Goal: Task Accomplishment & Management: Complete application form

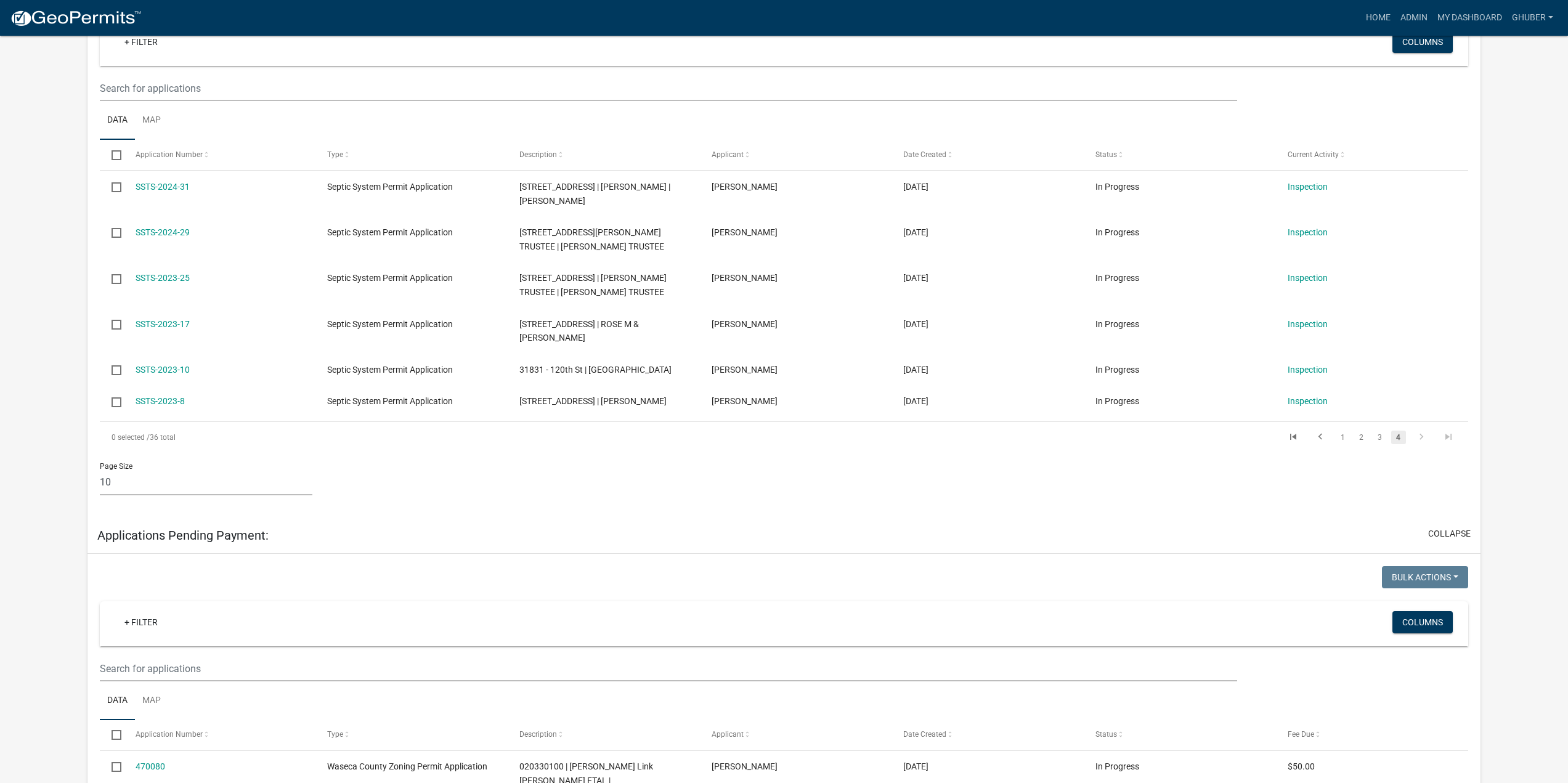
scroll to position [247, 0]
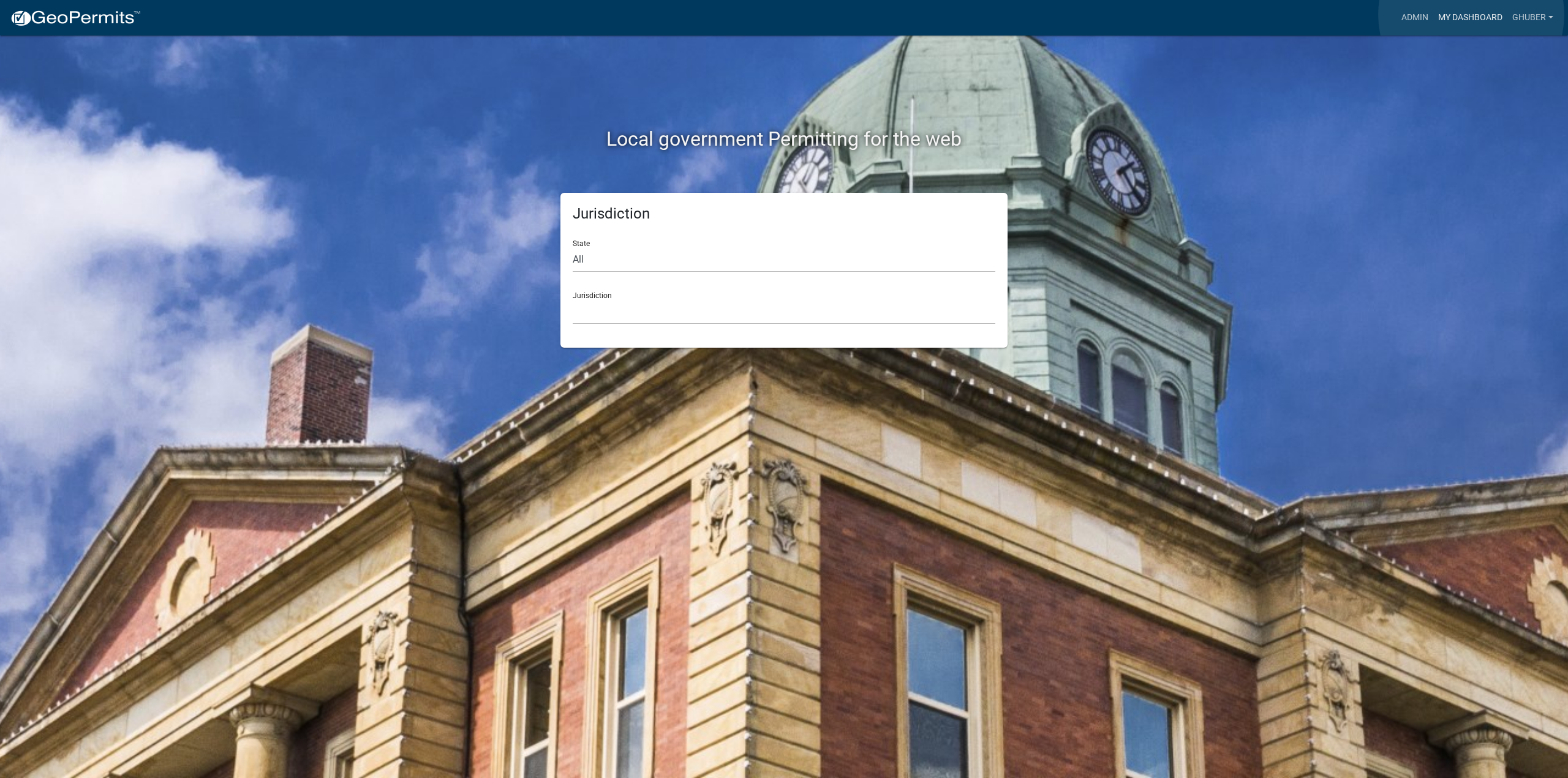
click at [1472, 15] on link "My Dashboard" at bounding box center [1471, 17] width 75 height 23
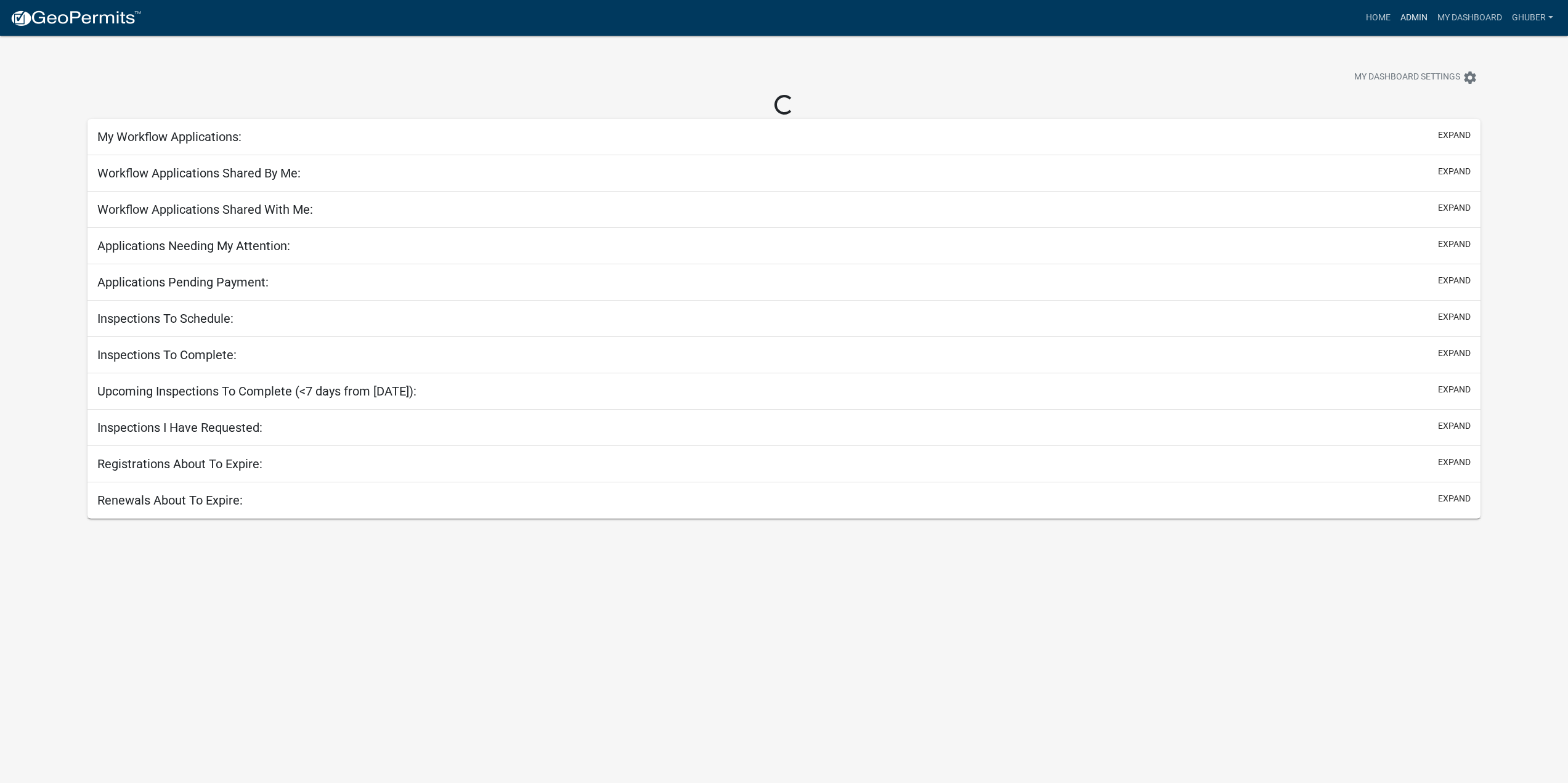
click at [1412, 16] on link "Admin" at bounding box center [1414, 17] width 37 height 24
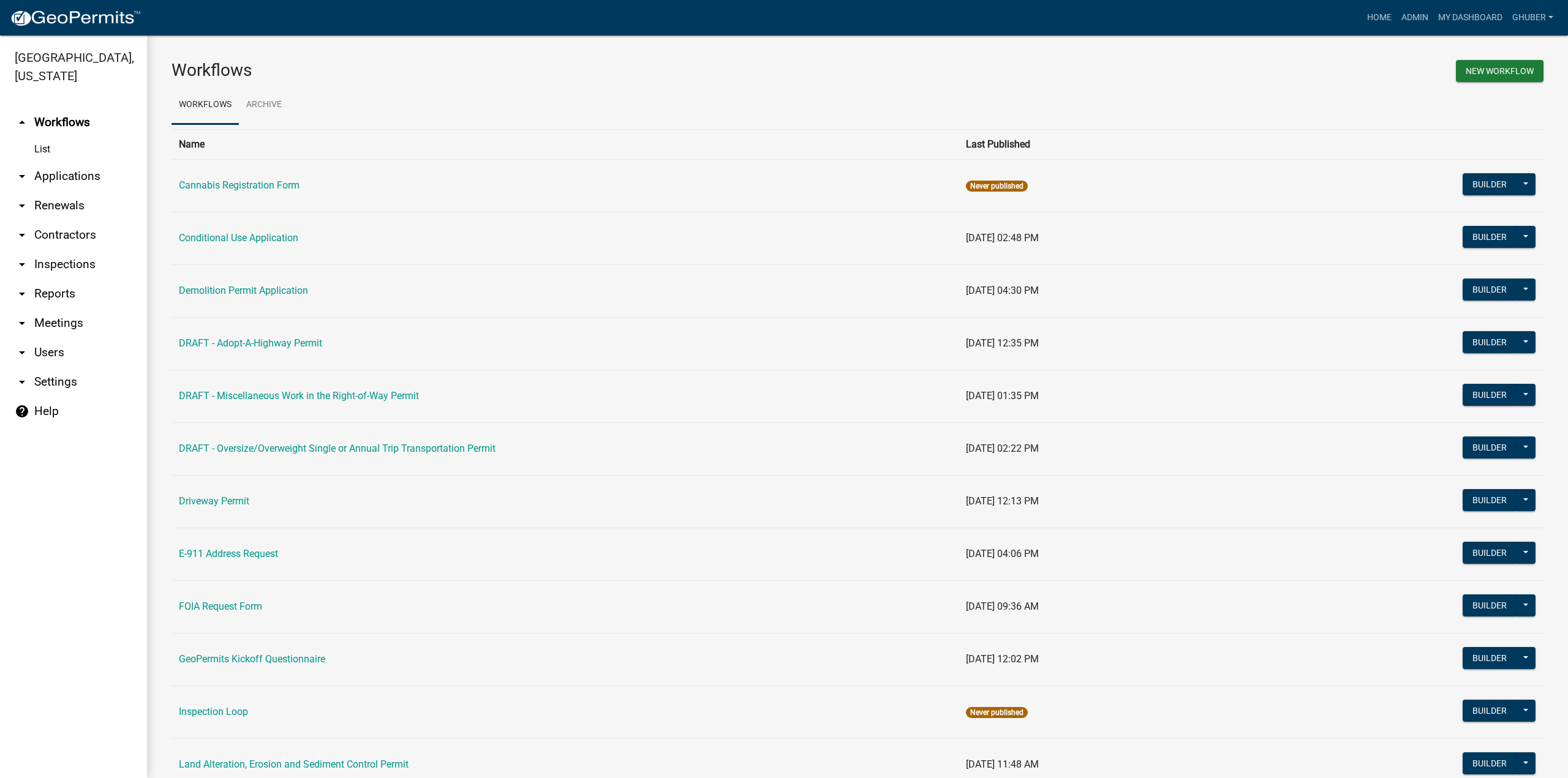
click at [47, 177] on link "arrow_drop_down Applications" at bounding box center [74, 177] width 147 height 29
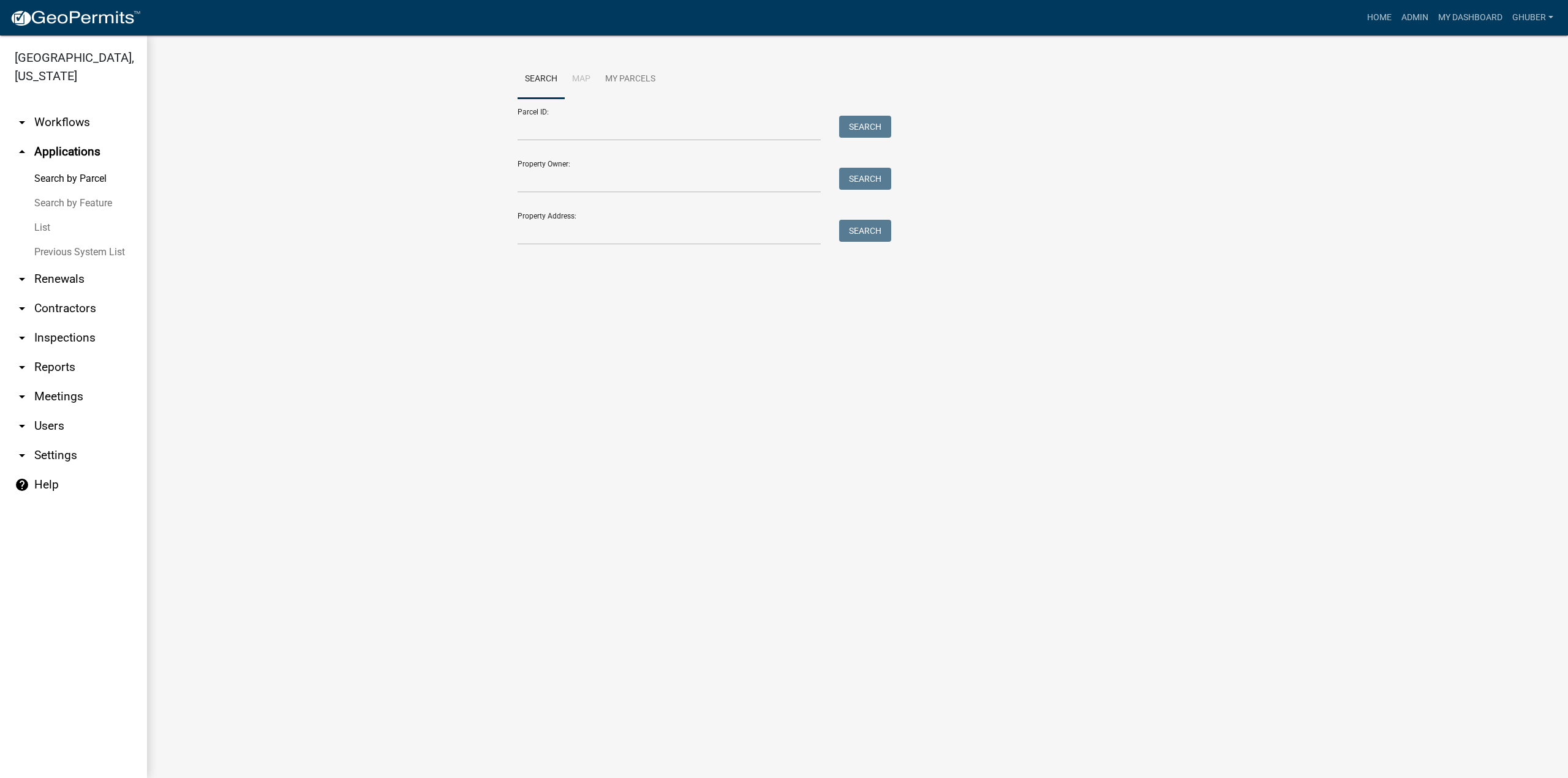
click at [62, 124] on link "arrow_drop_down Workflows" at bounding box center [74, 122] width 147 height 29
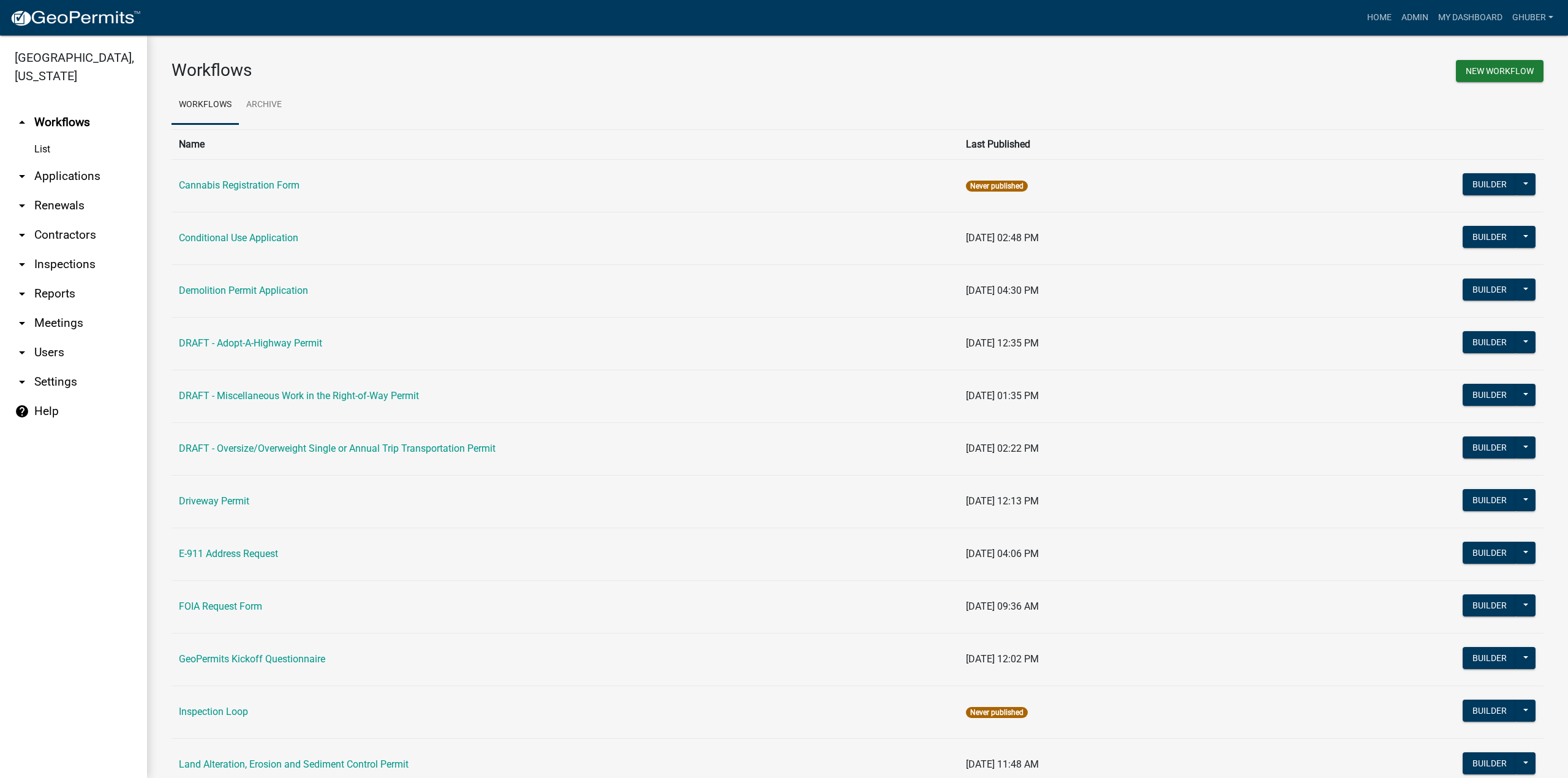
click at [61, 180] on link "arrow_drop_down Applications" at bounding box center [74, 177] width 147 height 29
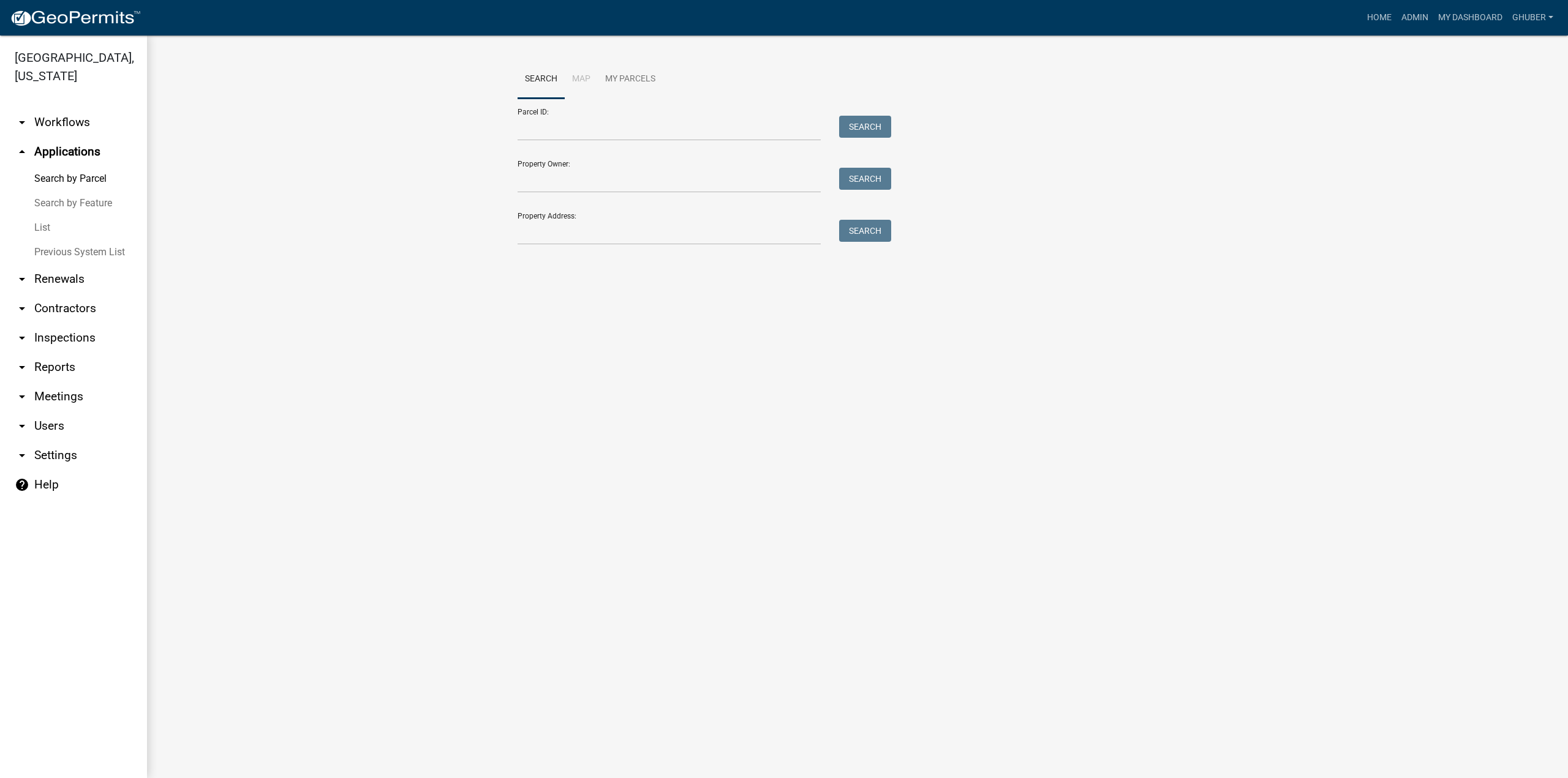
click at [68, 202] on link "Search by Feature" at bounding box center [74, 203] width 147 height 24
click at [47, 254] on link "Previous System List" at bounding box center [74, 252] width 147 height 24
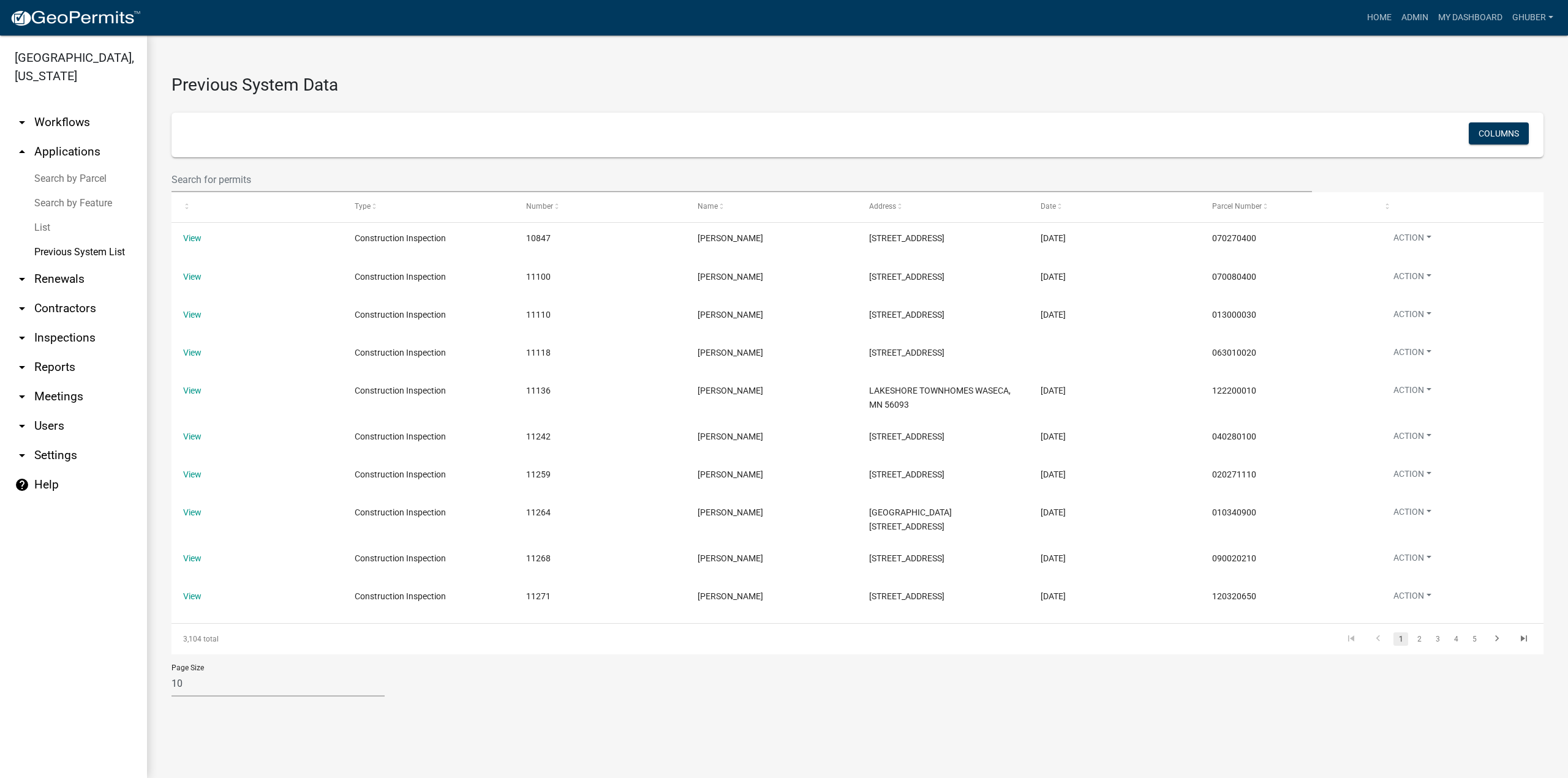
click at [40, 230] on link "List" at bounding box center [74, 228] width 147 height 24
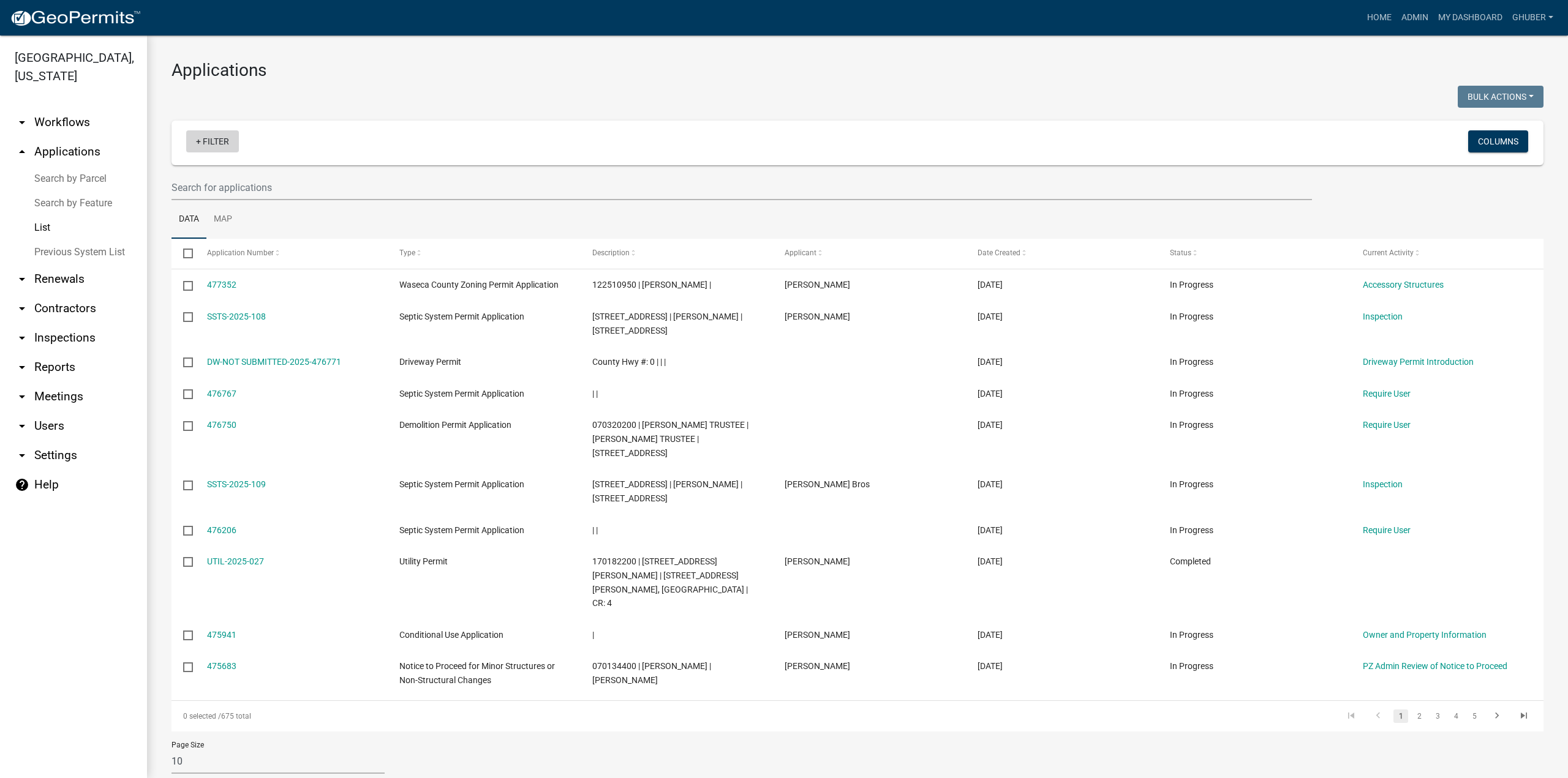
click at [209, 143] on link "+ Filter" at bounding box center [212, 141] width 53 height 22
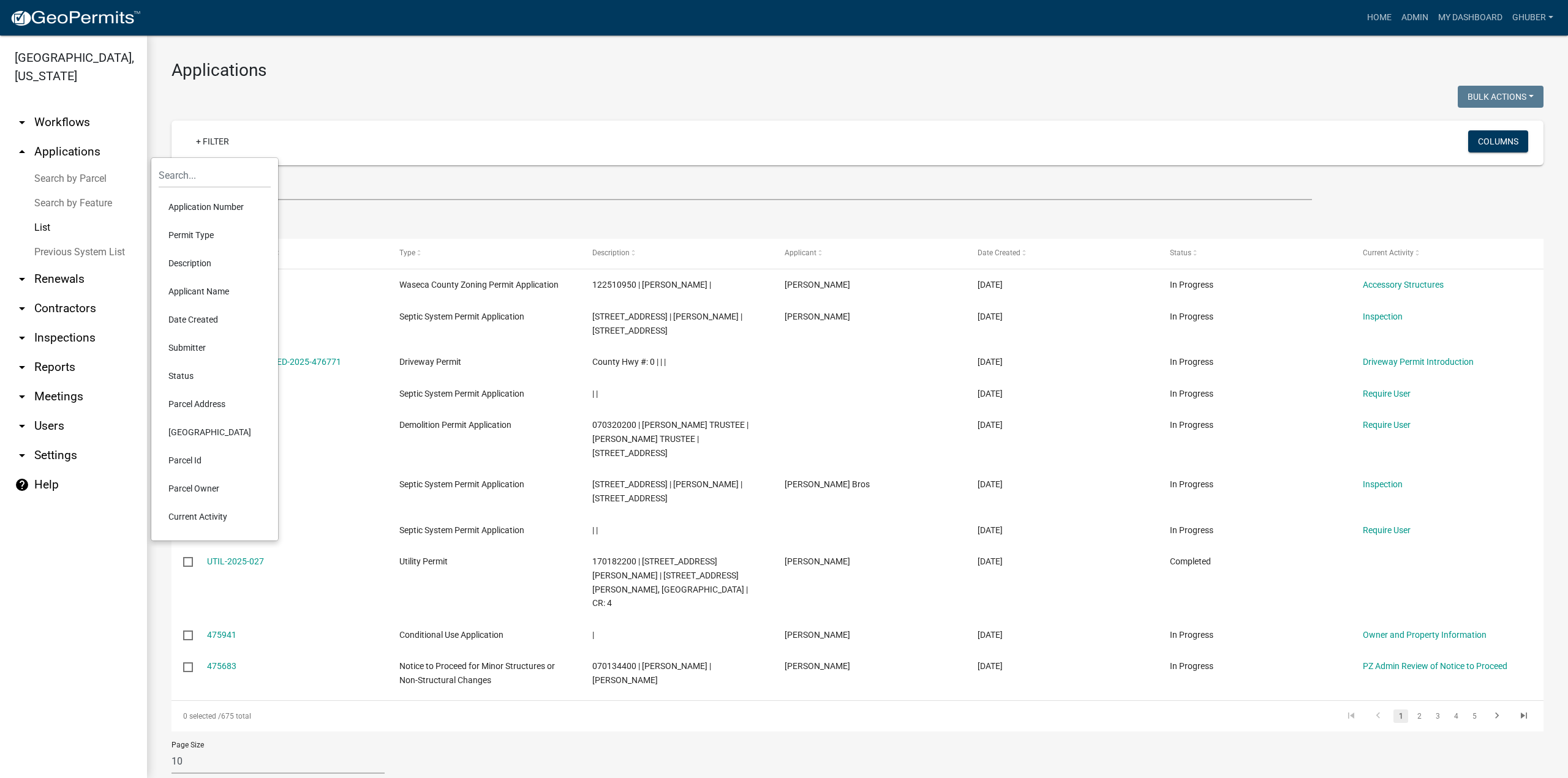
click at [198, 208] on li "Application Number" at bounding box center [214, 207] width 112 height 29
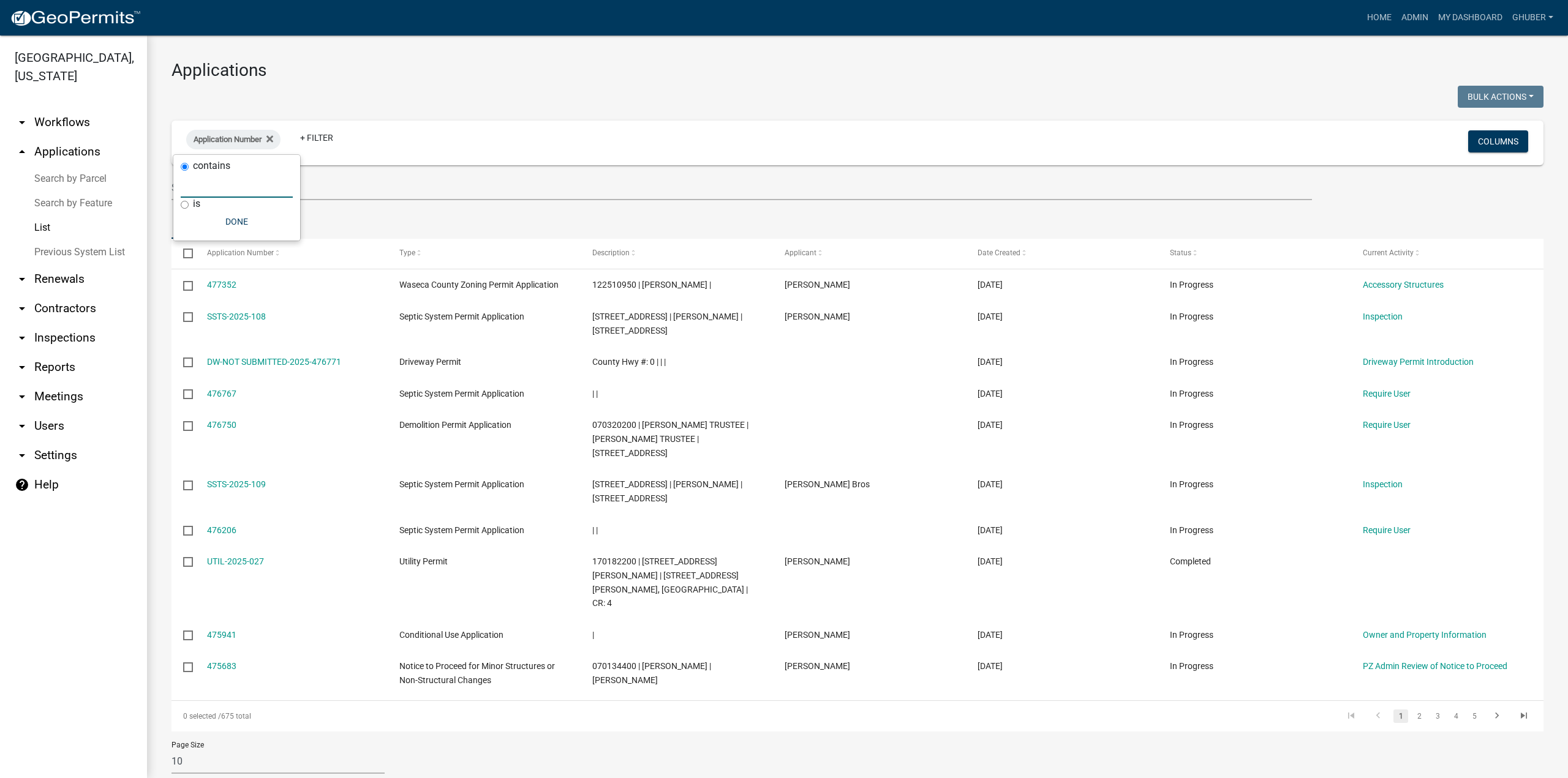
click at [204, 193] on input "text" at bounding box center [236, 185] width 112 height 25
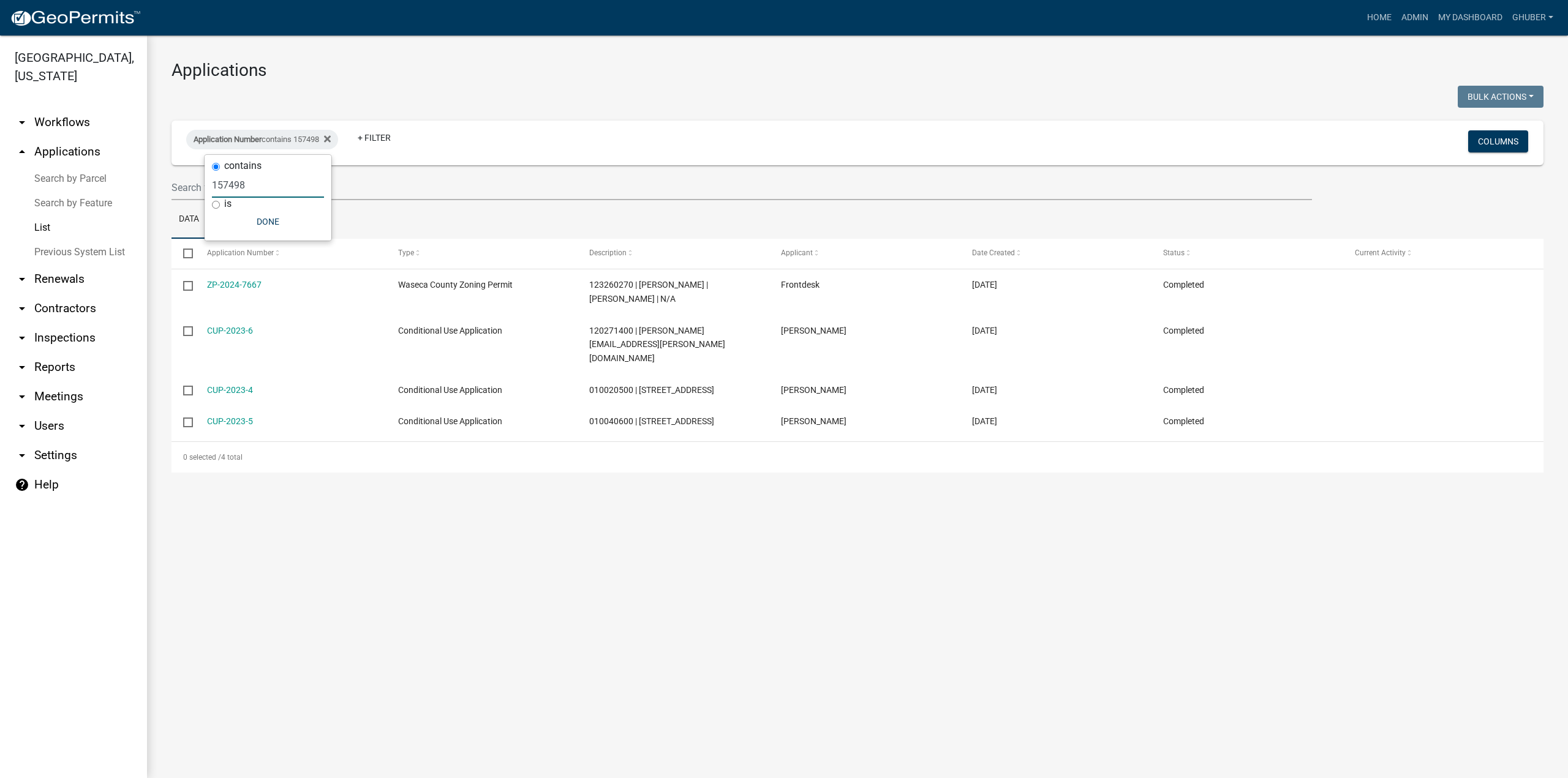
type input "157498"
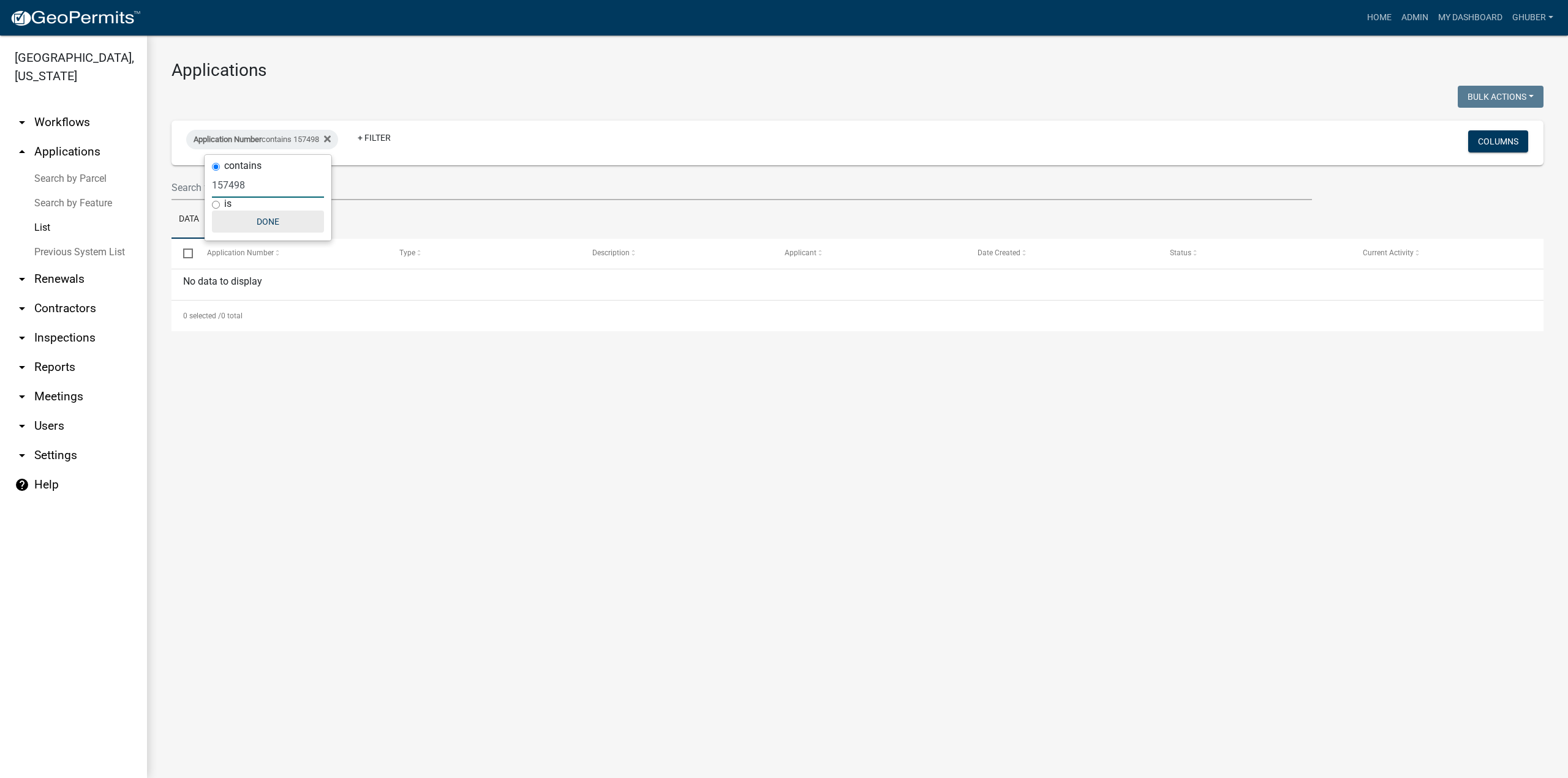
click at [270, 224] on button "Done" at bounding box center [268, 221] width 112 height 22
click at [258, 255] on span "Application Number" at bounding box center [240, 253] width 67 height 9
click at [188, 253] on input "checkbox" at bounding box center [186, 252] width 8 height 8
checkbox input "true"
click at [331, 138] on icon at bounding box center [328, 139] width 7 height 7
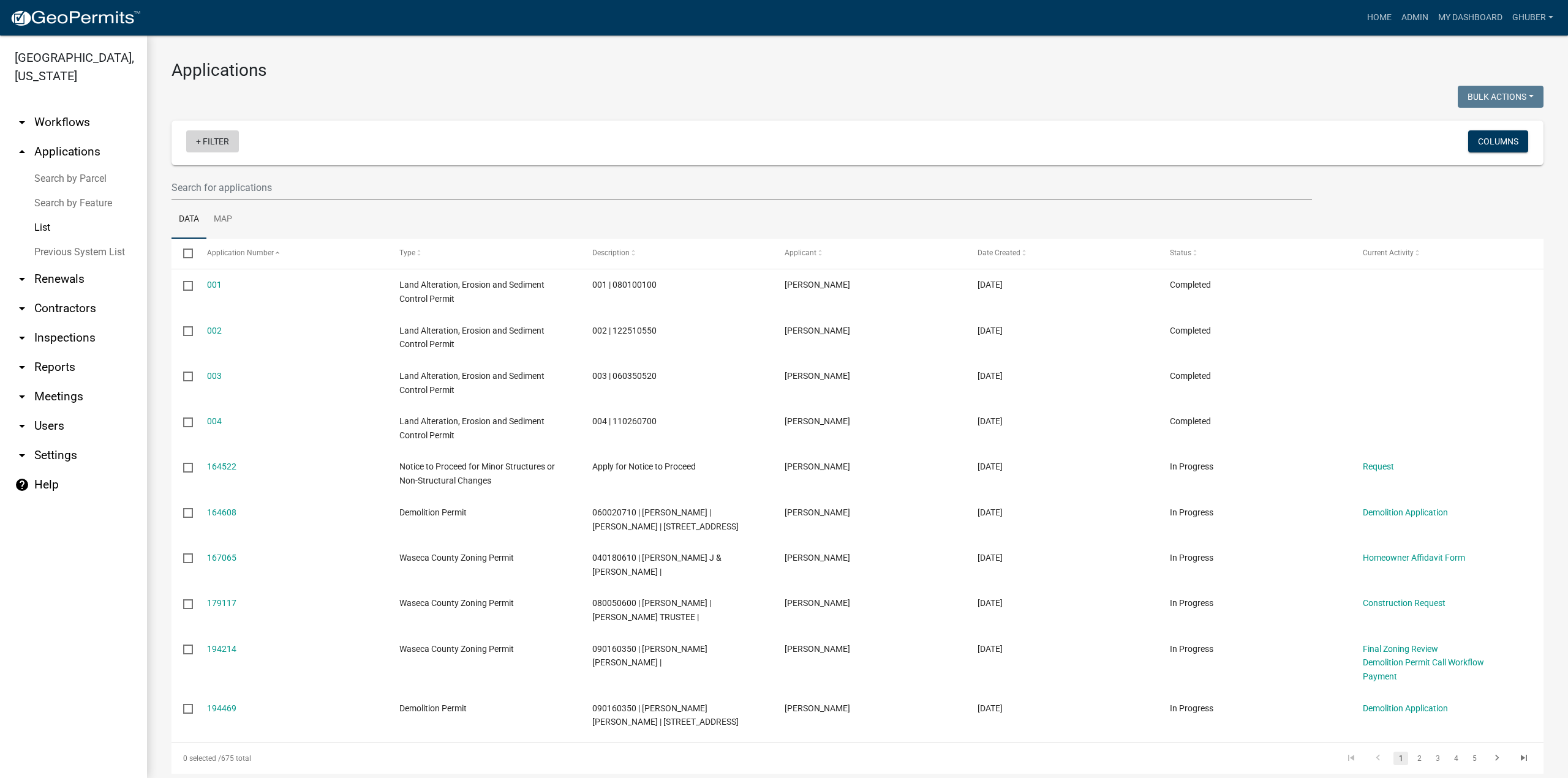
click at [227, 144] on link "+ Filter" at bounding box center [212, 141] width 53 height 22
click at [202, 289] on li "Applicant Name" at bounding box center [214, 291] width 112 height 29
click at [218, 184] on input "text" at bounding box center [230, 185] width 112 height 25
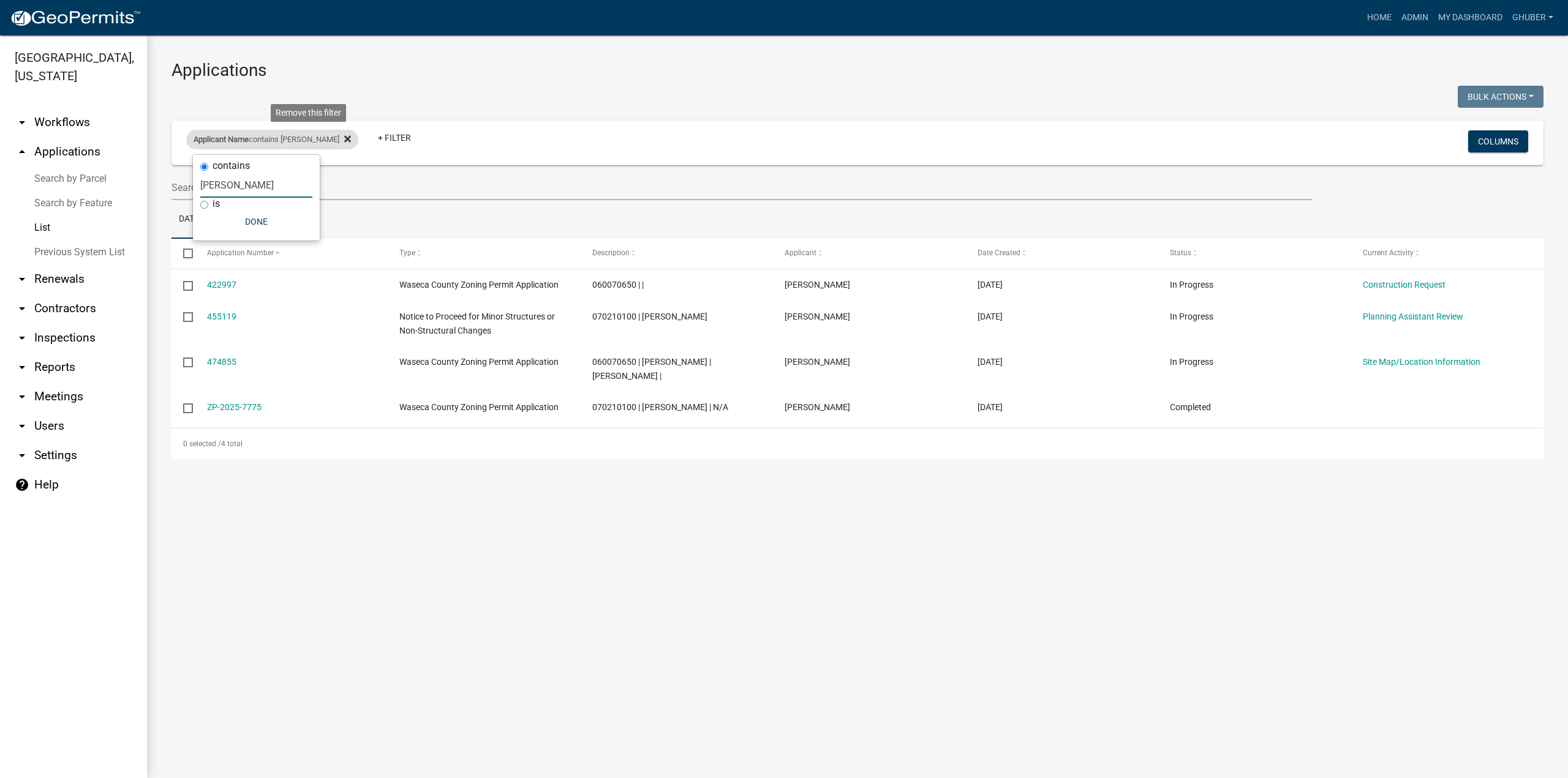
type input "wolff"
click at [344, 137] on icon at bounding box center [348, 139] width 7 height 10
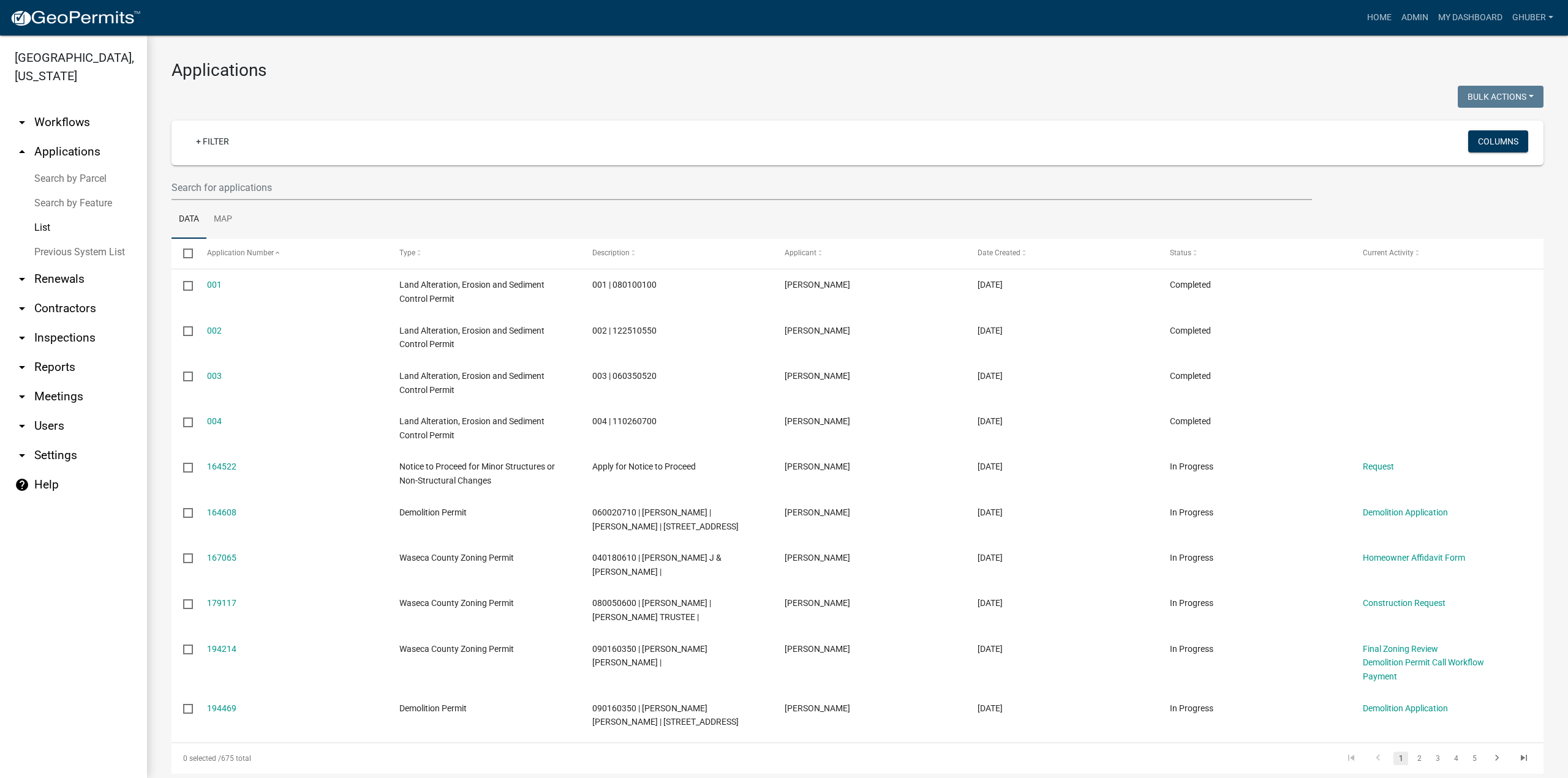
click at [63, 177] on link "Search by Parcel" at bounding box center [74, 178] width 147 height 24
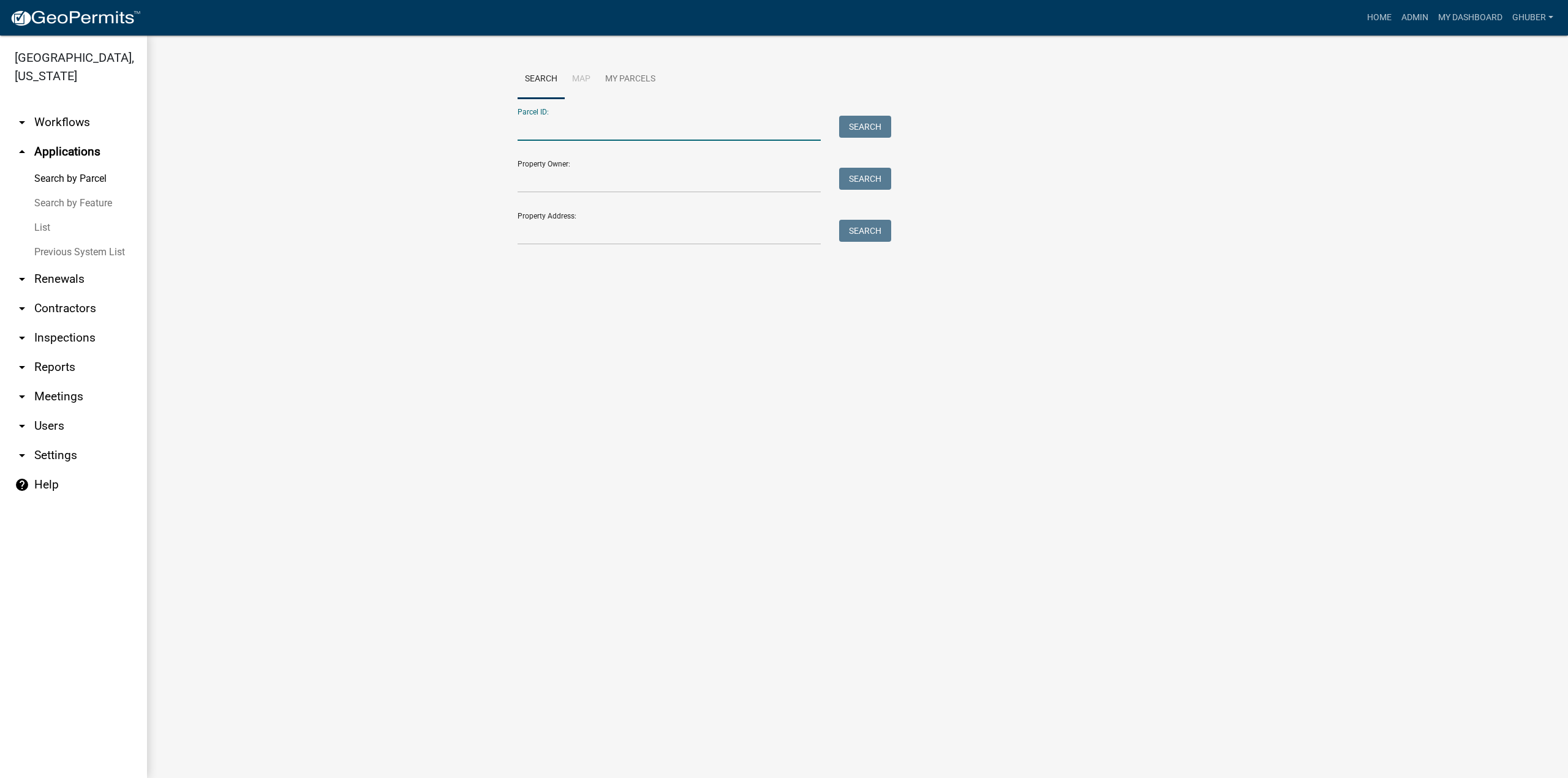
click at [563, 131] on input "Parcel ID:" at bounding box center [669, 128] width 303 height 25
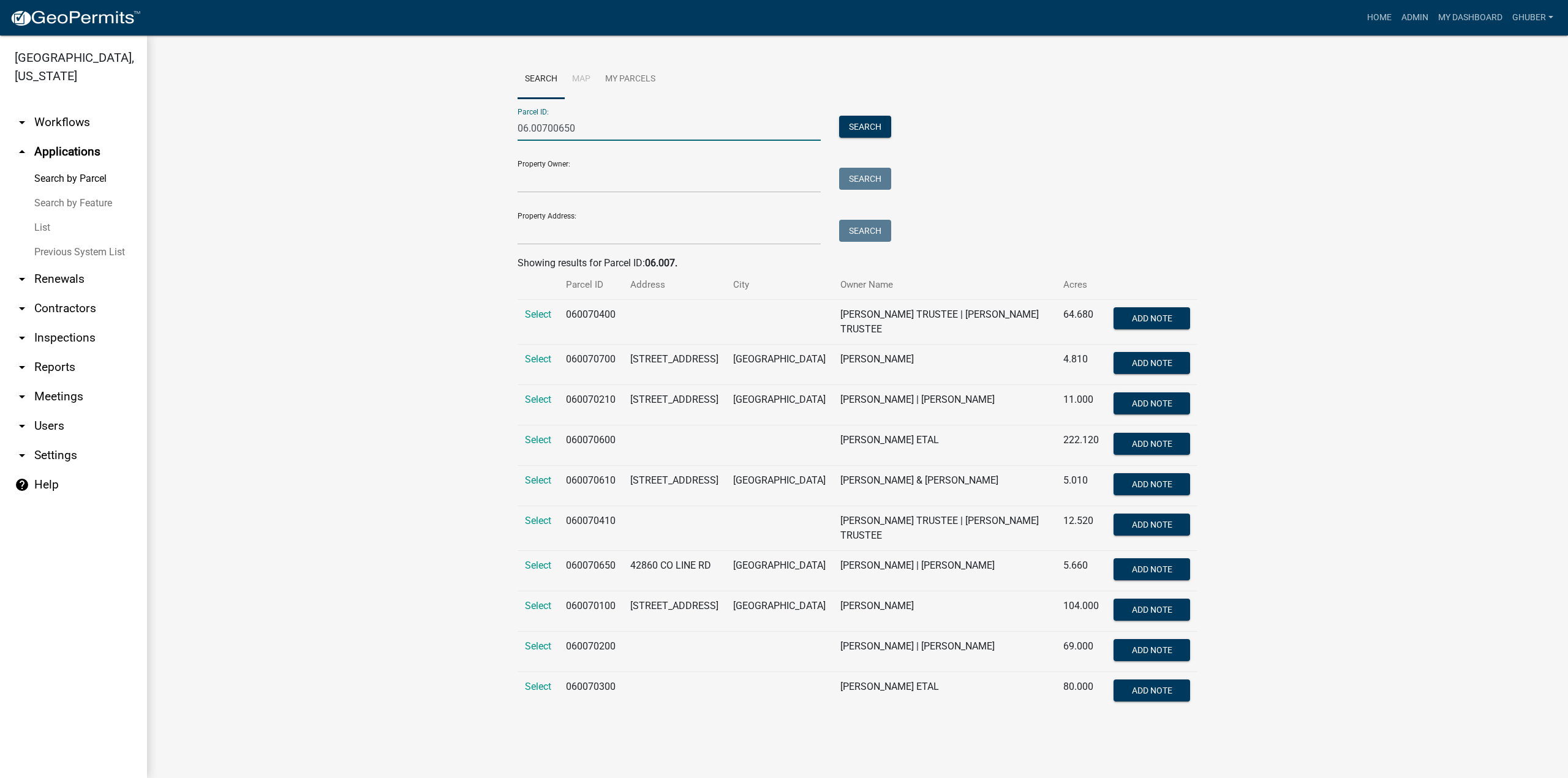
click at [552, 125] on input "06.00700650" at bounding box center [669, 128] width 303 height 25
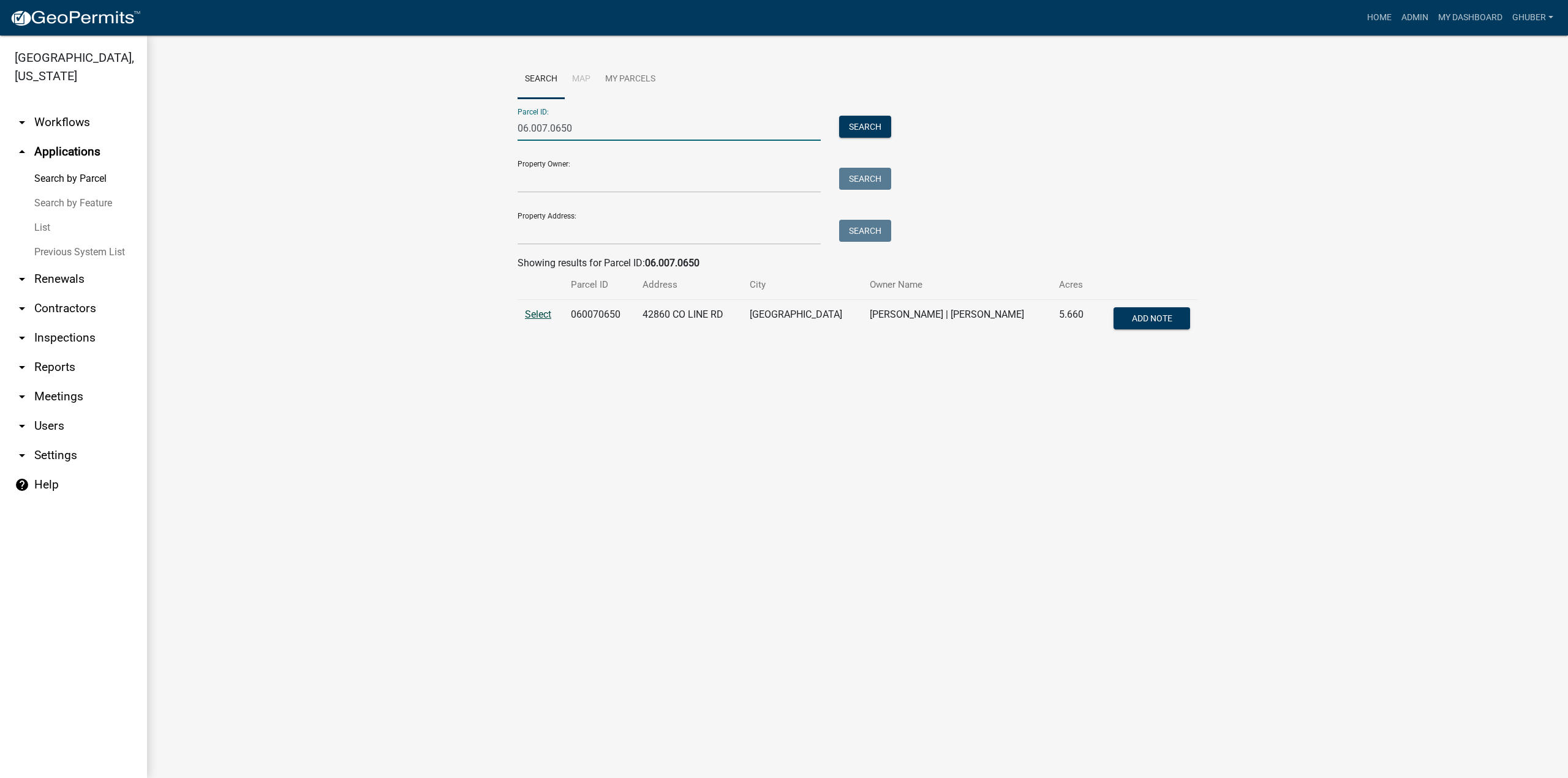
type input "06.007.0650"
click at [541, 318] on span "Select" at bounding box center [538, 314] width 26 height 11
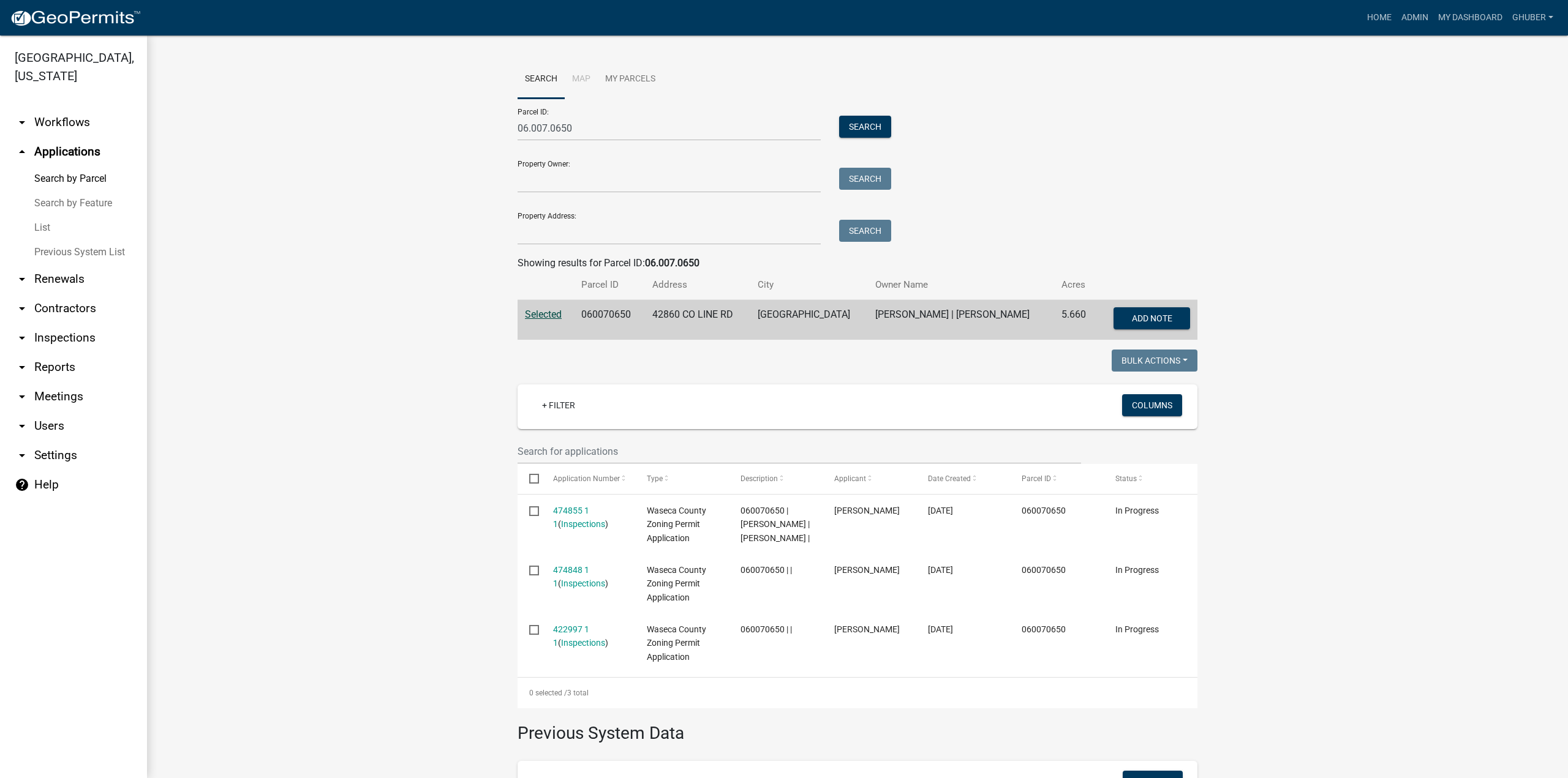
click at [72, 340] on link "arrow_drop_down Inspections" at bounding box center [74, 338] width 147 height 29
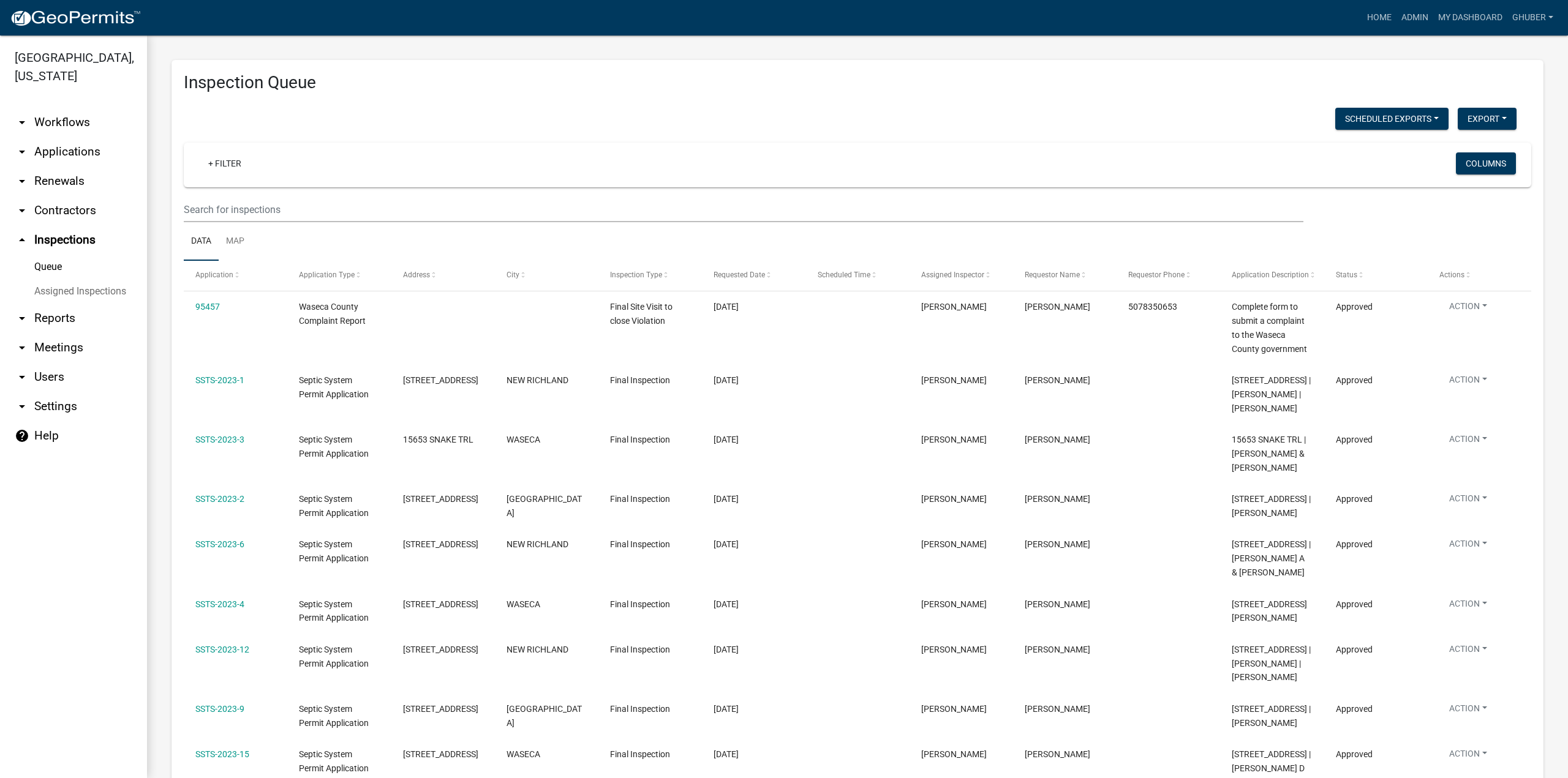
click at [61, 150] on link "arrow_drop_down Applications" at bounding box center [74, 152] width 147 height 29
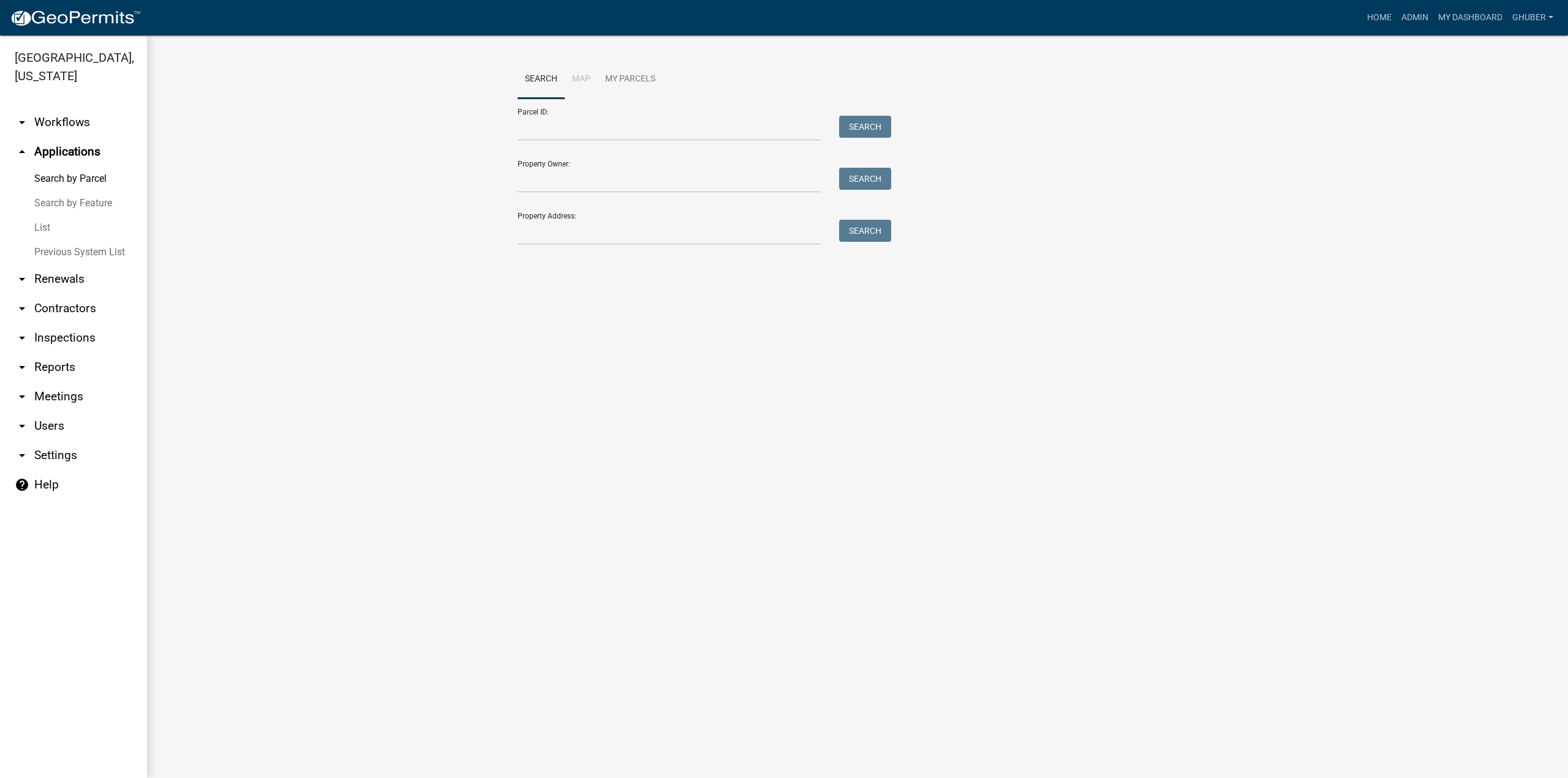
click at [76, 180] on link "Search by Parcel" at bounding box center [74, 178] width 147 height 24
click at [45, 227] on link "List" at bounding box center [74, 228] width 147 height 24
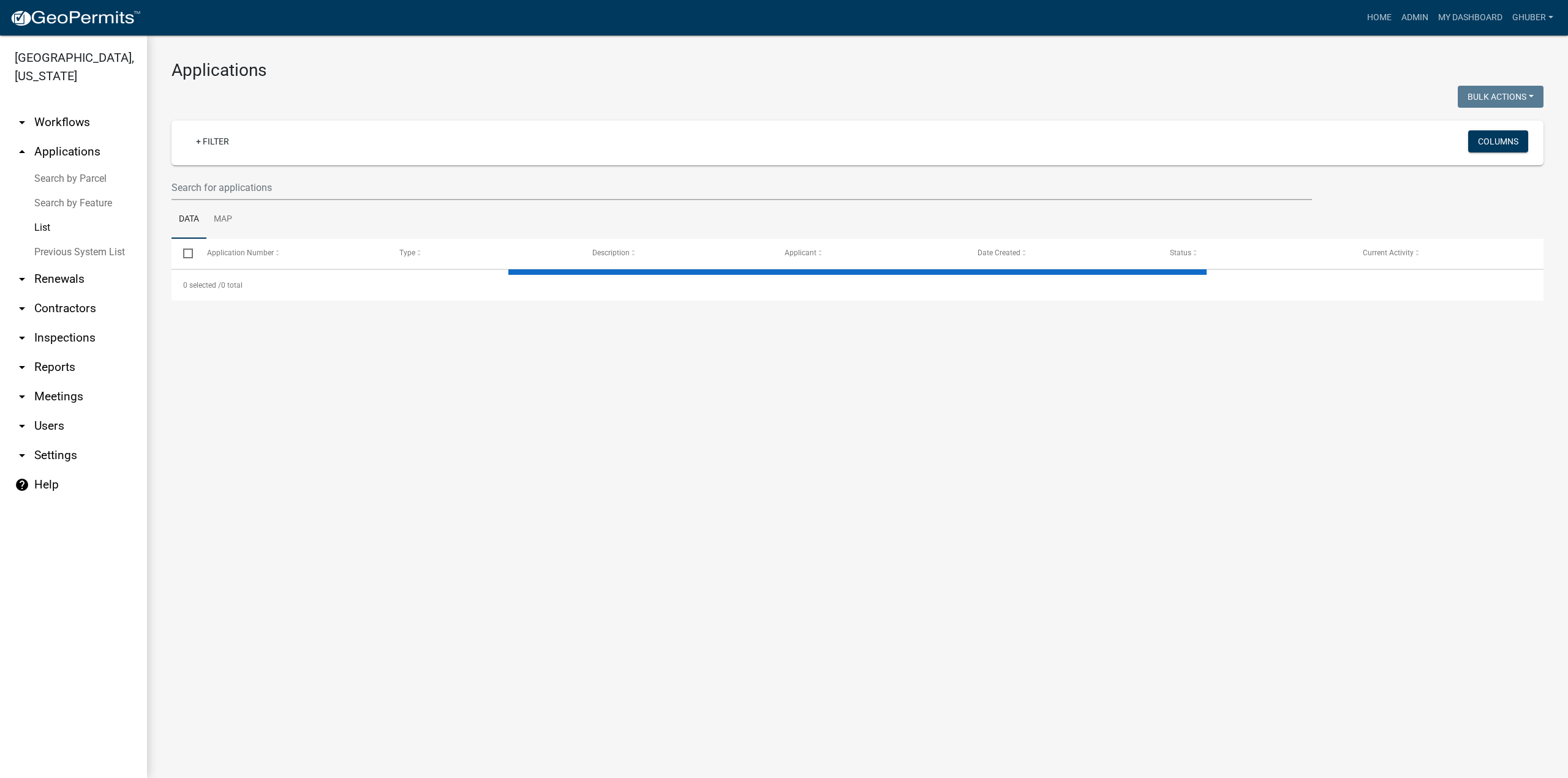
click at [53, 251] on link "Previous System List" at bounding box center [74, 252] width 147 height 24
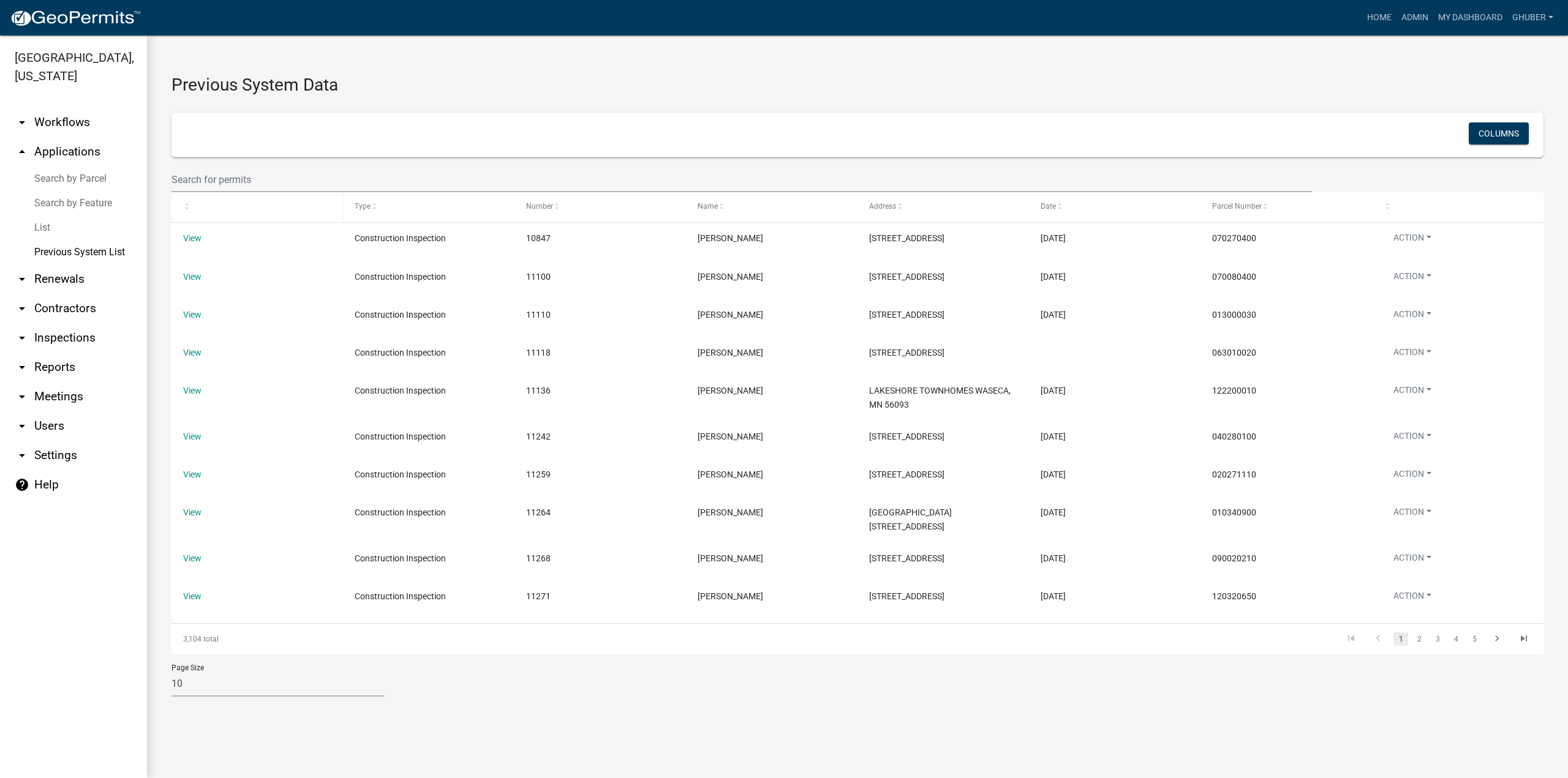
click at [189, 209] on span at bounding box center [186, 207] width 7 height 9
click at [1476, 646] on link "5" at bounding box center [1474, 639] width 15 height 14
click at [1478, 639] on link "7" at bounding box center [1474, 632] width 15 height 14
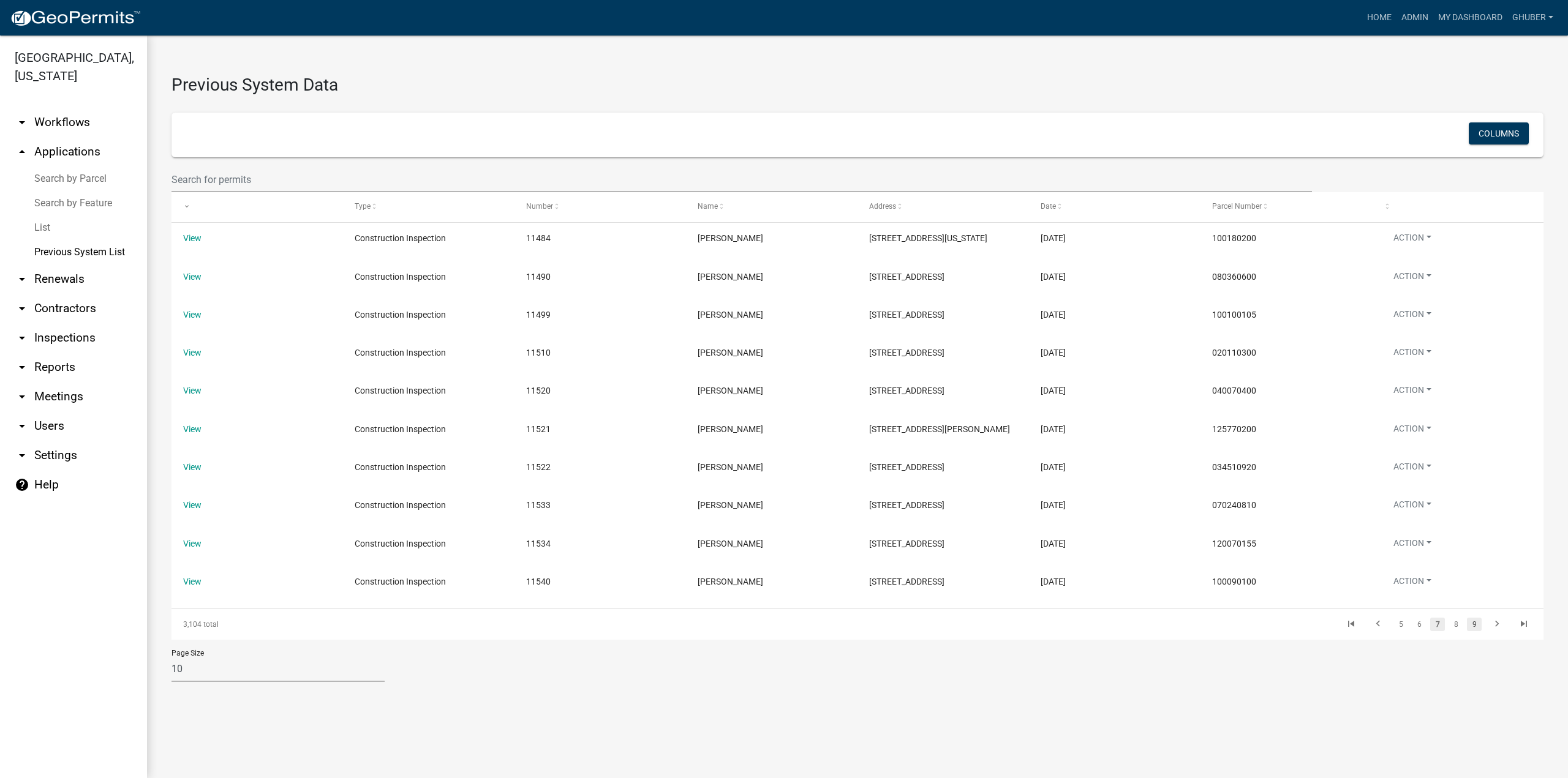
click at [1467, 632] on link "9" at bounding box center [1474, 625] width 15 height 14
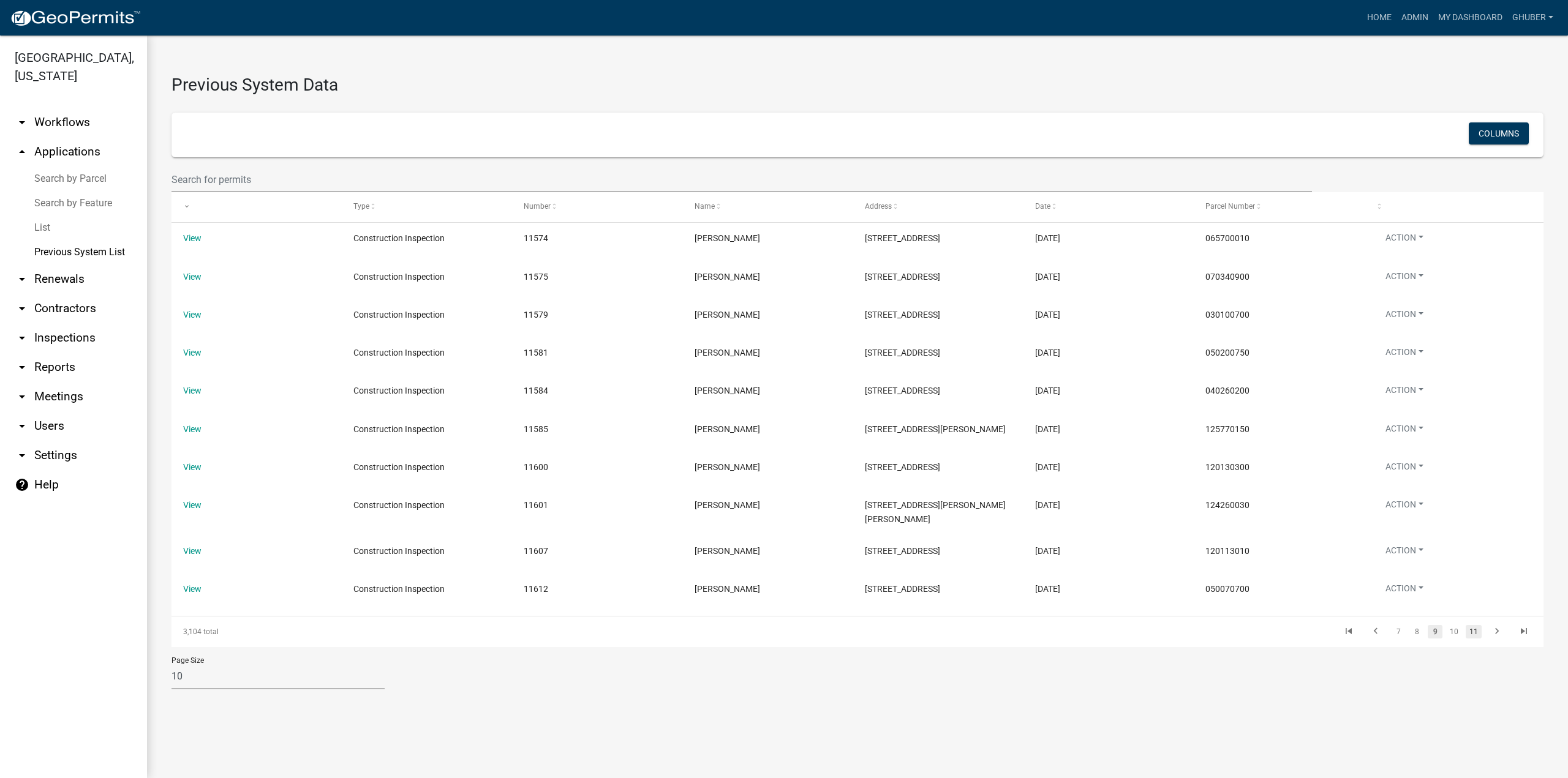
click at [1466, 639] on link "11" at bounding box center [1474, 632] width 16 height 14
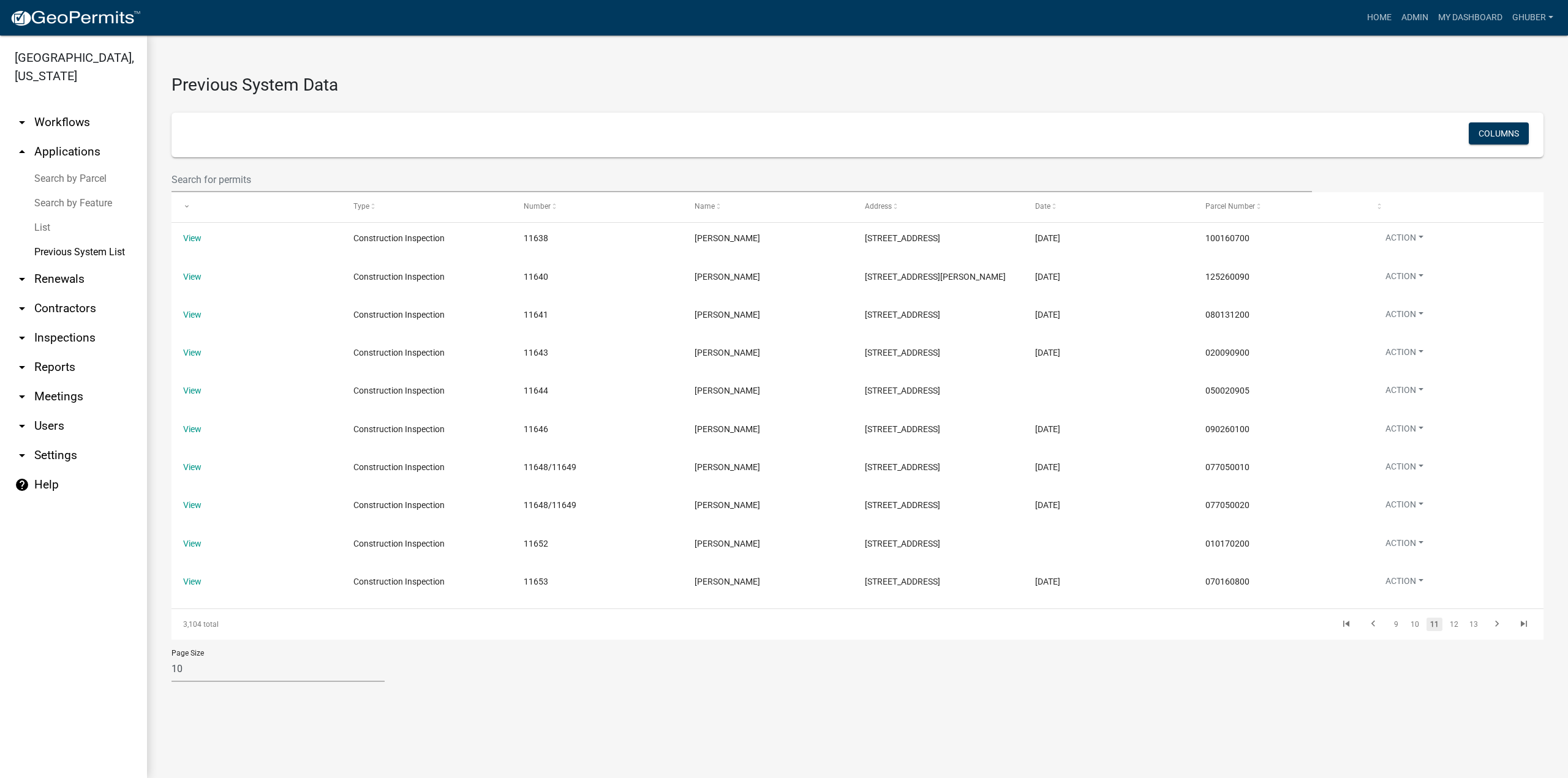
click at [1466, 632] on link "13" at bounding box center [1474, 625] width 16 height 14
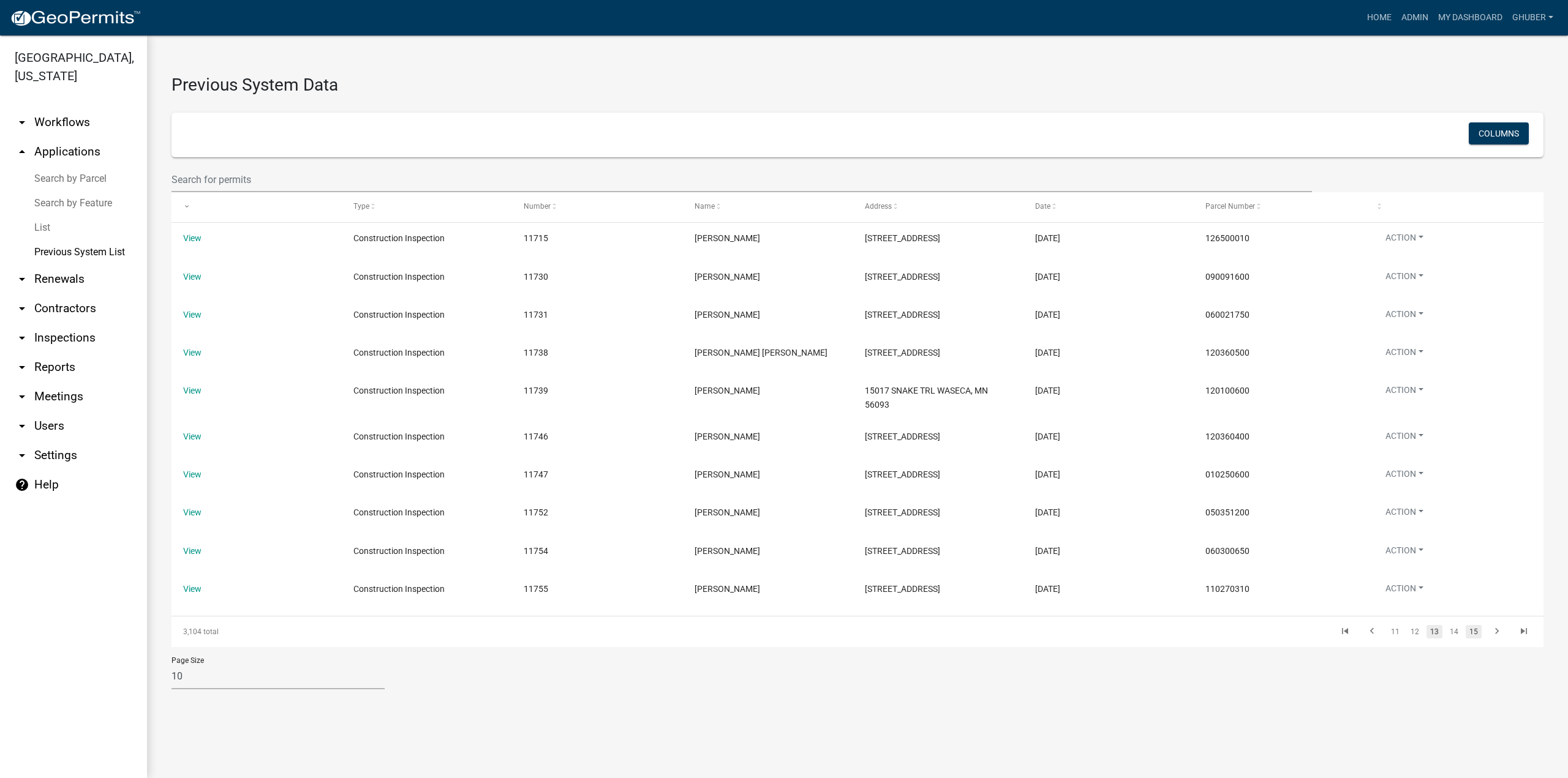
click at [1476, 639] on link "15" at bounding box center [1474, 632] width 16 height 14
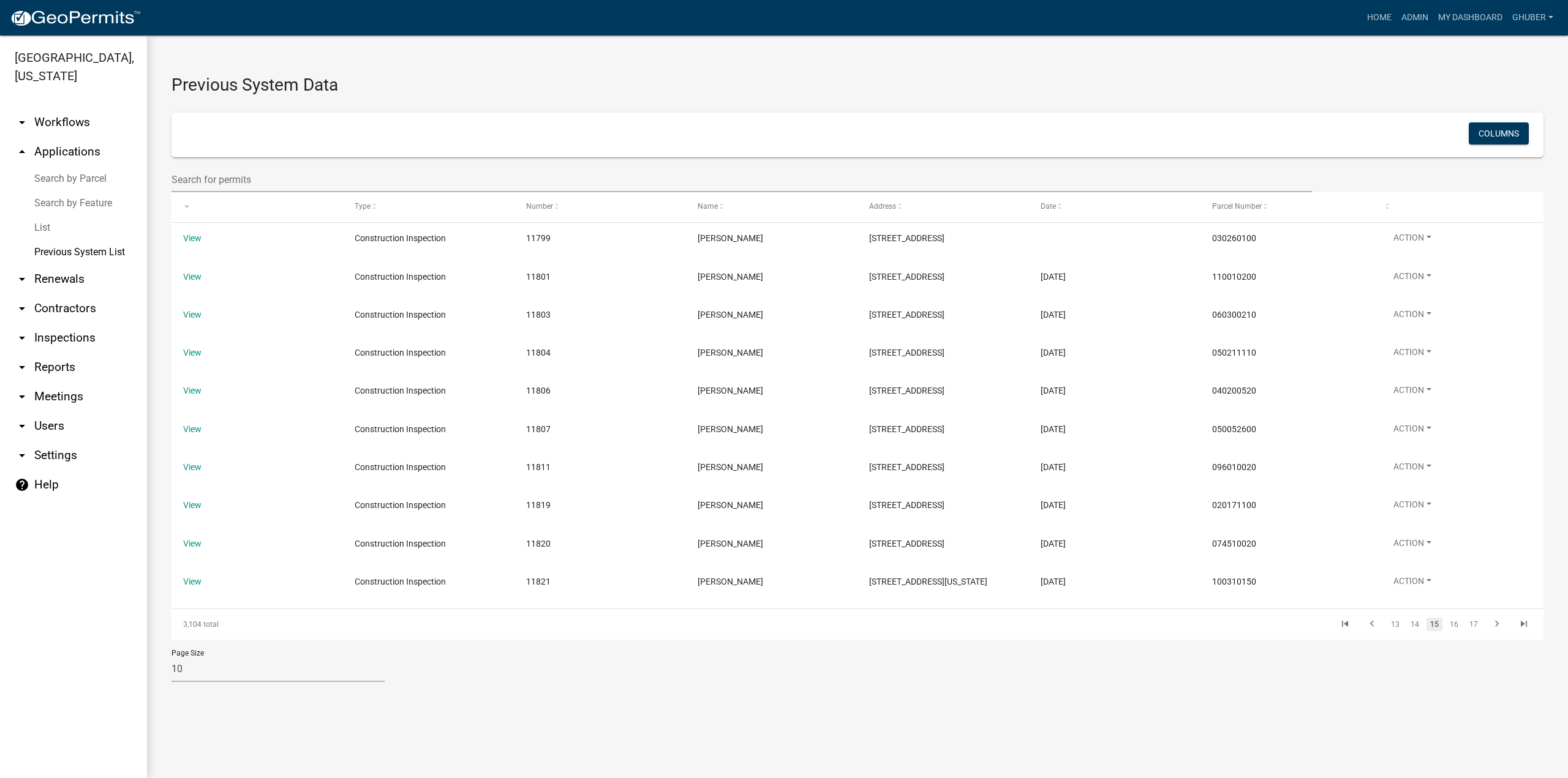
click at [1476, 605] on datatable-body-cell "Action Edit Attachments Edit Details" at bounding box center [1458, 586] width 172 height 38
click at [1469, 632] on link "17" at bounding box center [1474, 625] width 16 height 14
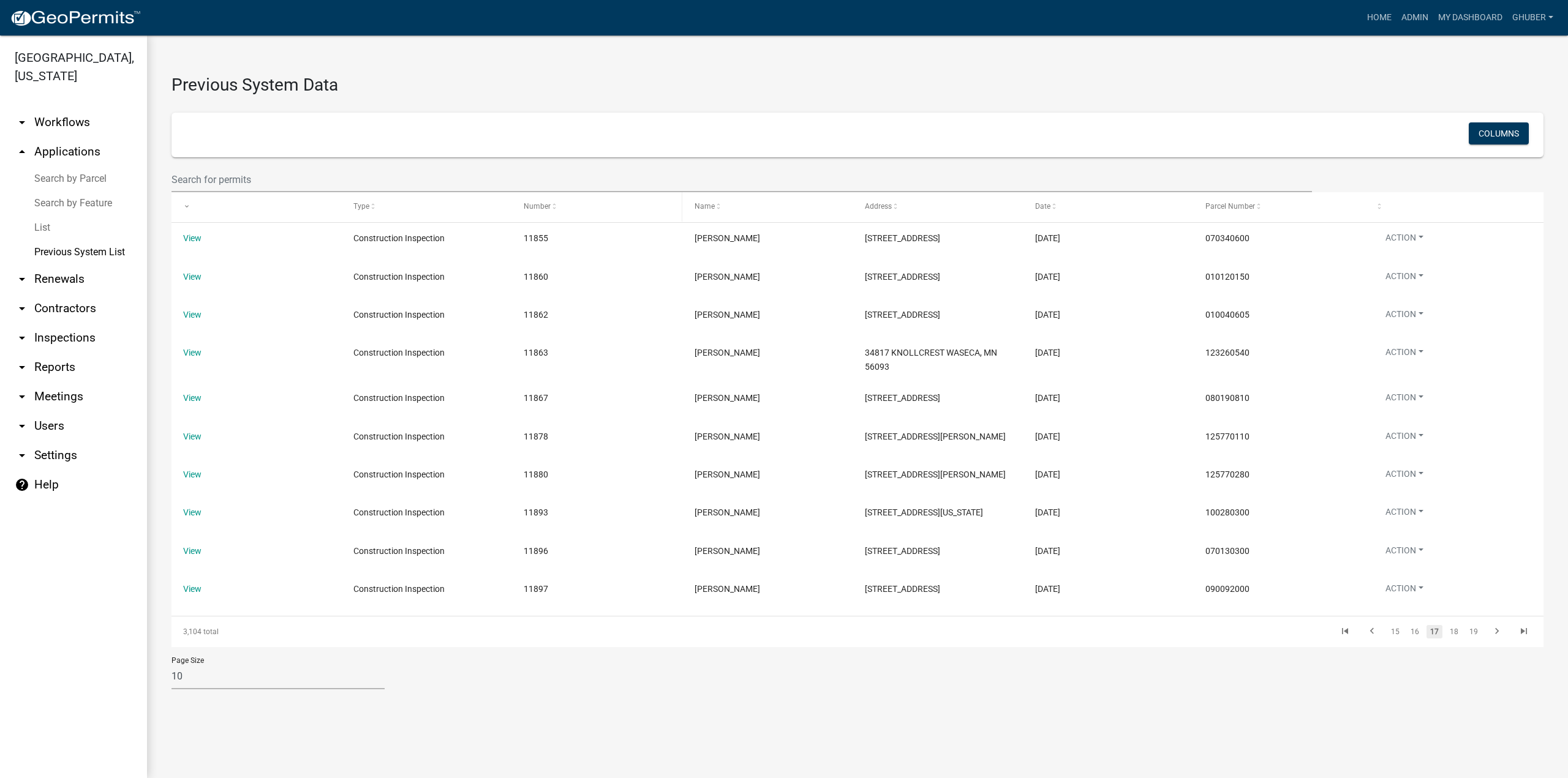
click at [553, 210] on span at bounding box center [554, 207] width 7 height 9
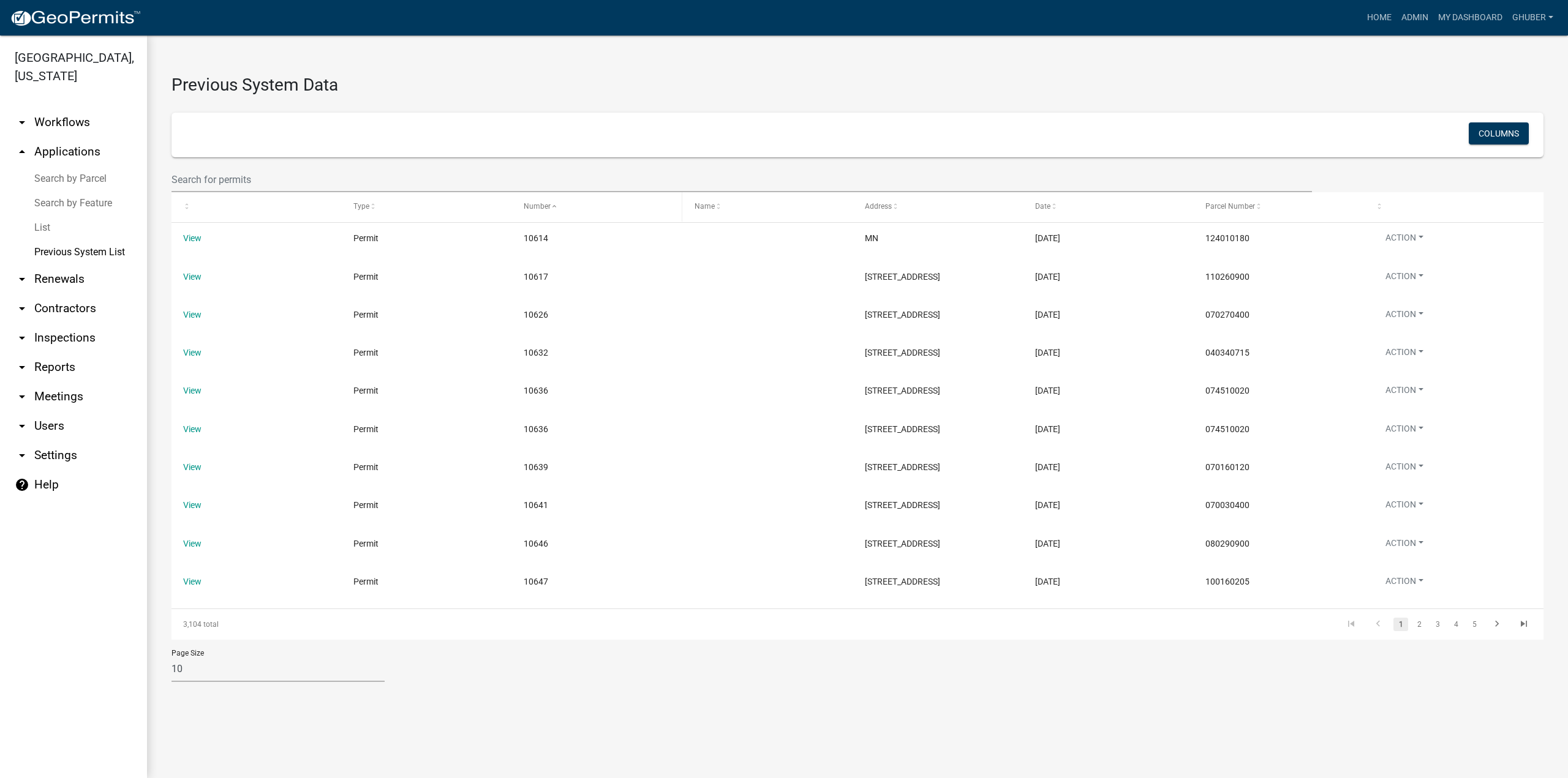
click at [553, 210] on span at bounding box center [554, 207] width 7 height 9
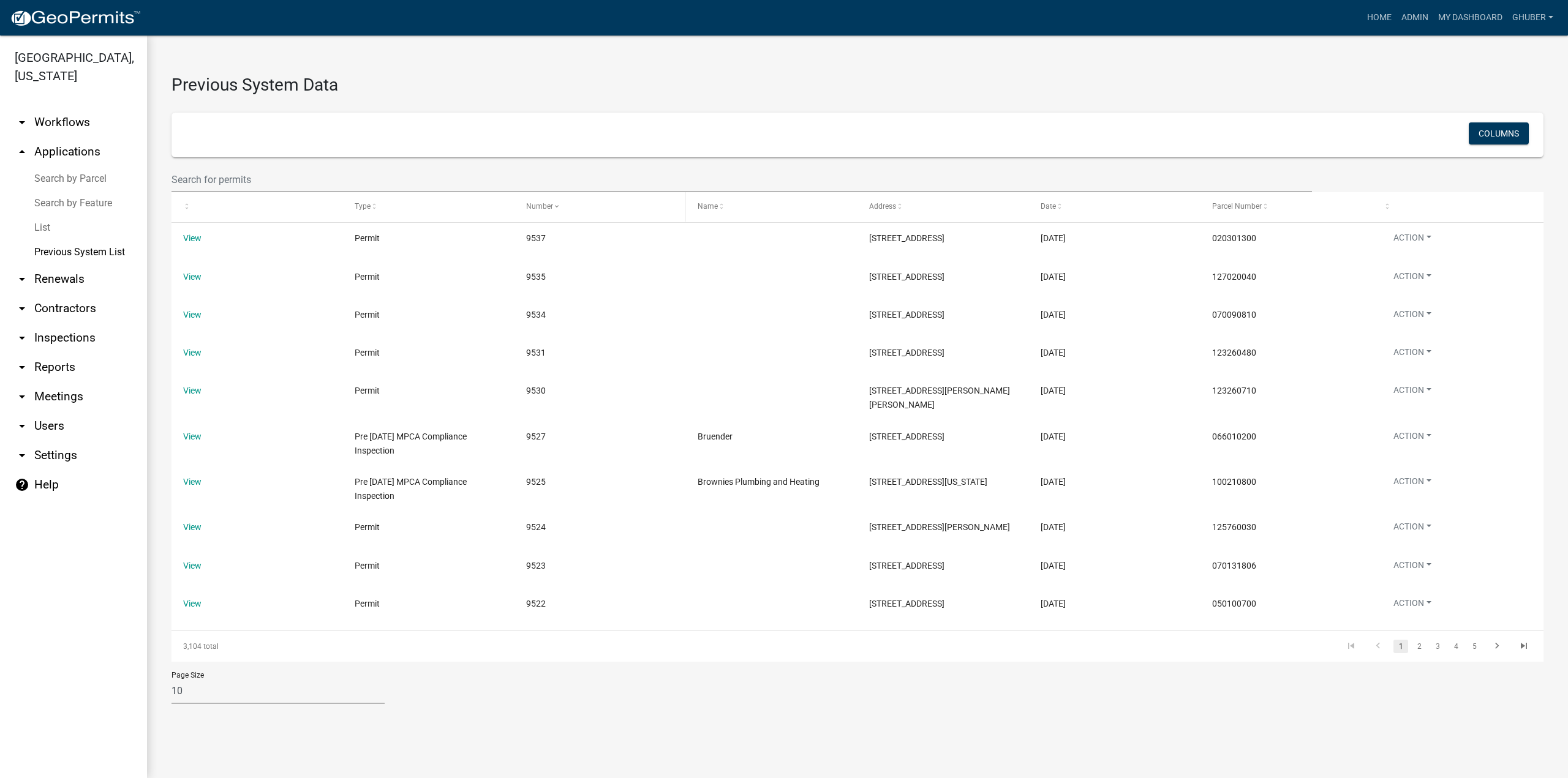
click at [553, 210] on span at bounding box center [556, 207] width 7 height 9
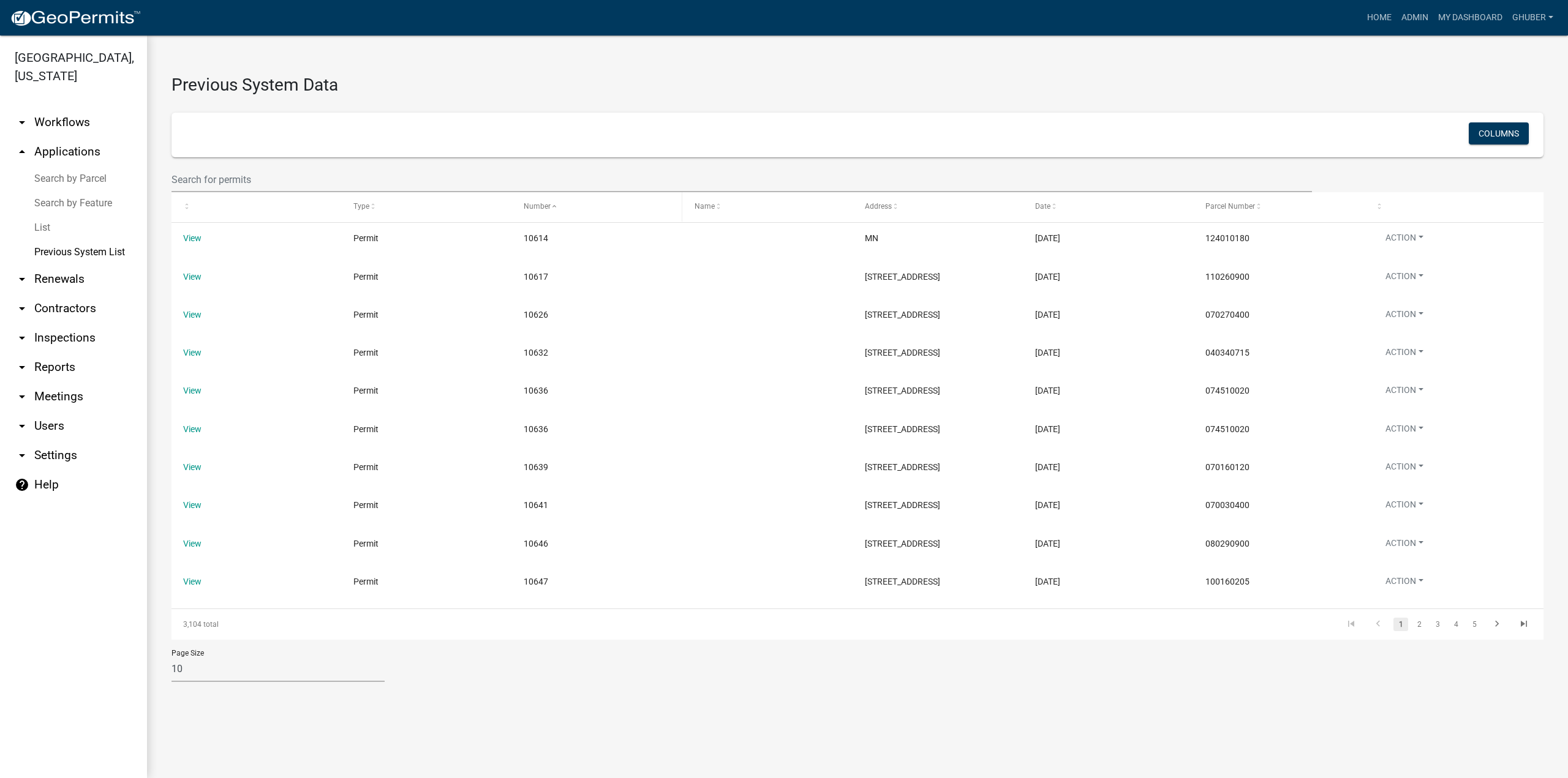
click at [553, 210] on span at bounding box center [554, 207] width 7 height 9
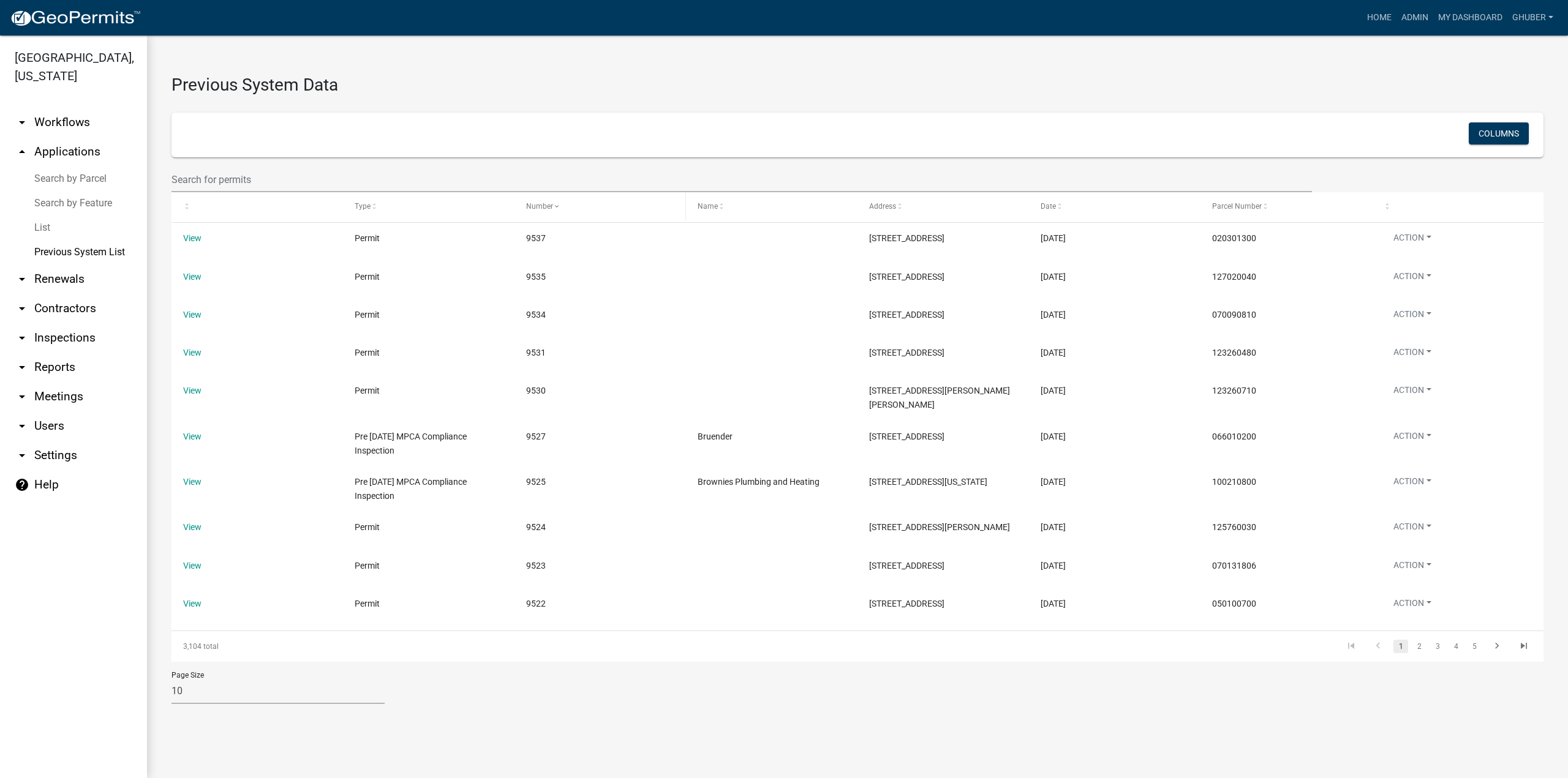
click at [553, 210] on span at bounding box center [556, 207] width 7 height 9
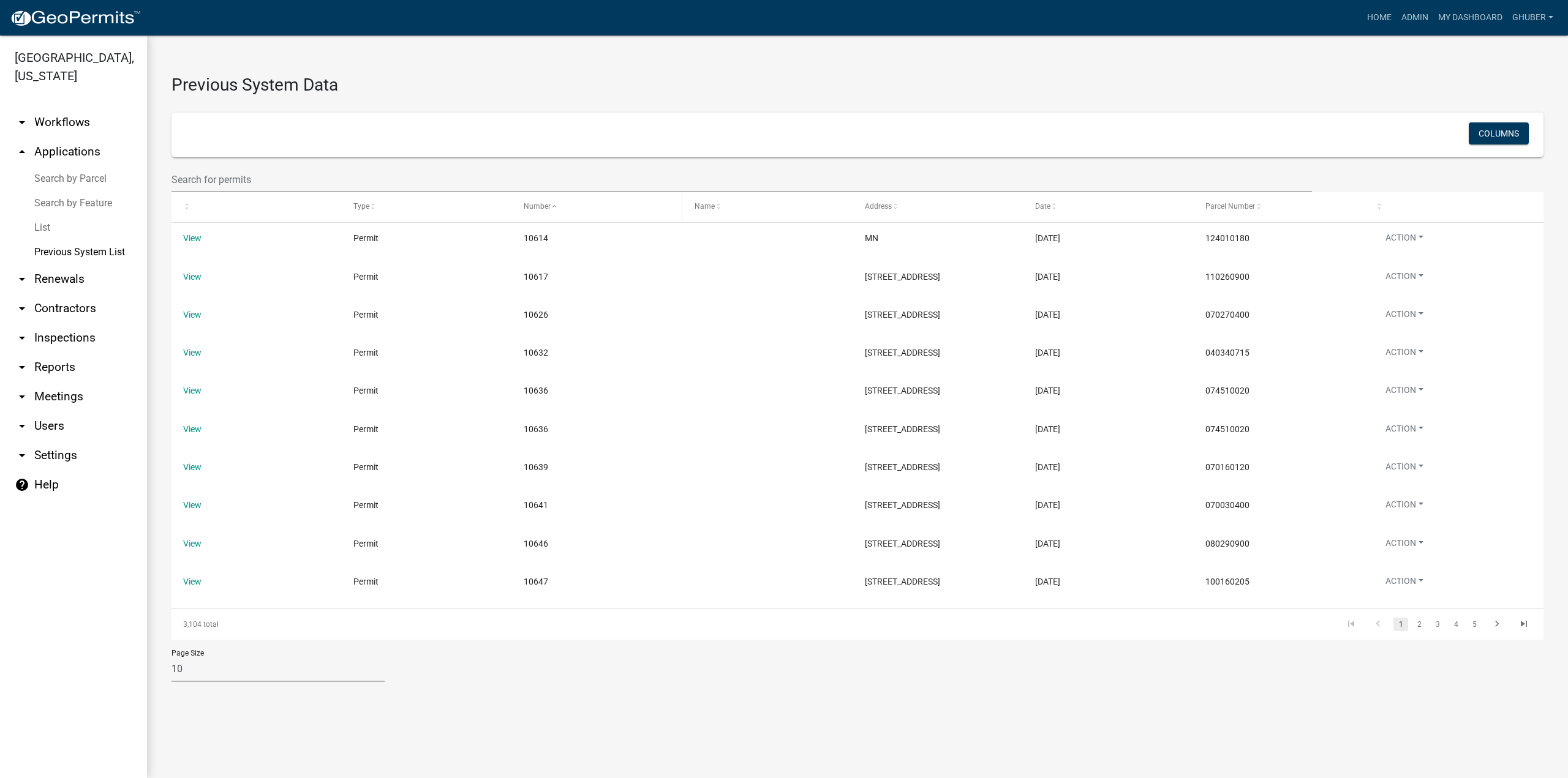
click at [553, 210] on span at bounding box center [554, 207] width 7 height 9
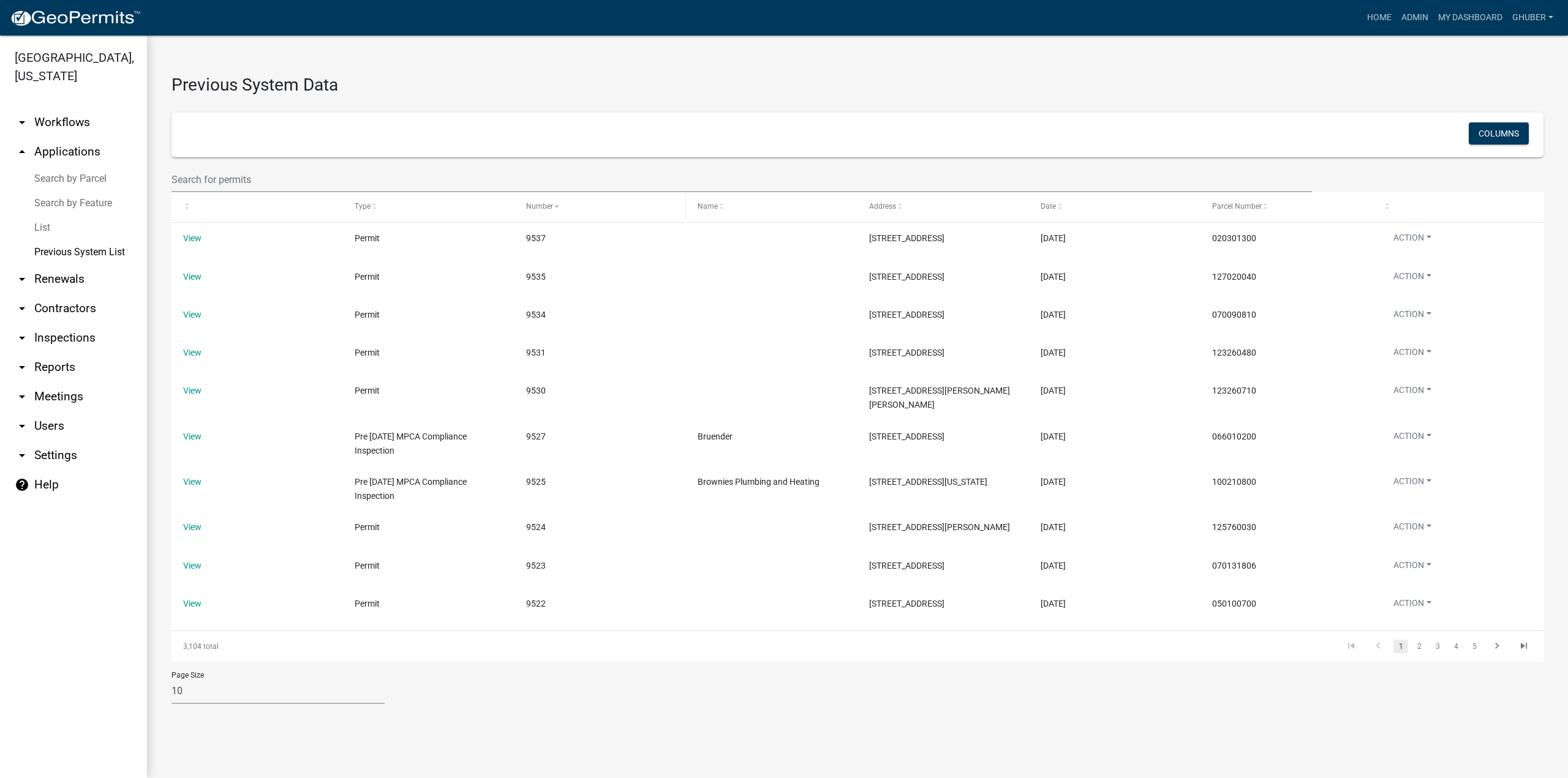
click at [553, 210] on span at bounding box center [556, 207] width 7 height 9
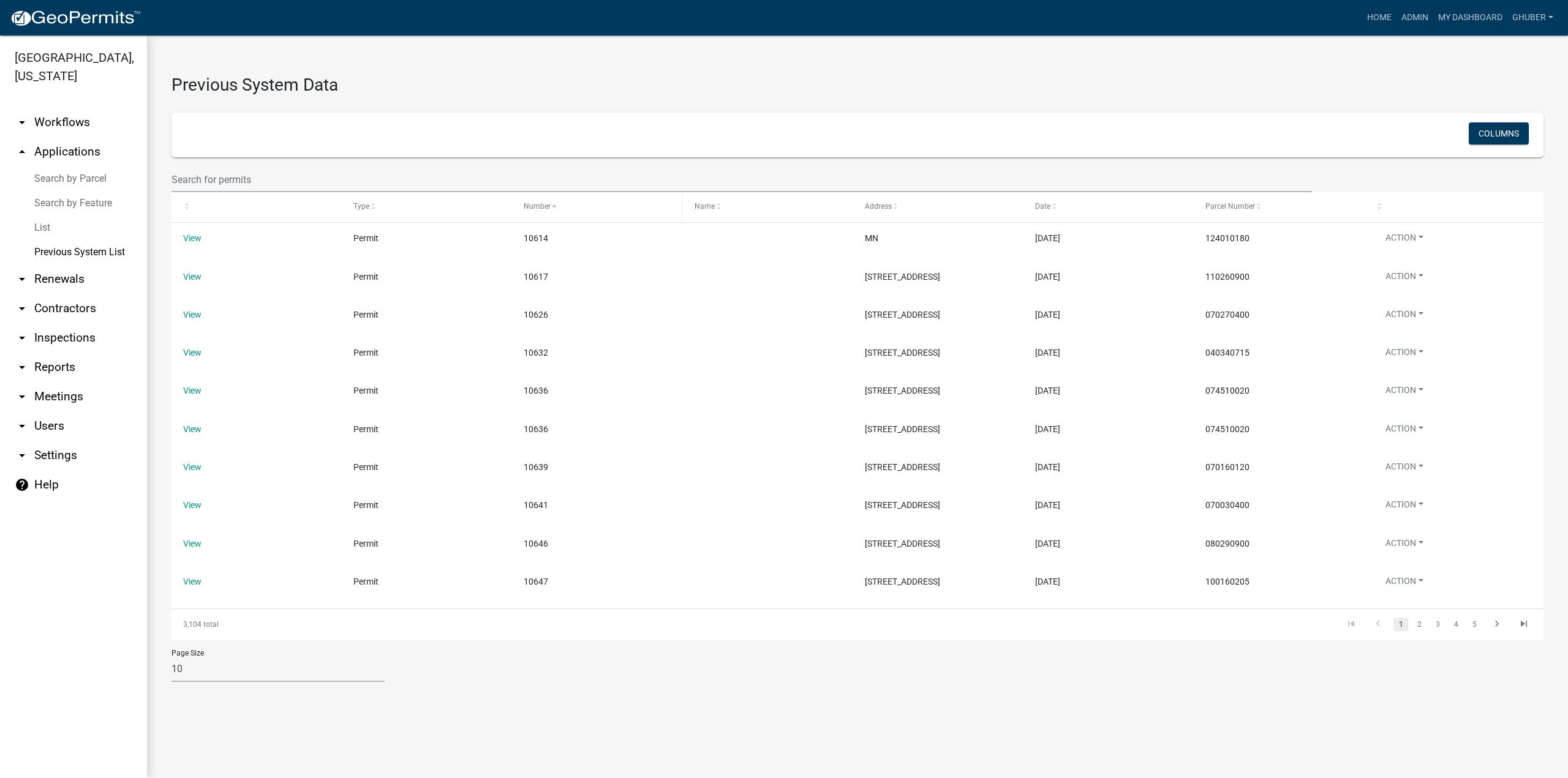
click at [553, 210] on span at bounding box center [554, 207] width 7 height 9
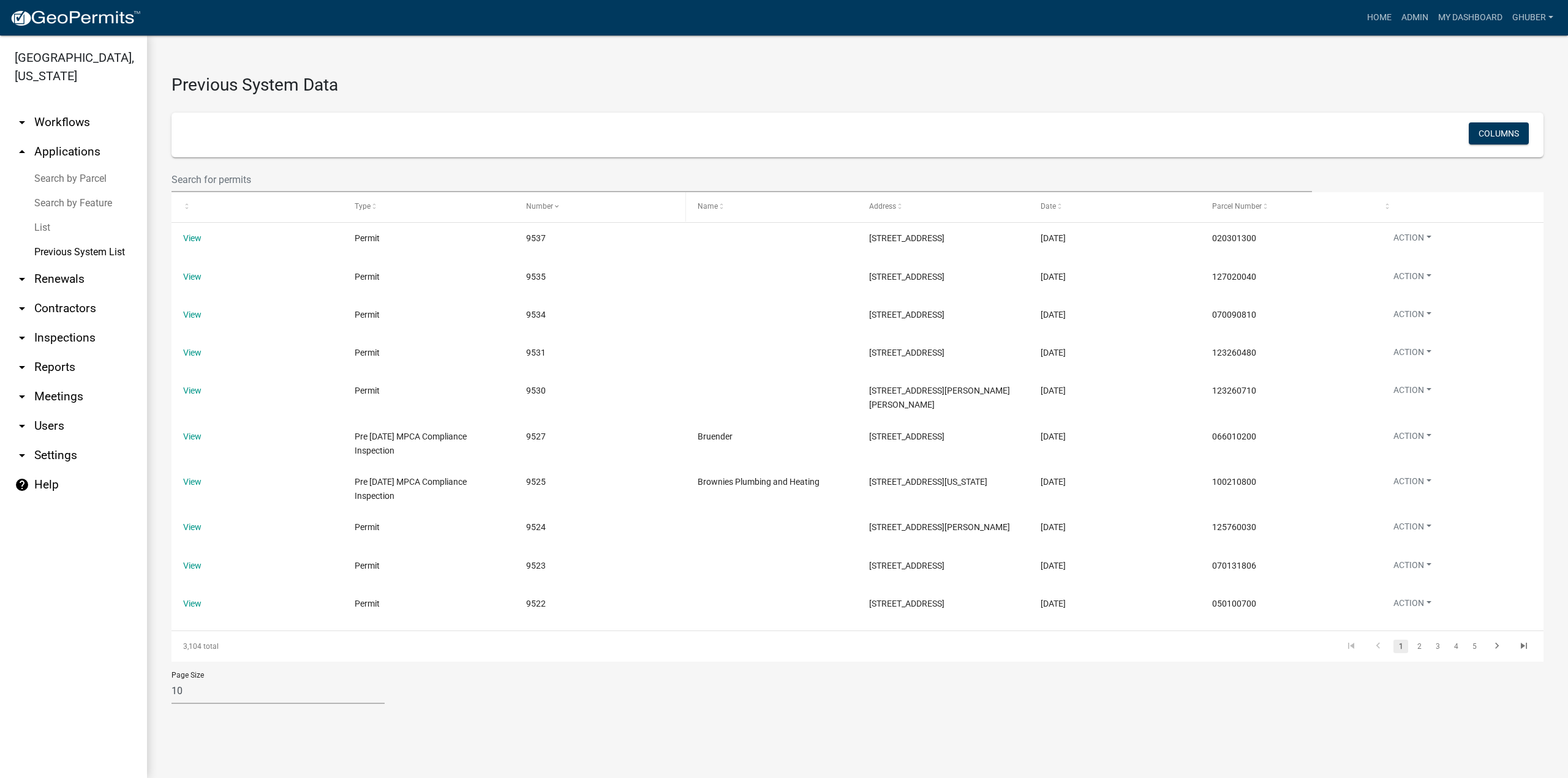
click at [553, 210] on span at bounding box center [556, 207] width 7 height 9
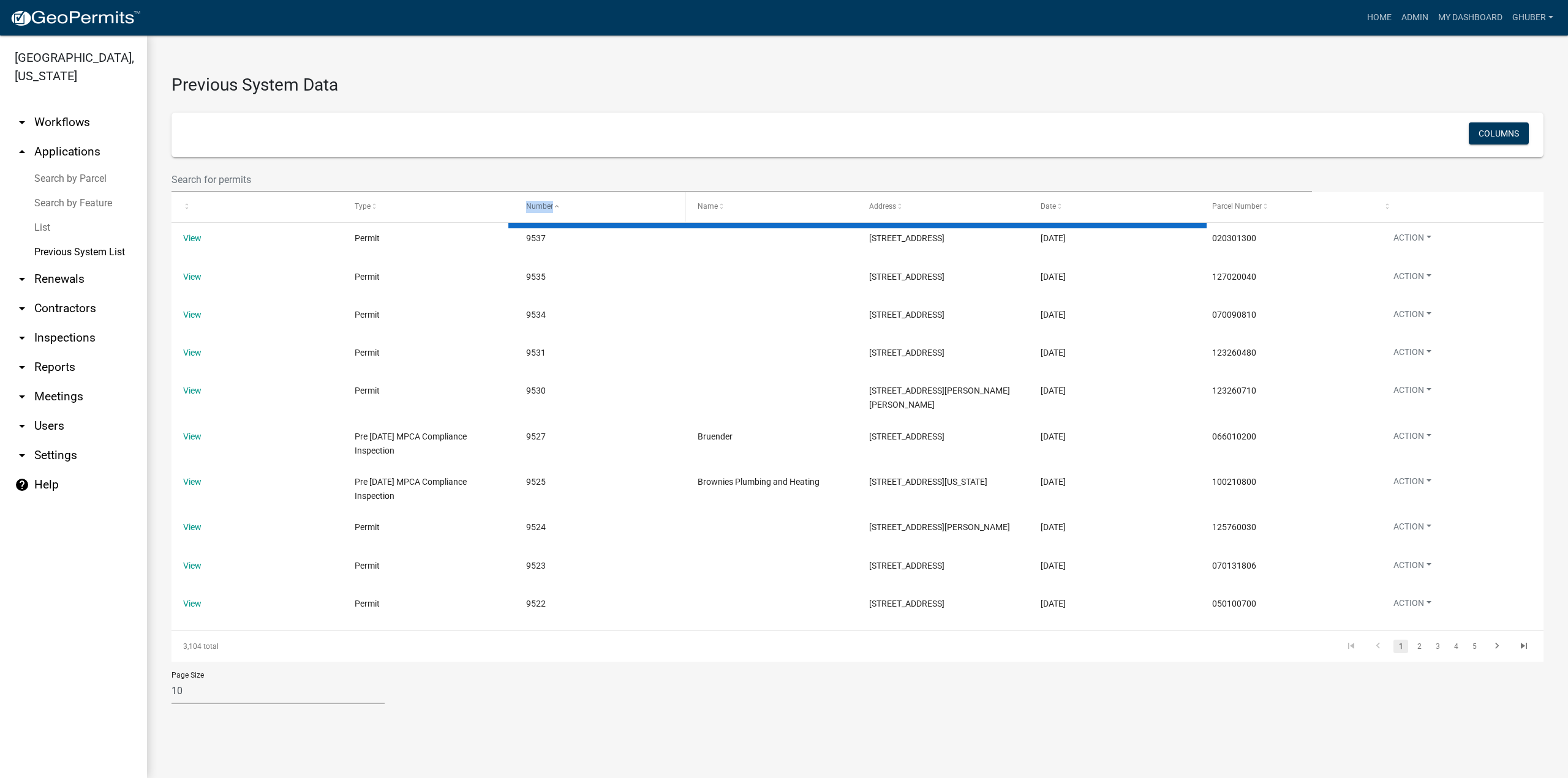
click at [553, 210] on span at bounding box center [556, 207] width 7 height 9
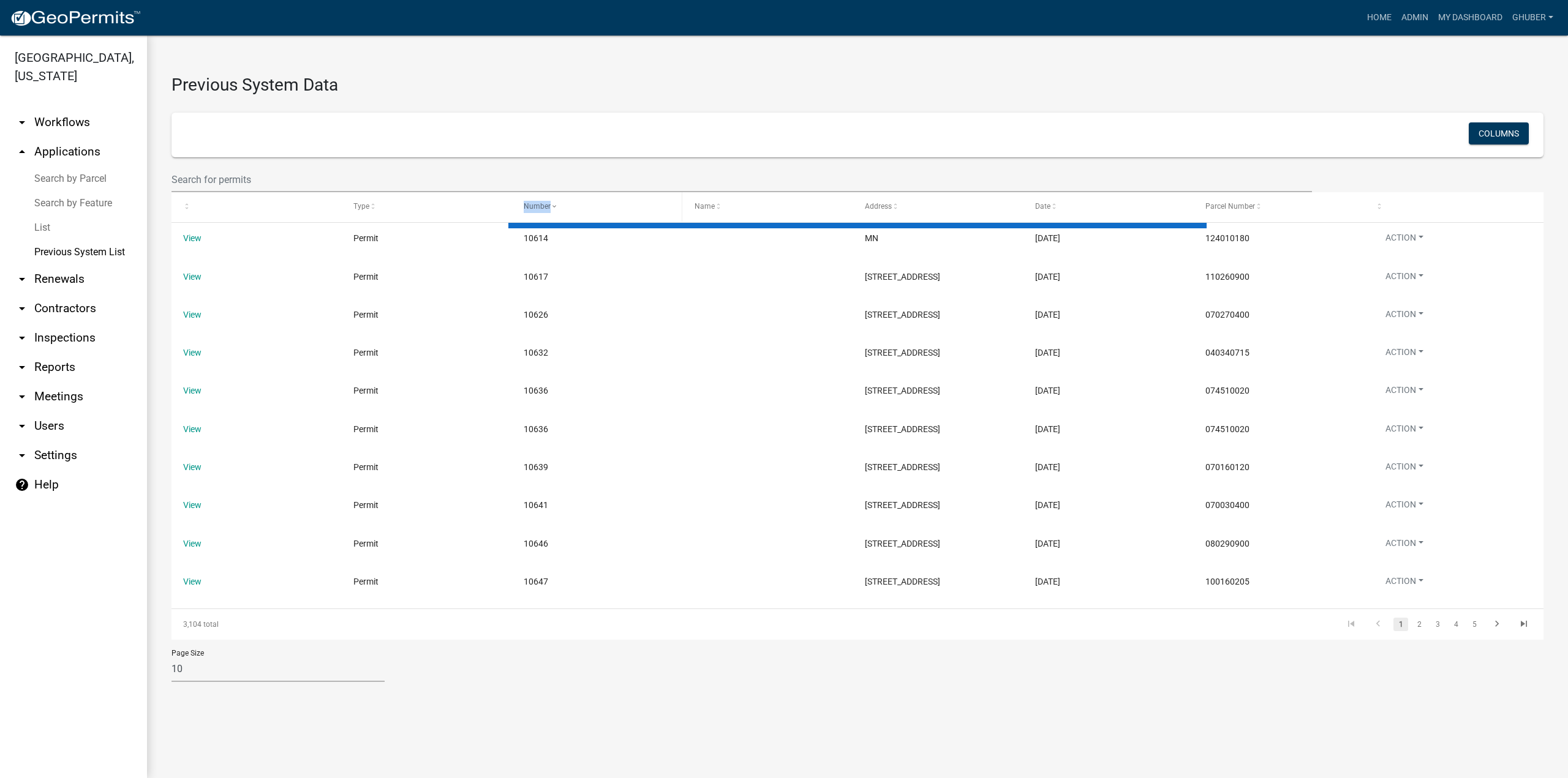
click at [553, 210] on span at bounding box center [554, 207] width 7 height 9
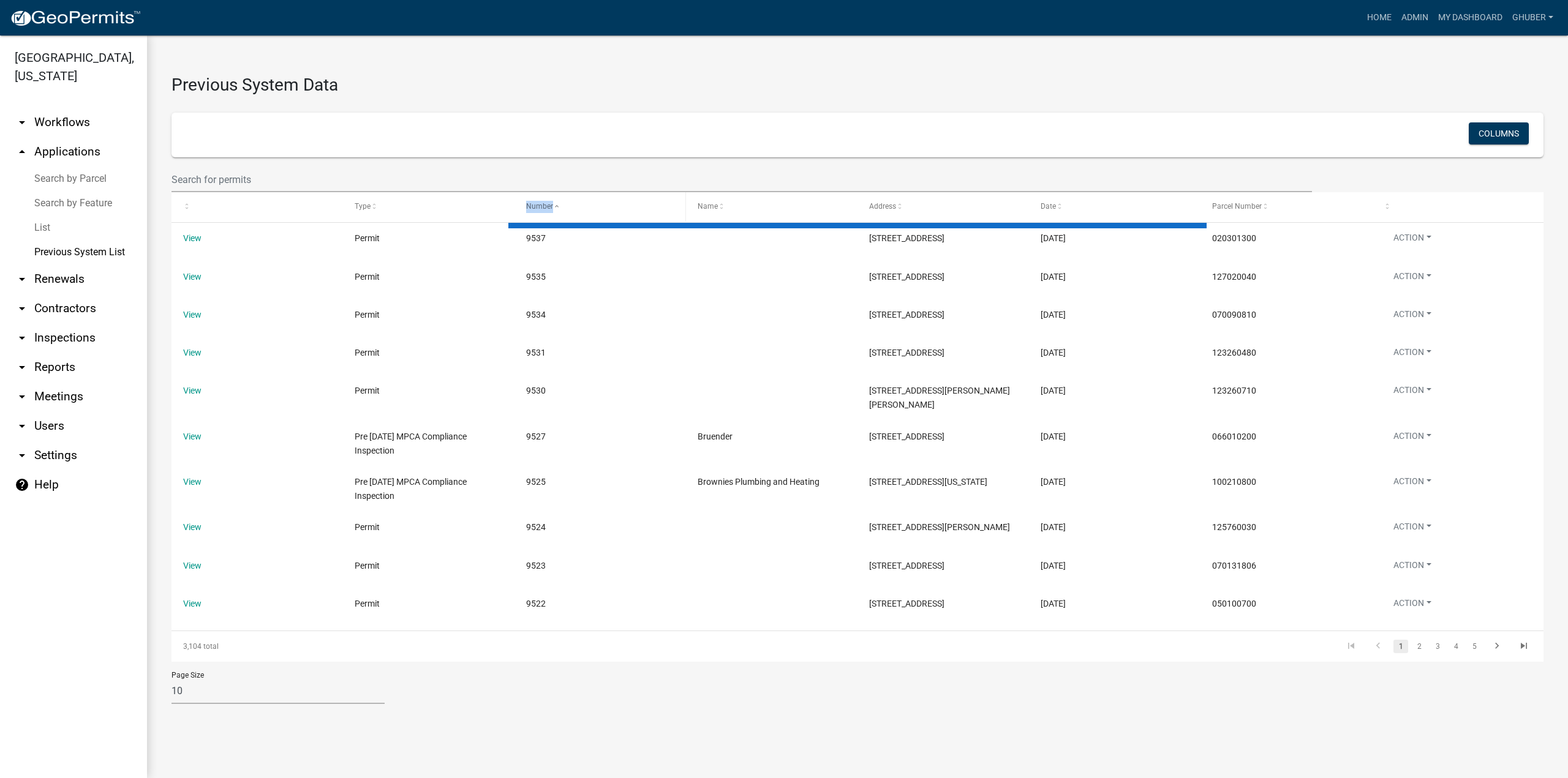
click at [553, 210] on span at bounding box center [556, 207] width 7 height 9
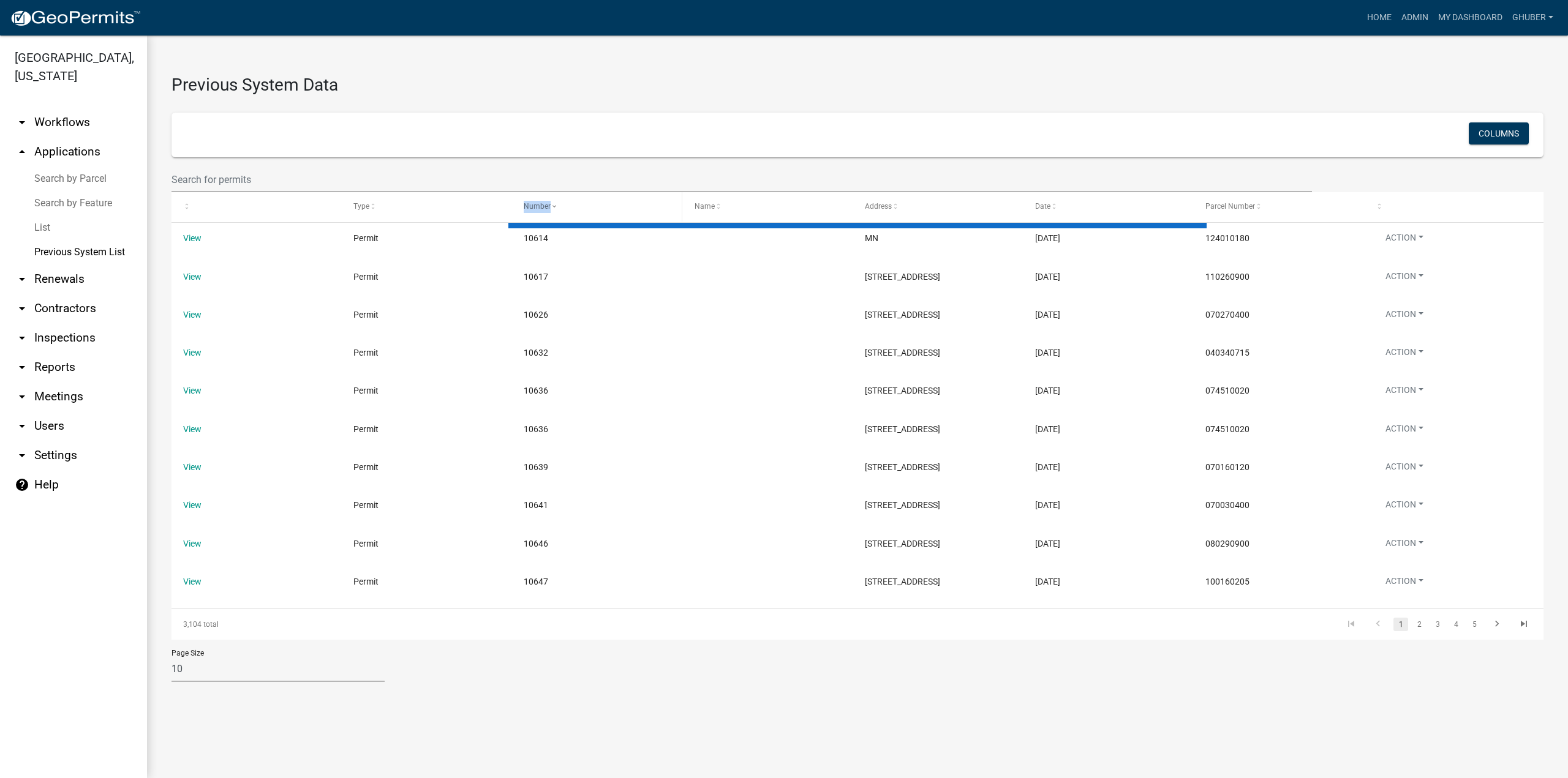
click at [553, 210] on span at bounding box center [554, 207] width 7 height 9
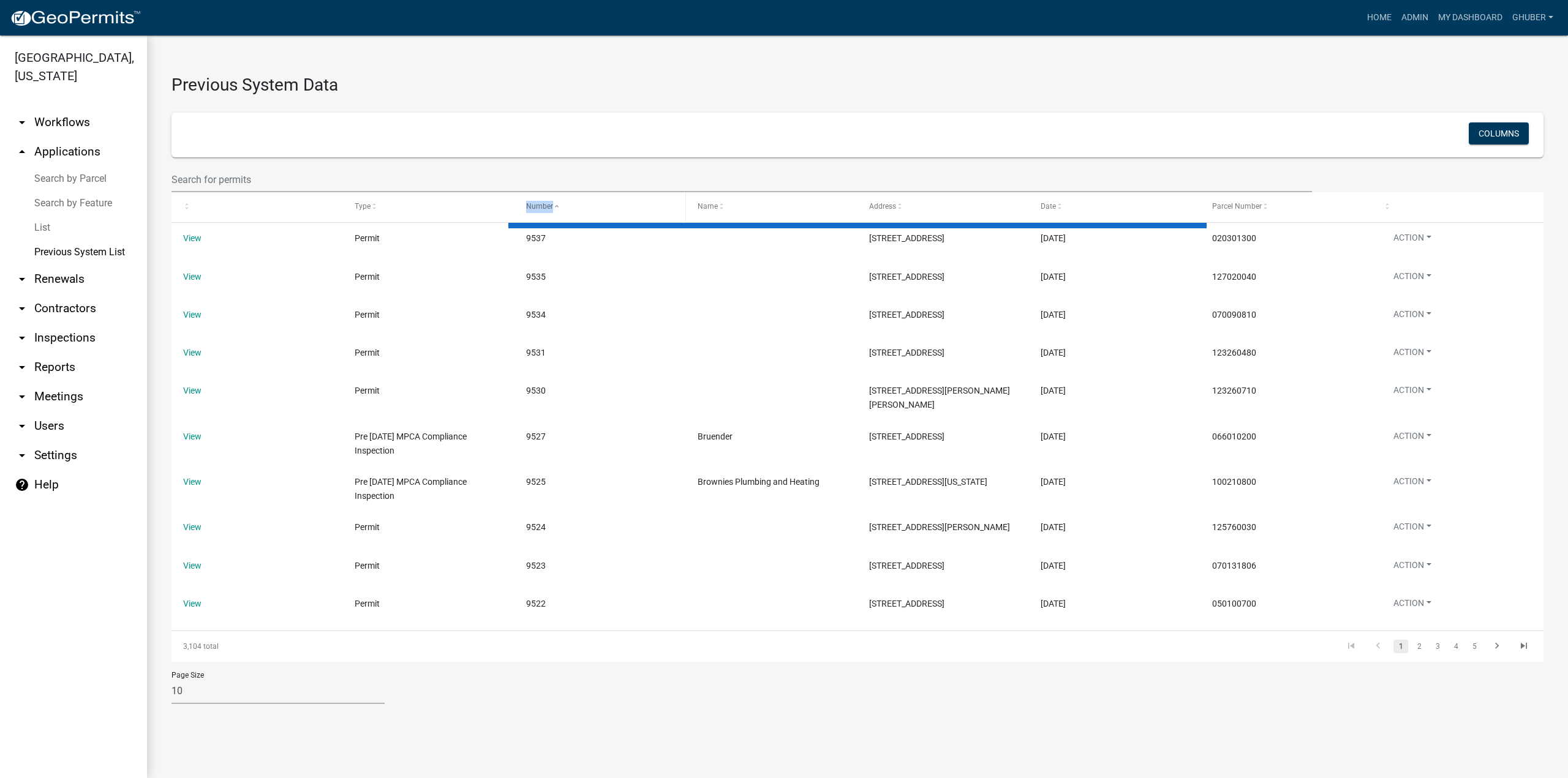
click at [553, 210] on span at bounding box center [556, 207] width 7 height 9
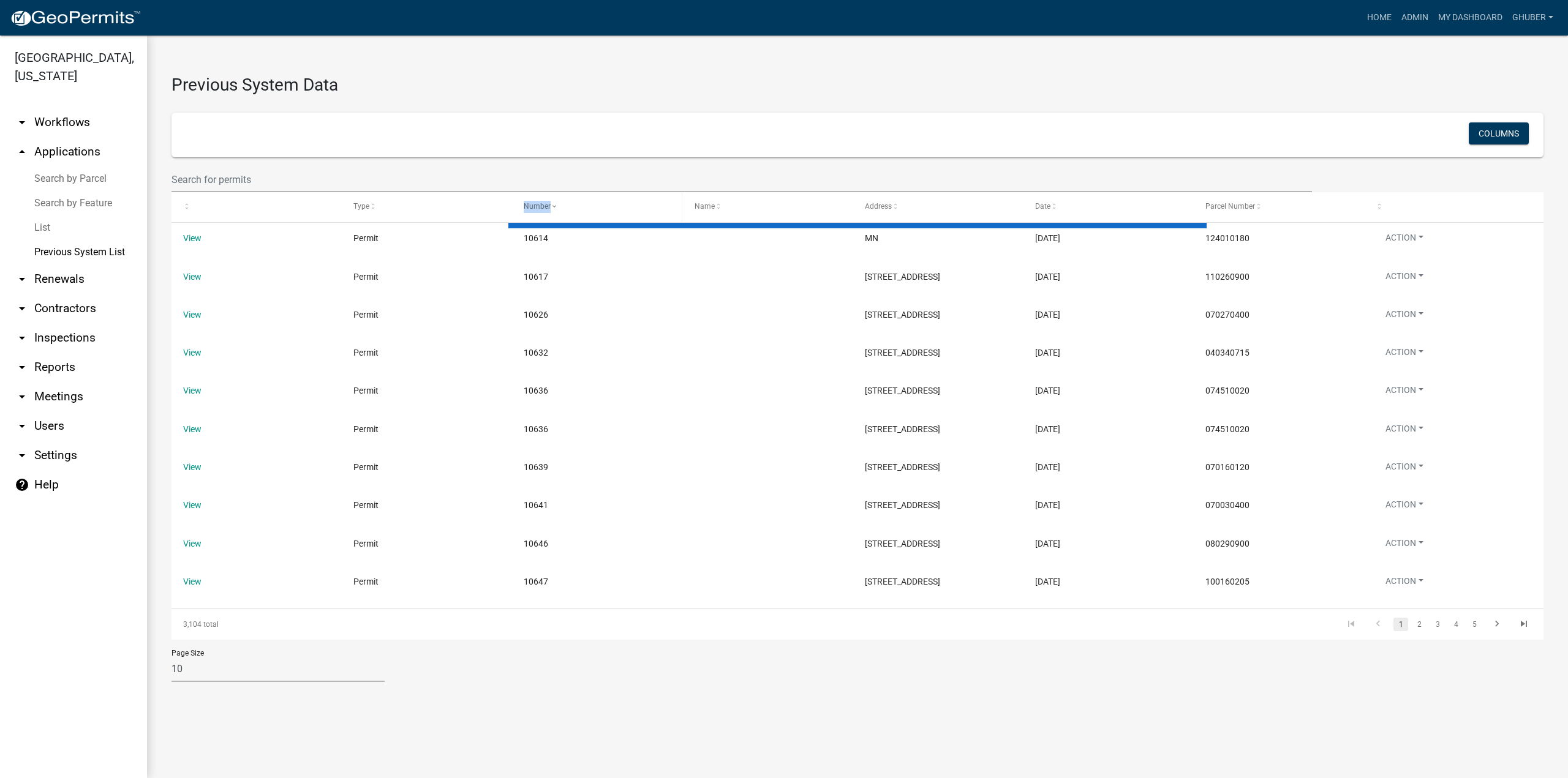
click at [553, 210] on span at bounding box center [554, 207] width 7 height 9
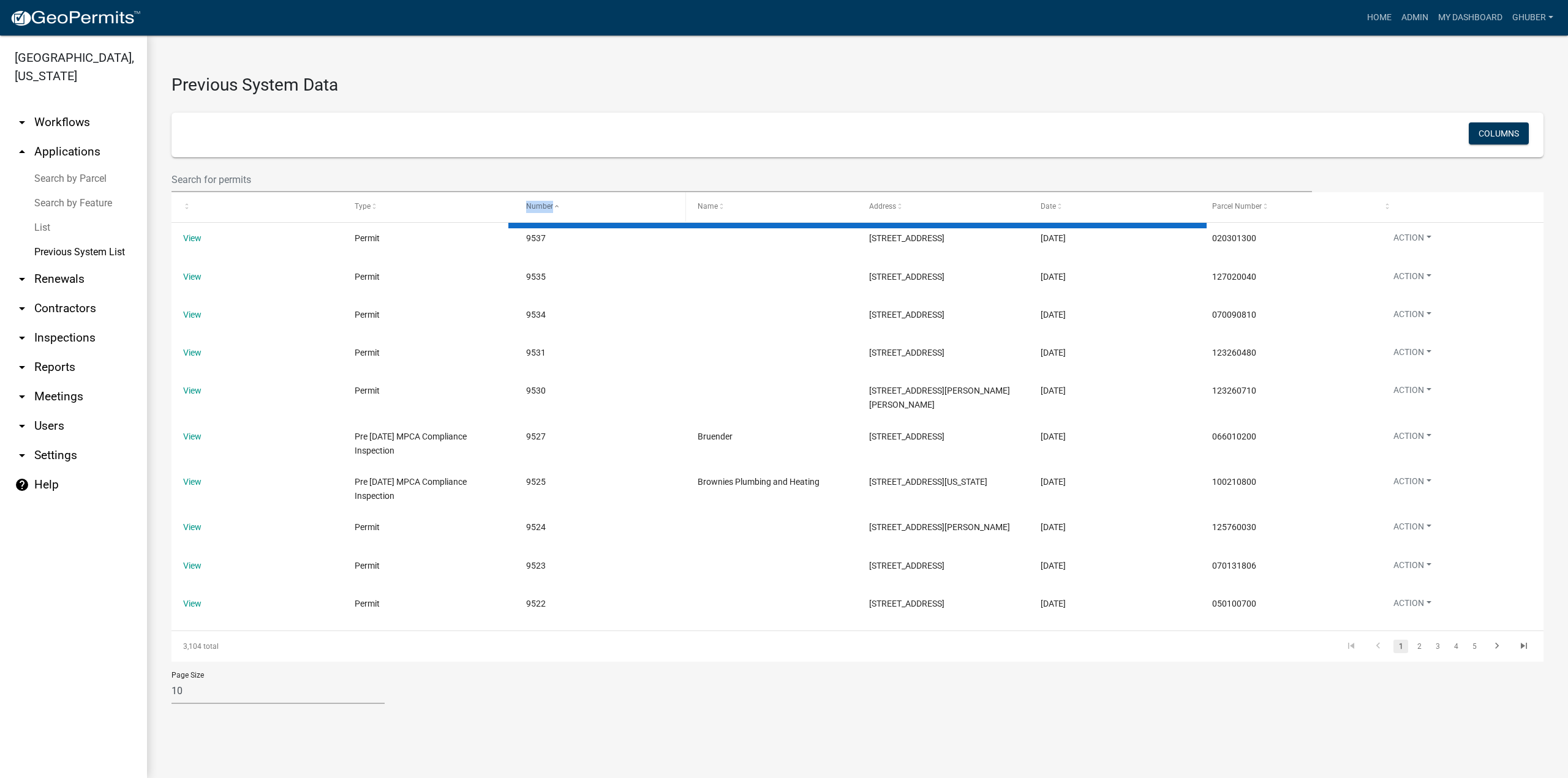
click at [553, 210] on span at bounding box center [556, 207] width 7 height 9
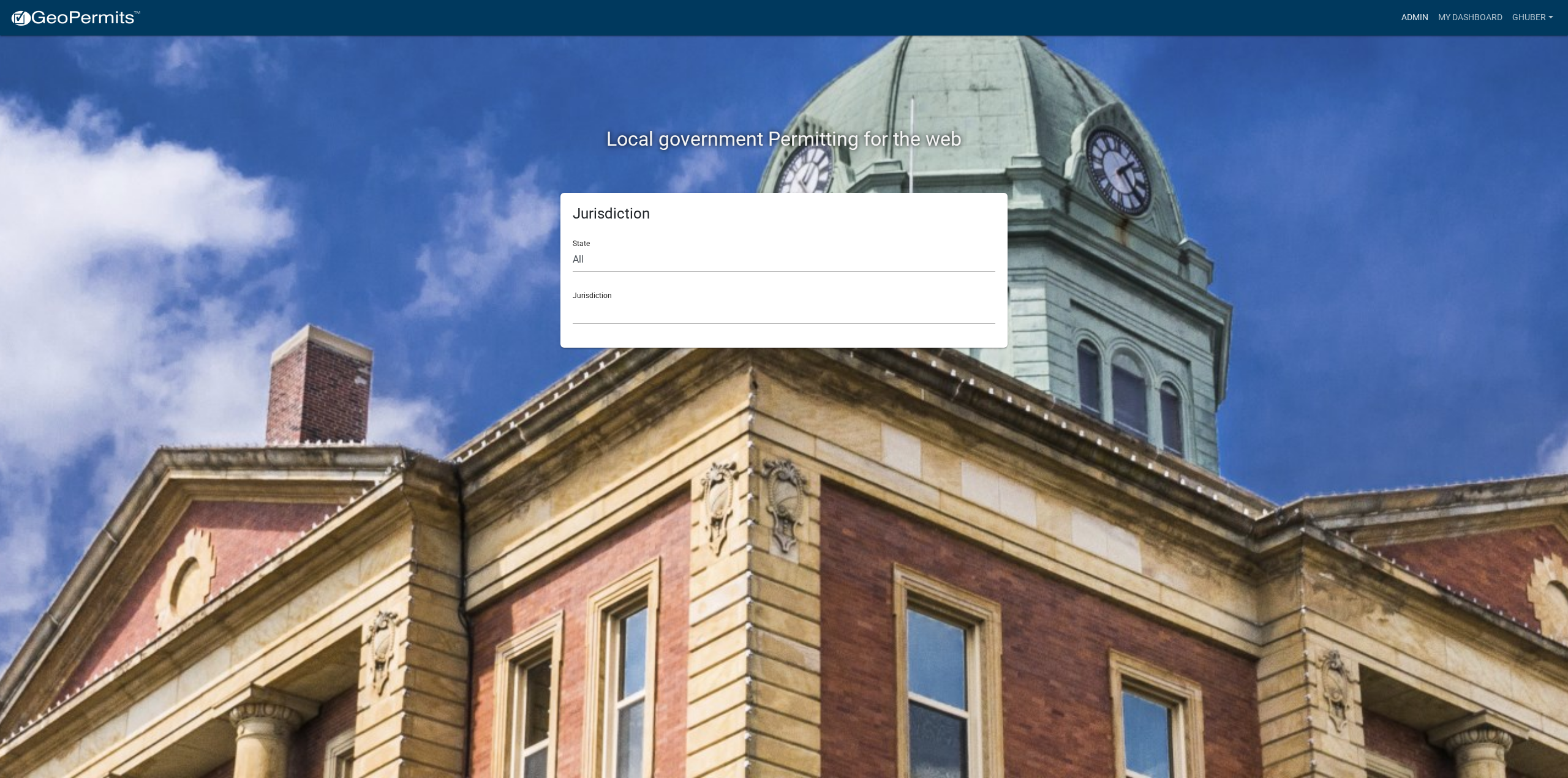
click at [1409, 14] on link "Admin" at bounding box center [1415, 17] width 36 height 23
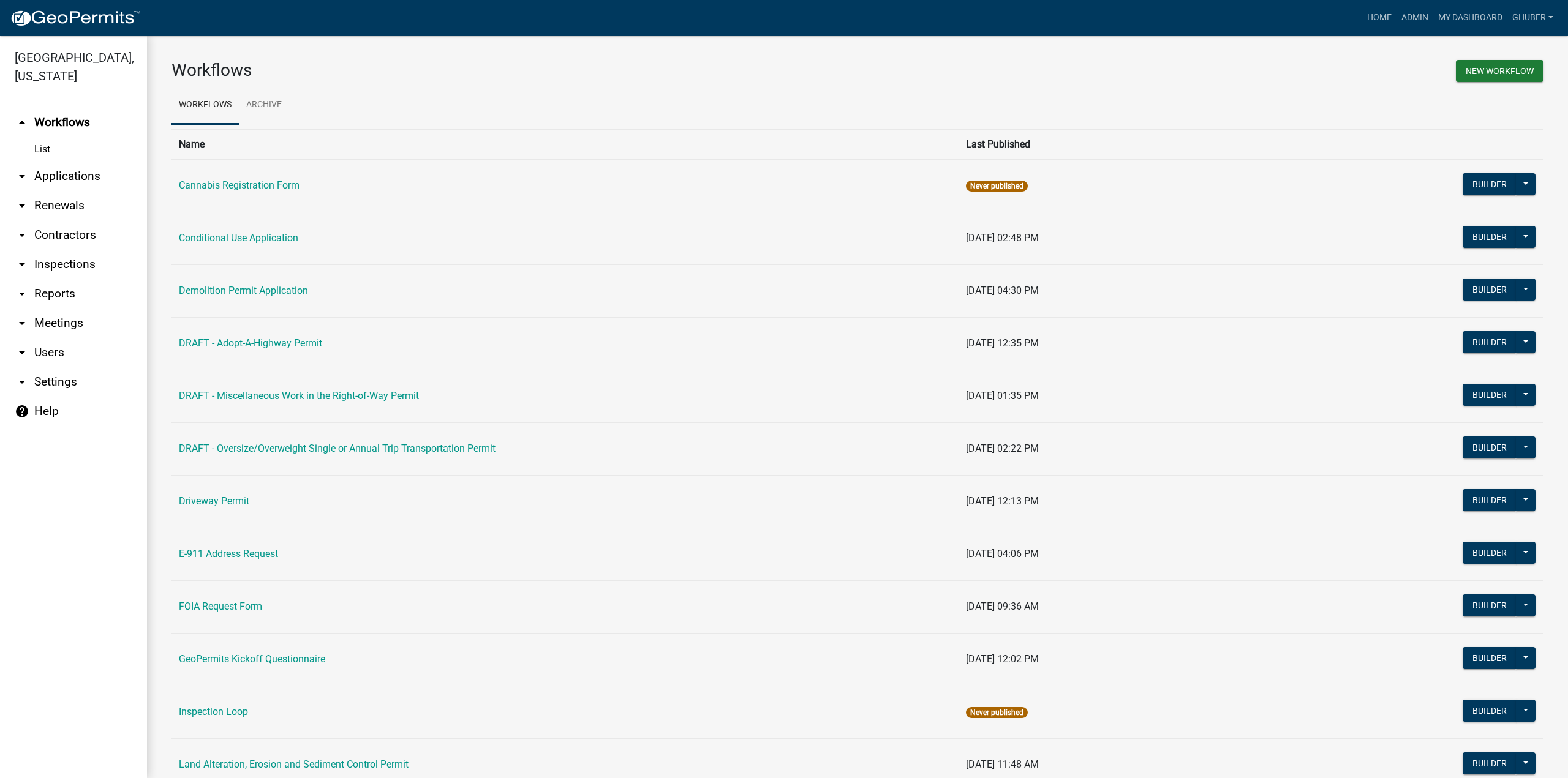
click at [60, 178] on link "arrow_drop_down Applications" at bounding box center [74, 177] width 147 height 29
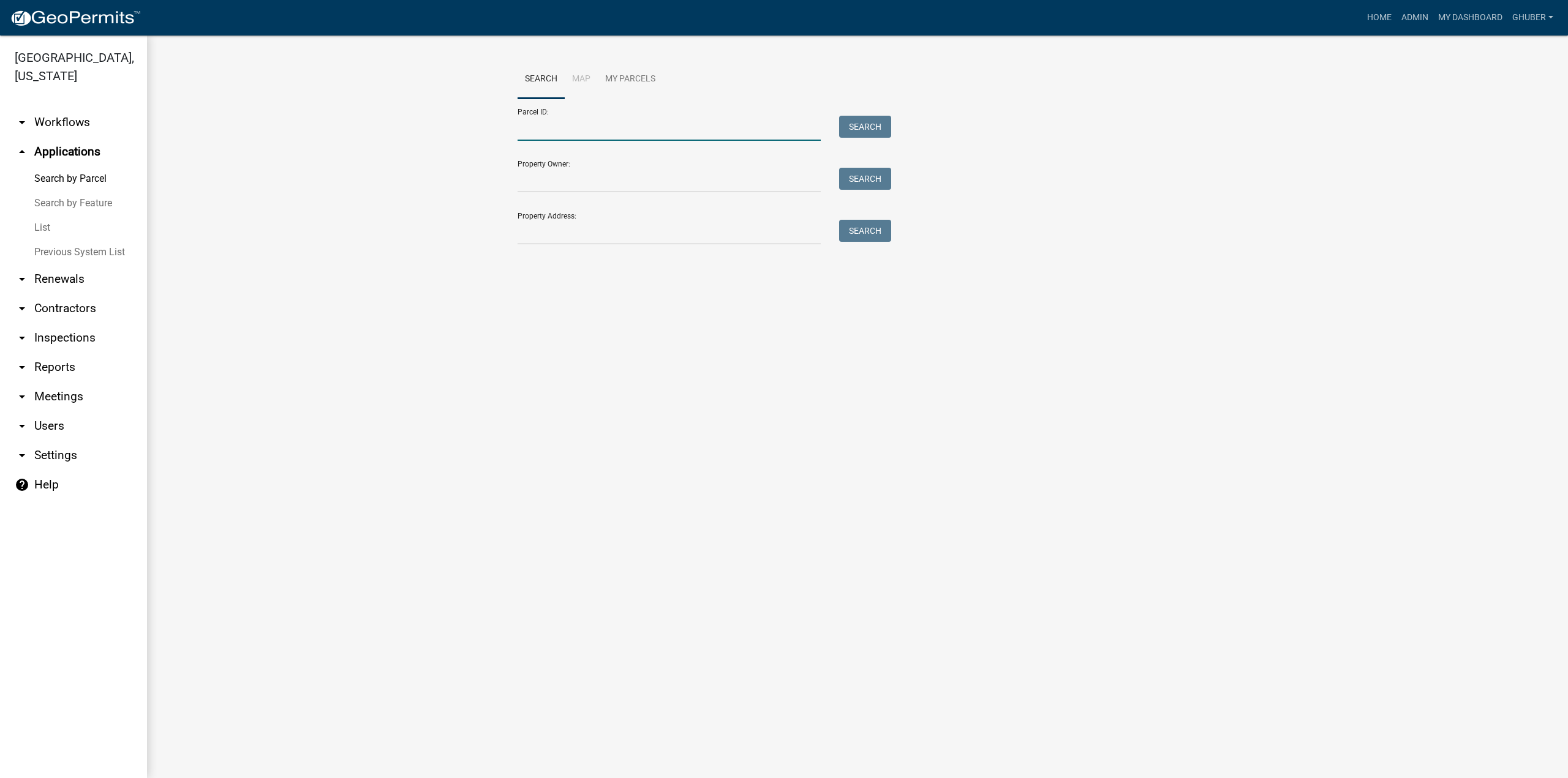
click at [563, 131] on input "Parcel ID:" at bounding box center [669, 128] width 303 height 25
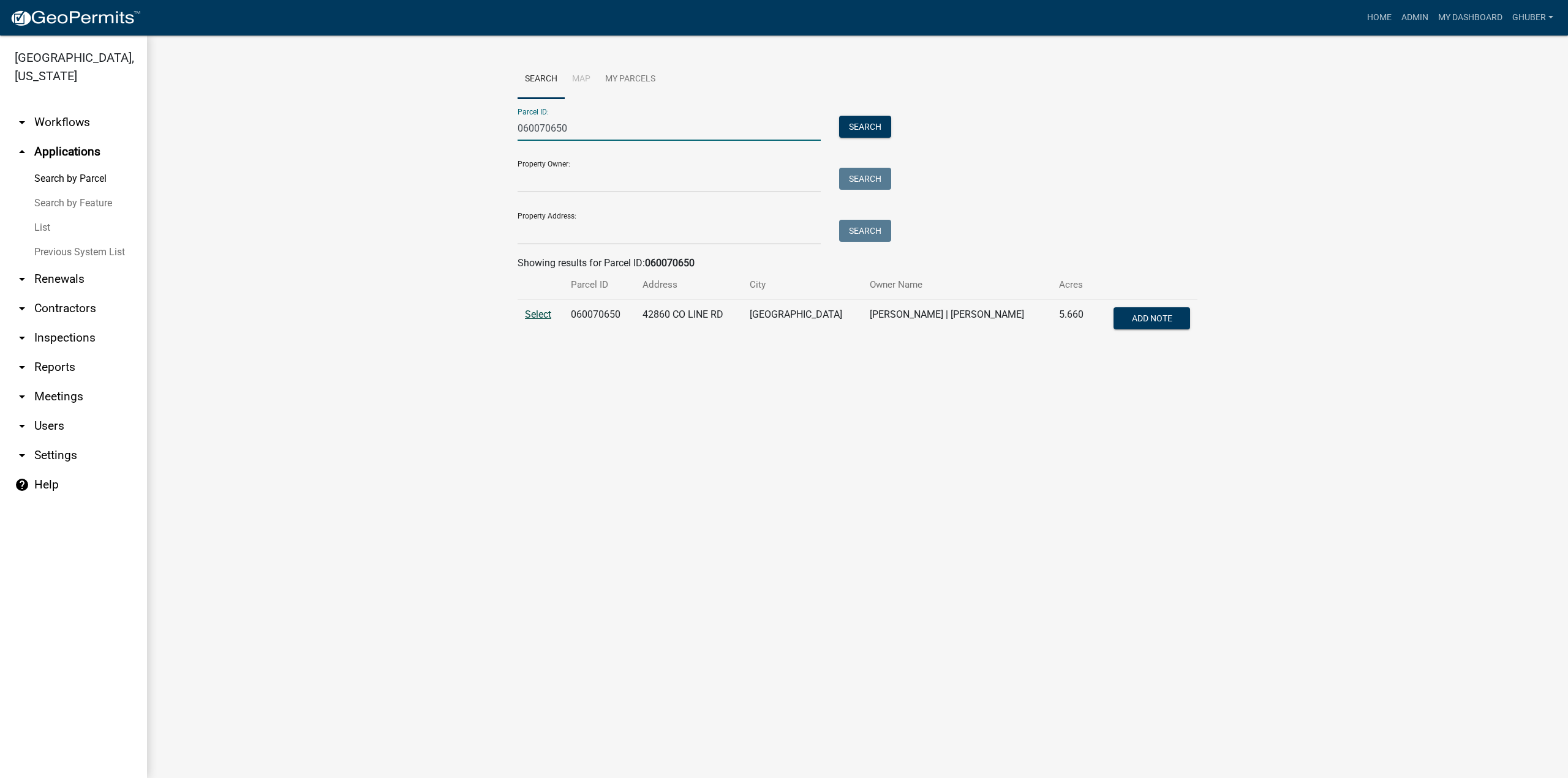
type input "060070650"
click at [537, 312] on span "Select" at bounding box center [538, 314] width 26 height 11
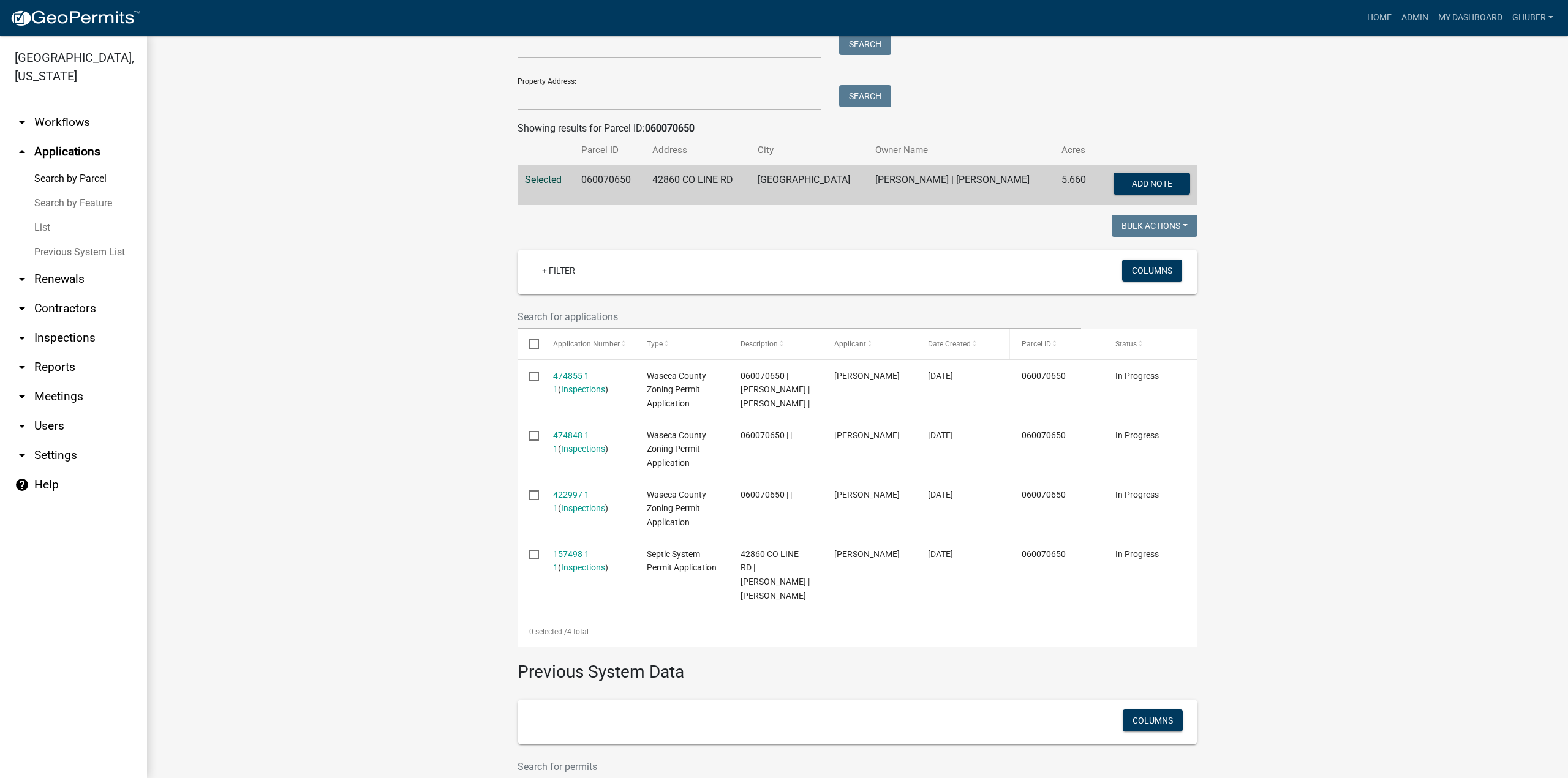
scroll to position [184, 0]
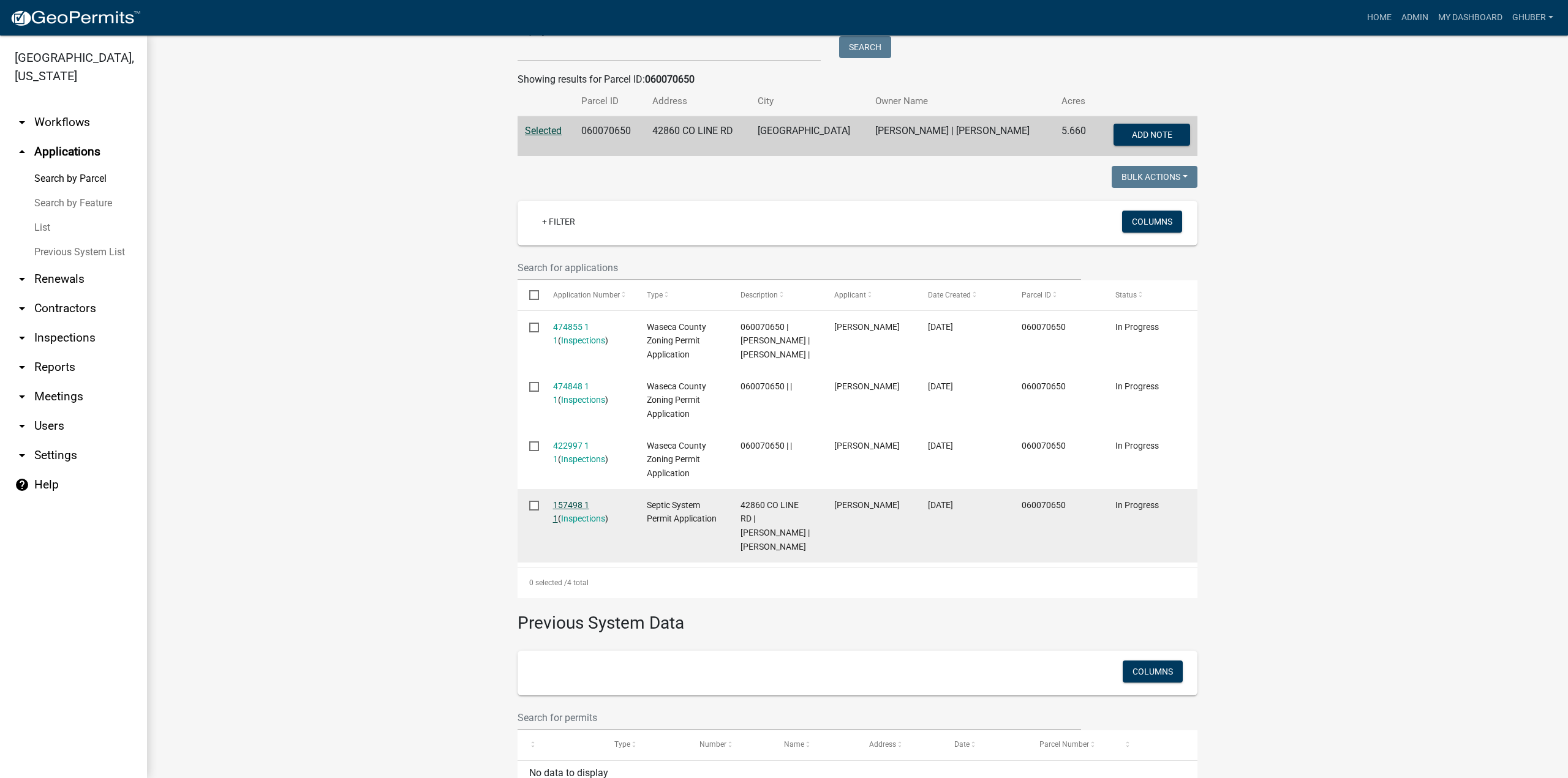
click at [571, 521] on link "157498 1 1" at bounding box center [571, 512] width 36 height 24
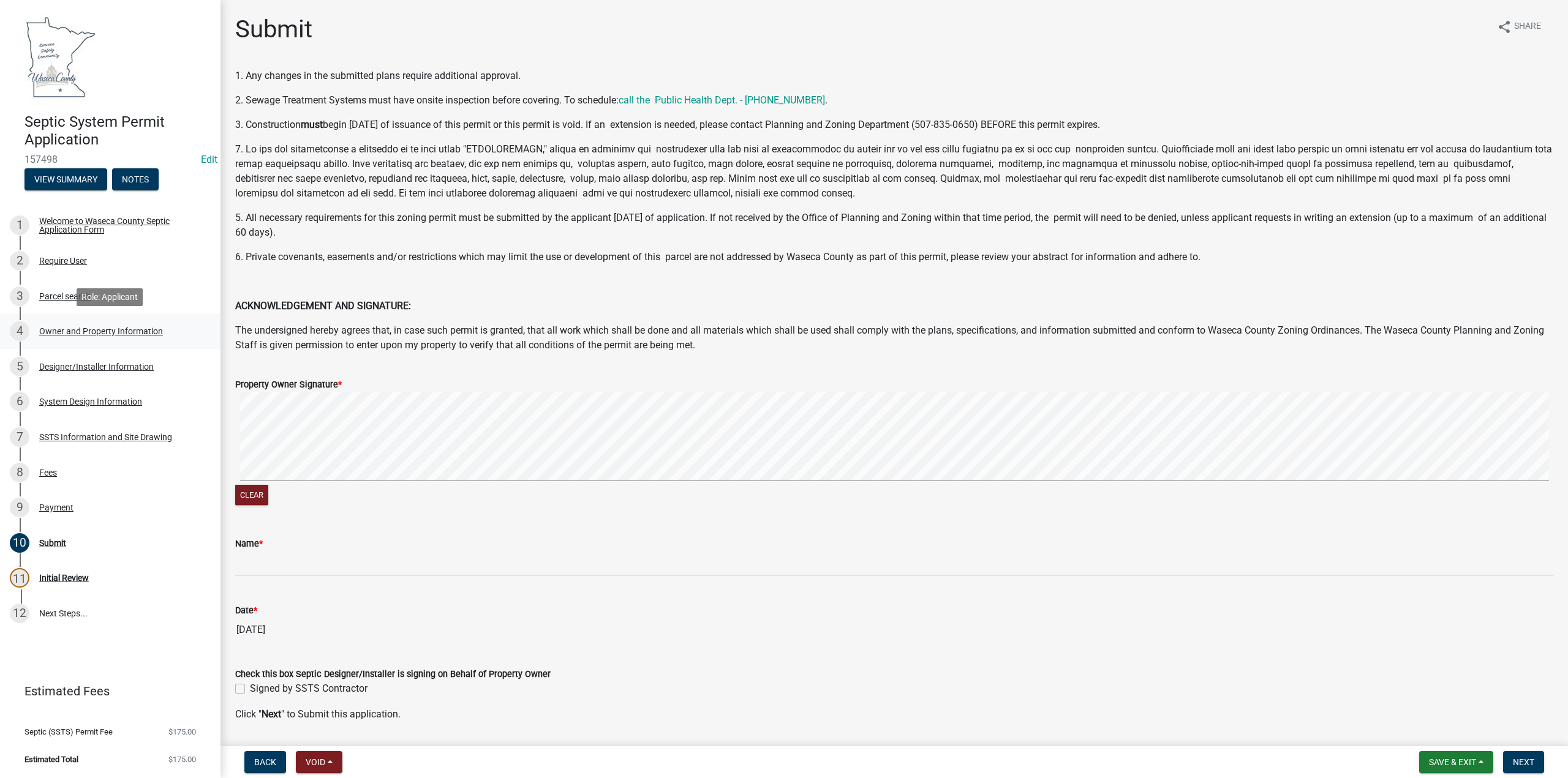
click at [63, 334] on div "Owner and Property Information" at bounding box center [101, 331] width 124 height 9
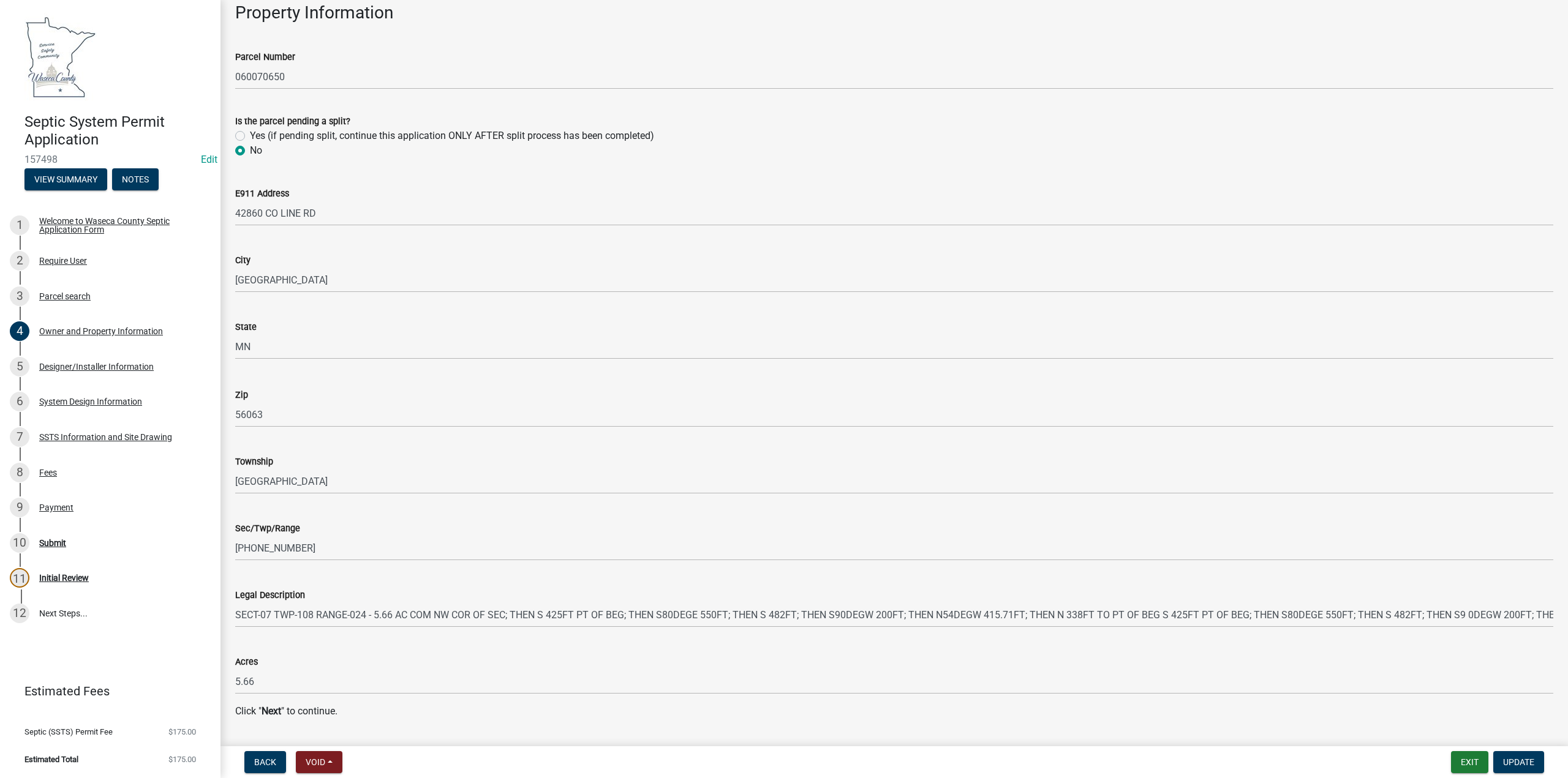
scroll to position [799, 0]
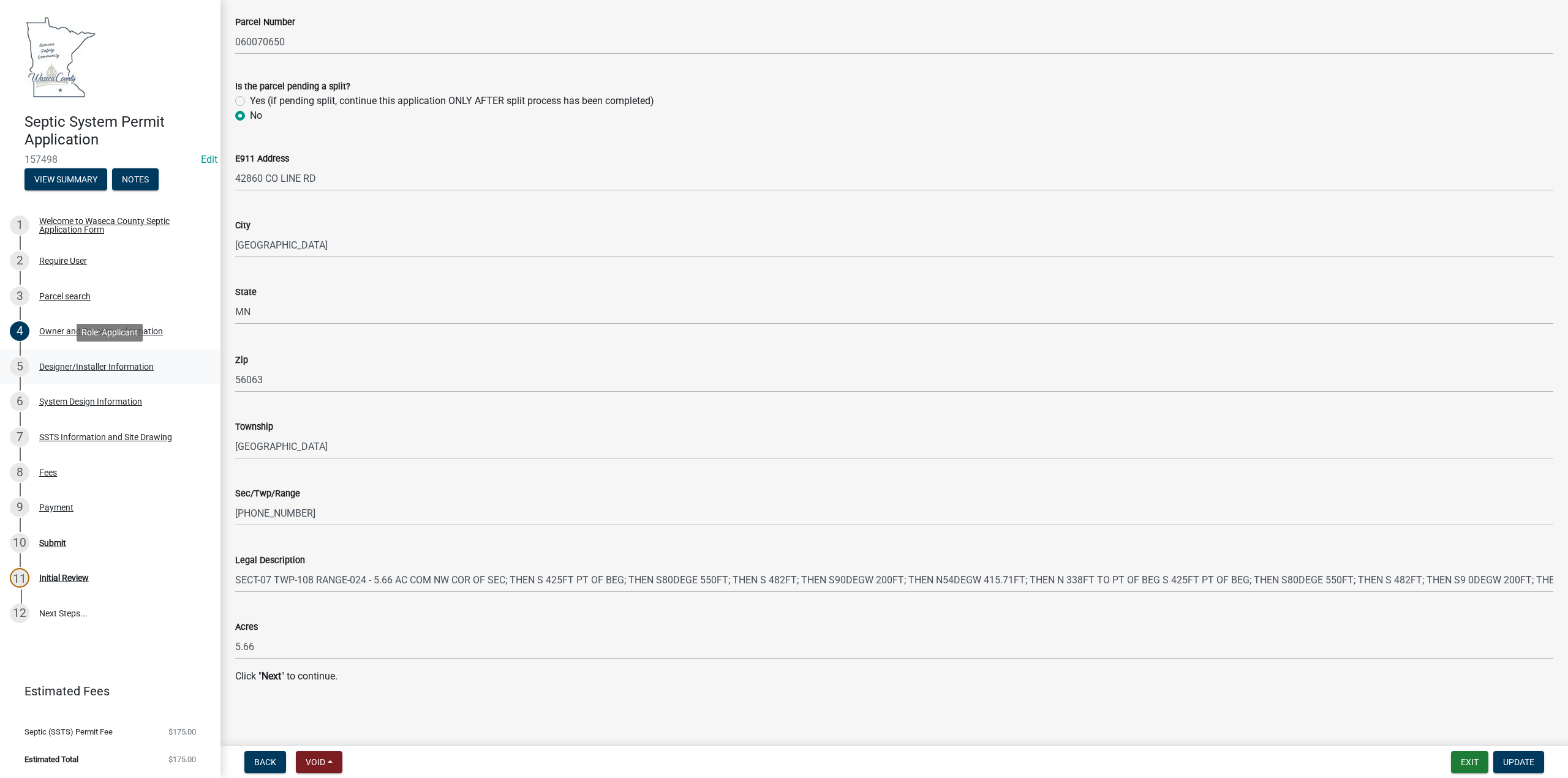
click at [55, 371] on div "Designer/Installer Information" at bounding box center [96, 366] width 114 height 9
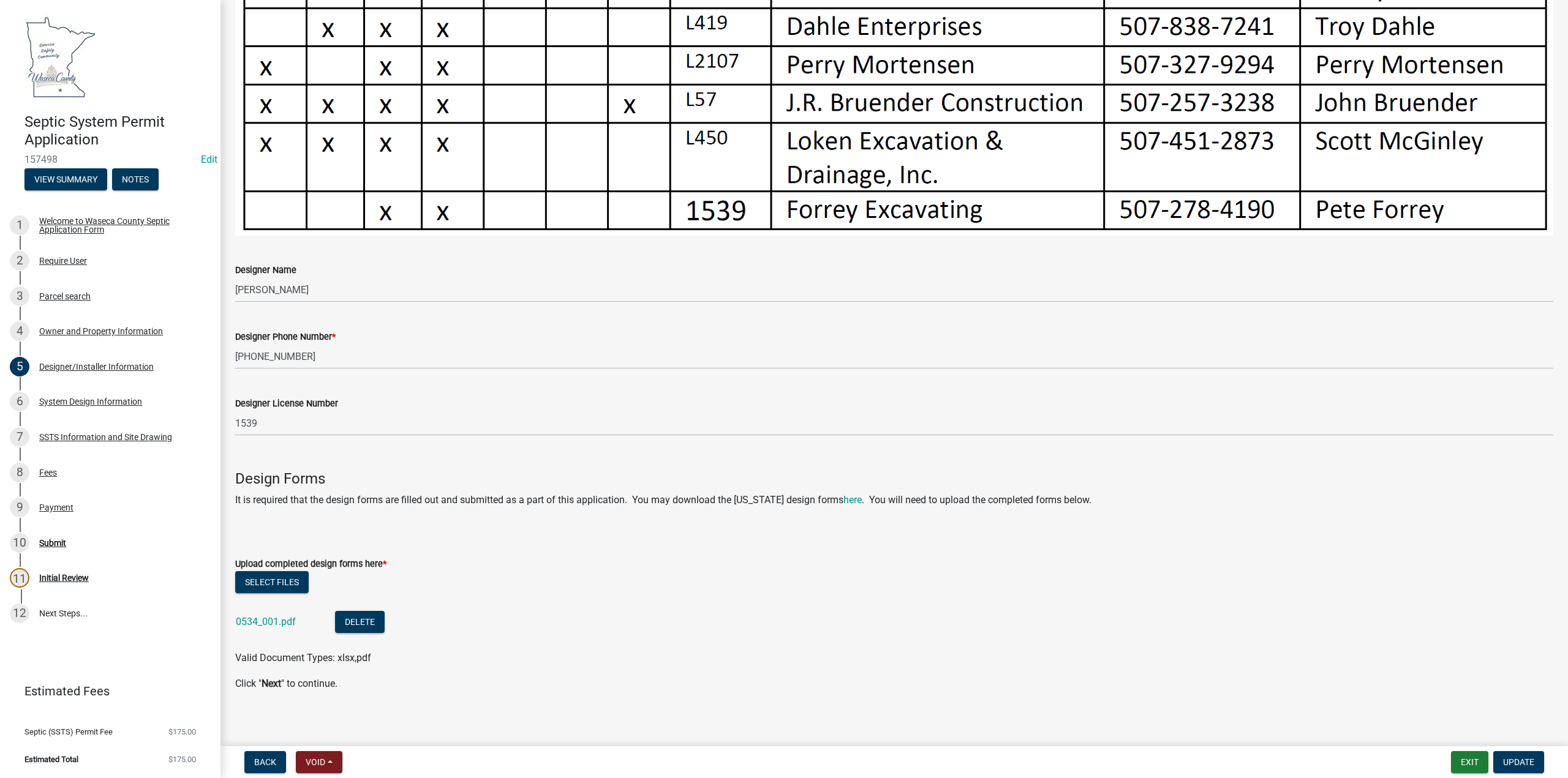
scroll to position [725, 0]
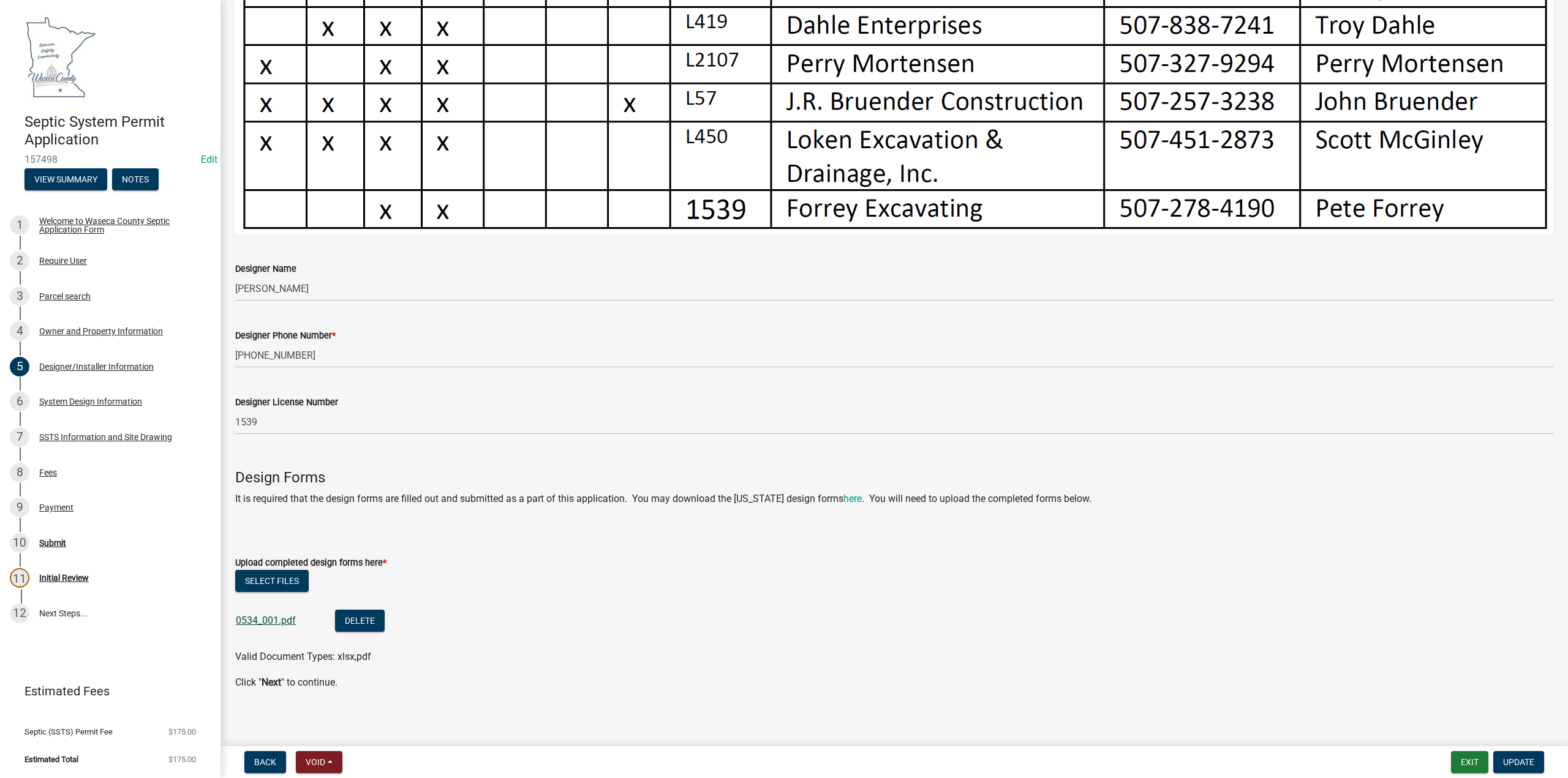
click at [254, 616] on link "0534_001.pdf" at bounding box center [265, 620] width 60 height 11
click at [50, 400] on div "System Design Information" at bounding box center [90, 402] width 103 height 9
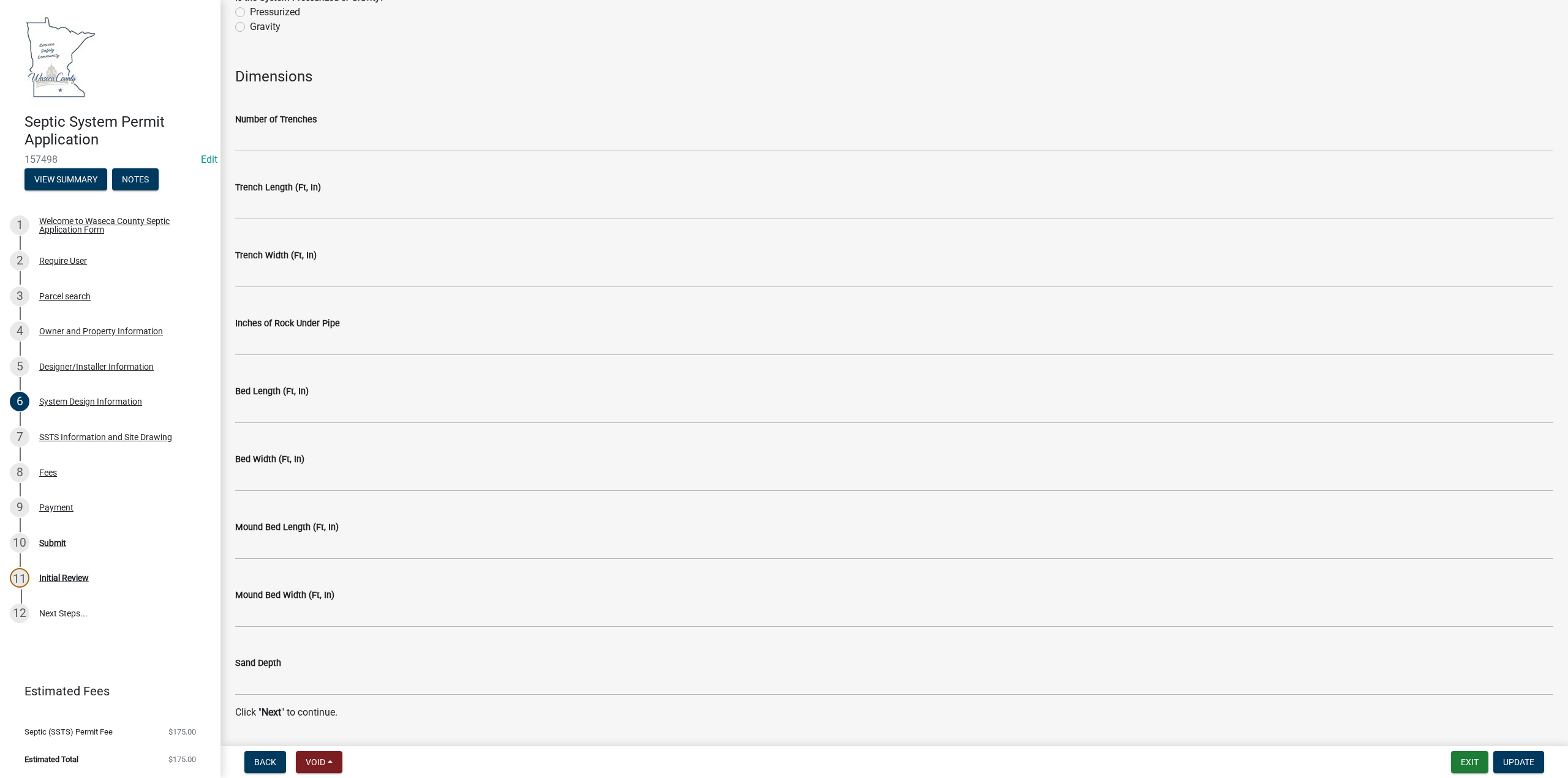
scroll to position [2179, 0]
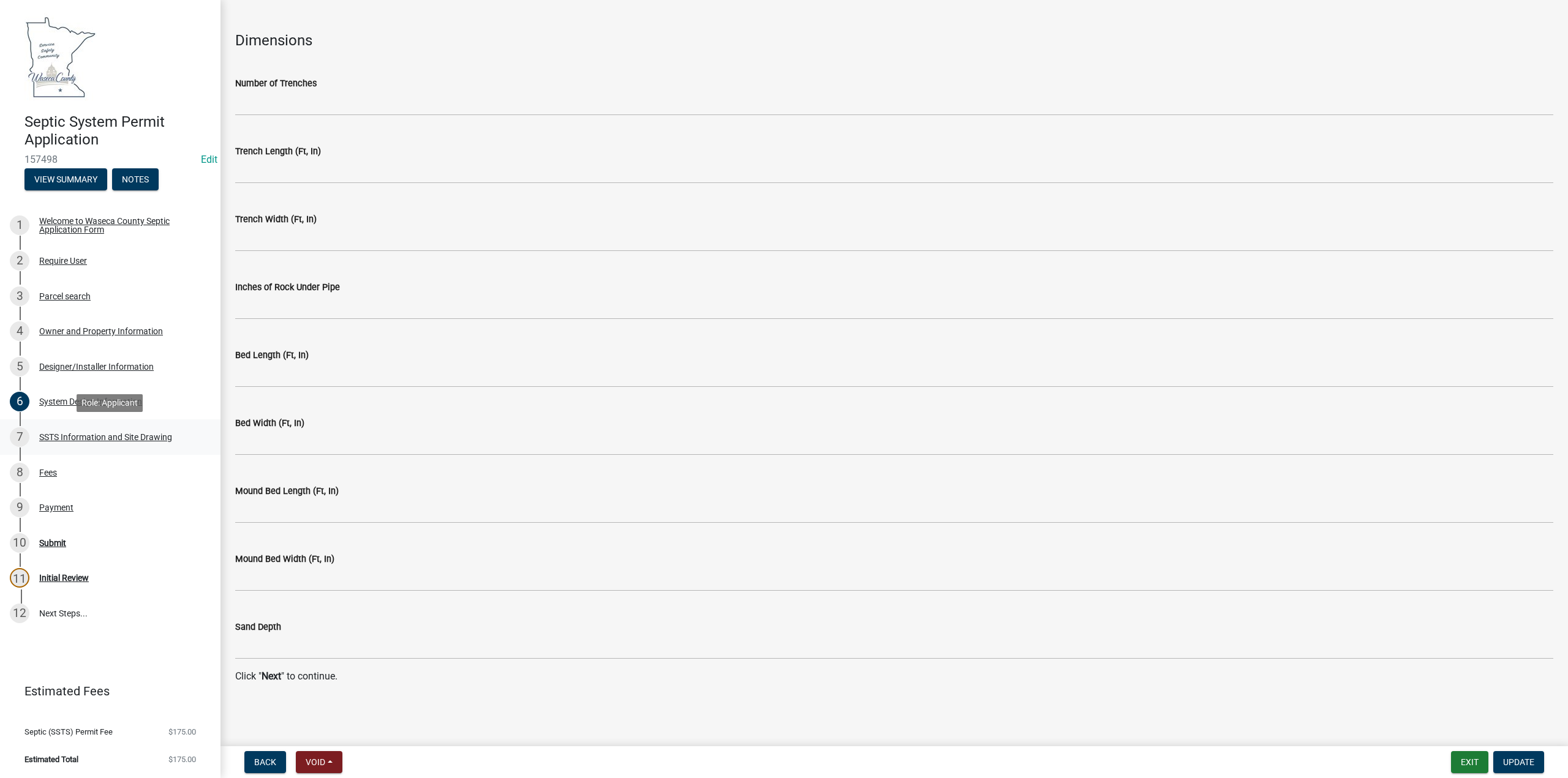
click at [69, 436] on div "SSTS Information and Site Drawing" at bounding box center [105, 438] width 133 height 9
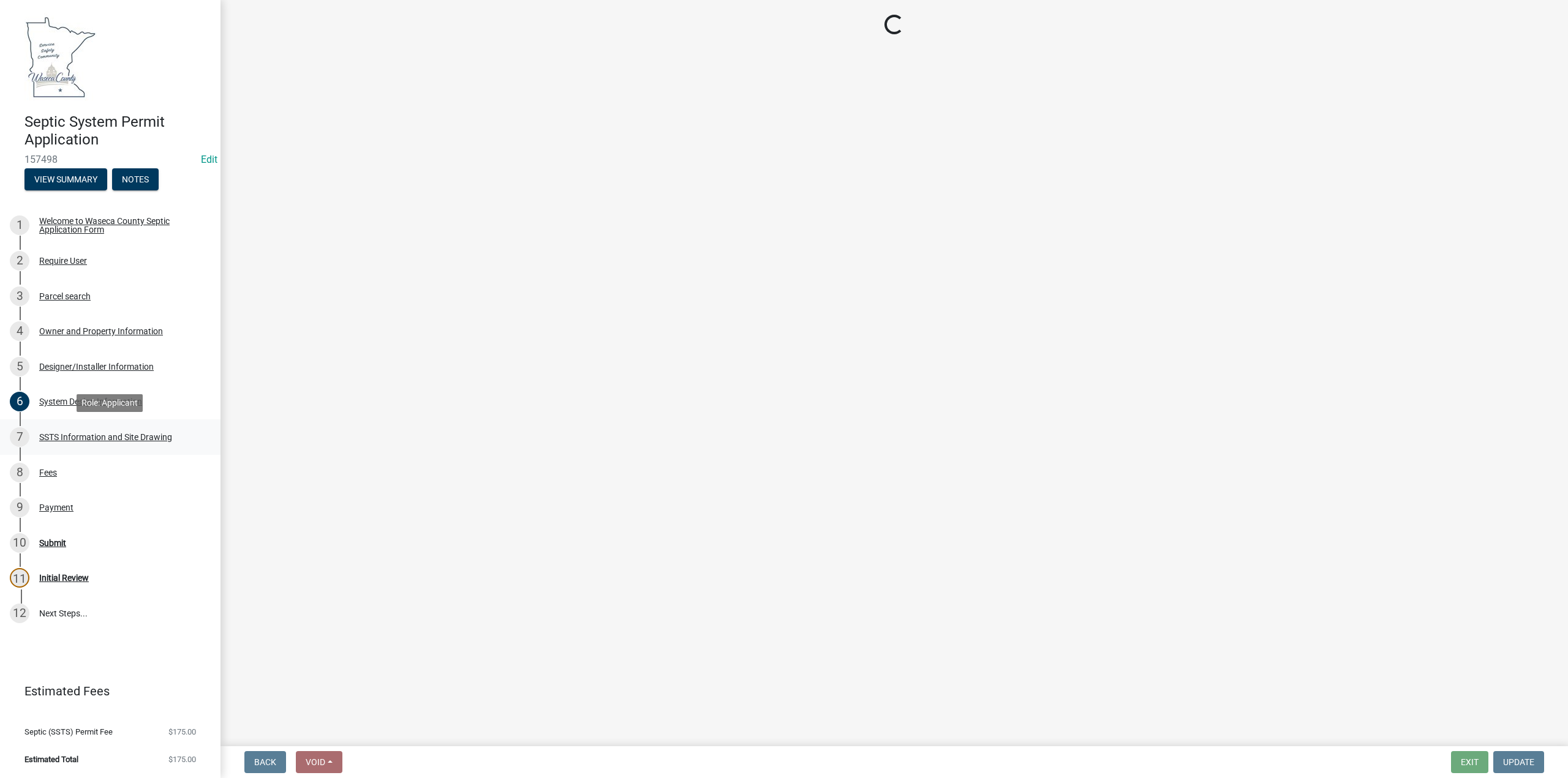
scroll to position [0, 0]
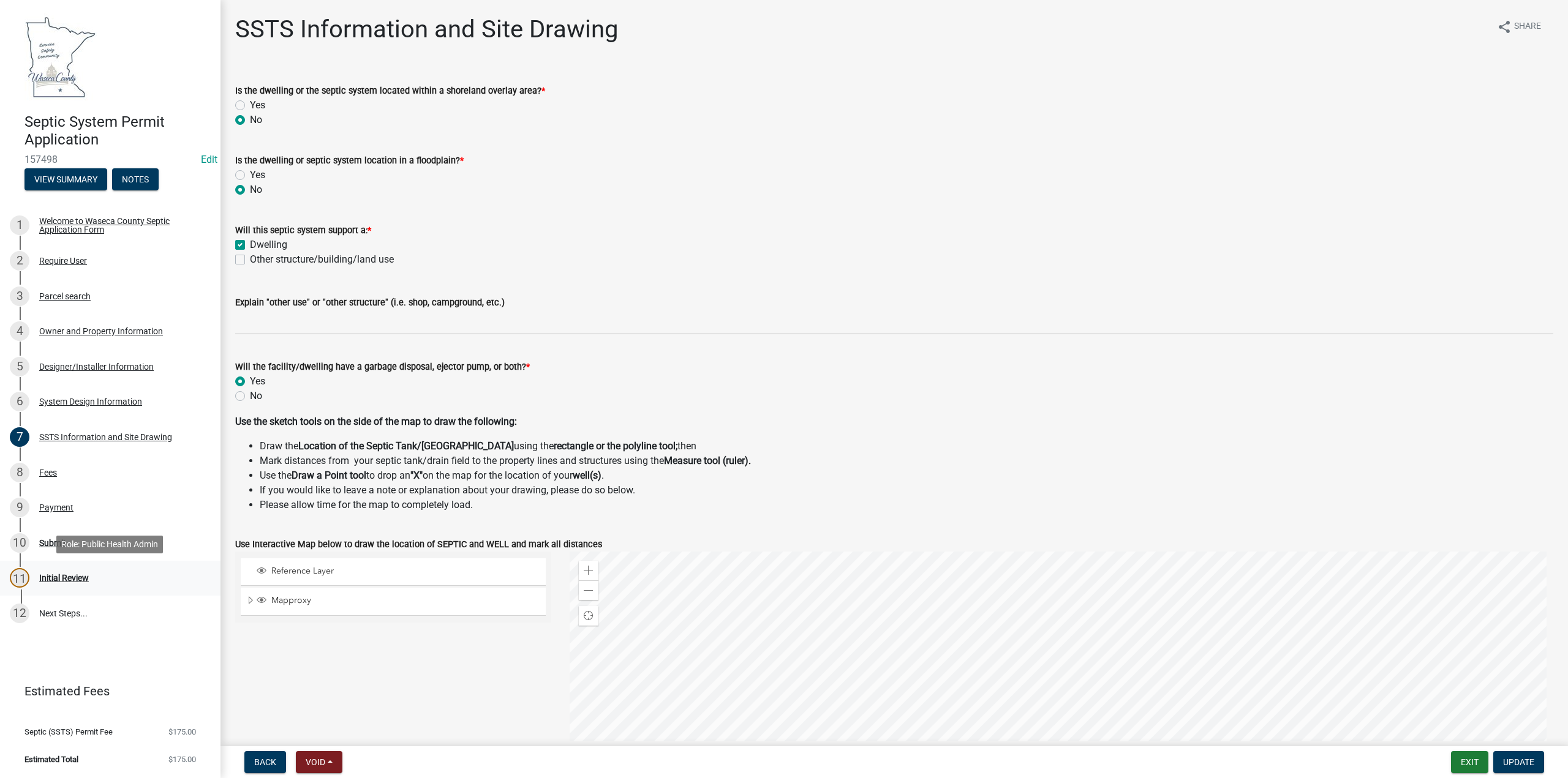
click at [55, 576] on div "Initial Review" at bounding box center [63, 578] width 49 height 9
click at [49, 471] on div "Fees" at bounding box center [48, 473] width 17 height 9
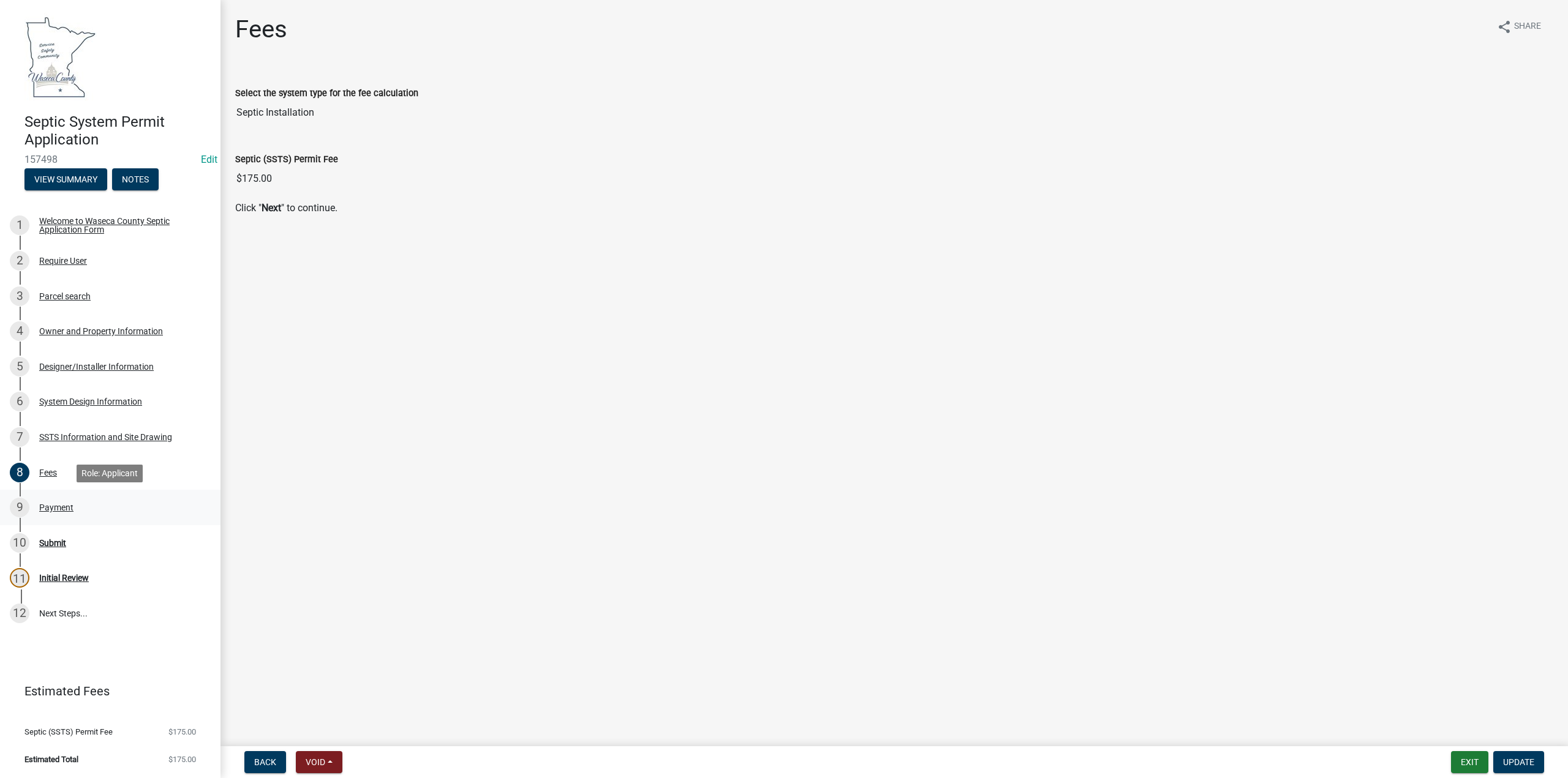
click at [55, 504] on div "Payment" at bounding box center [56, 508] width 35 height 9
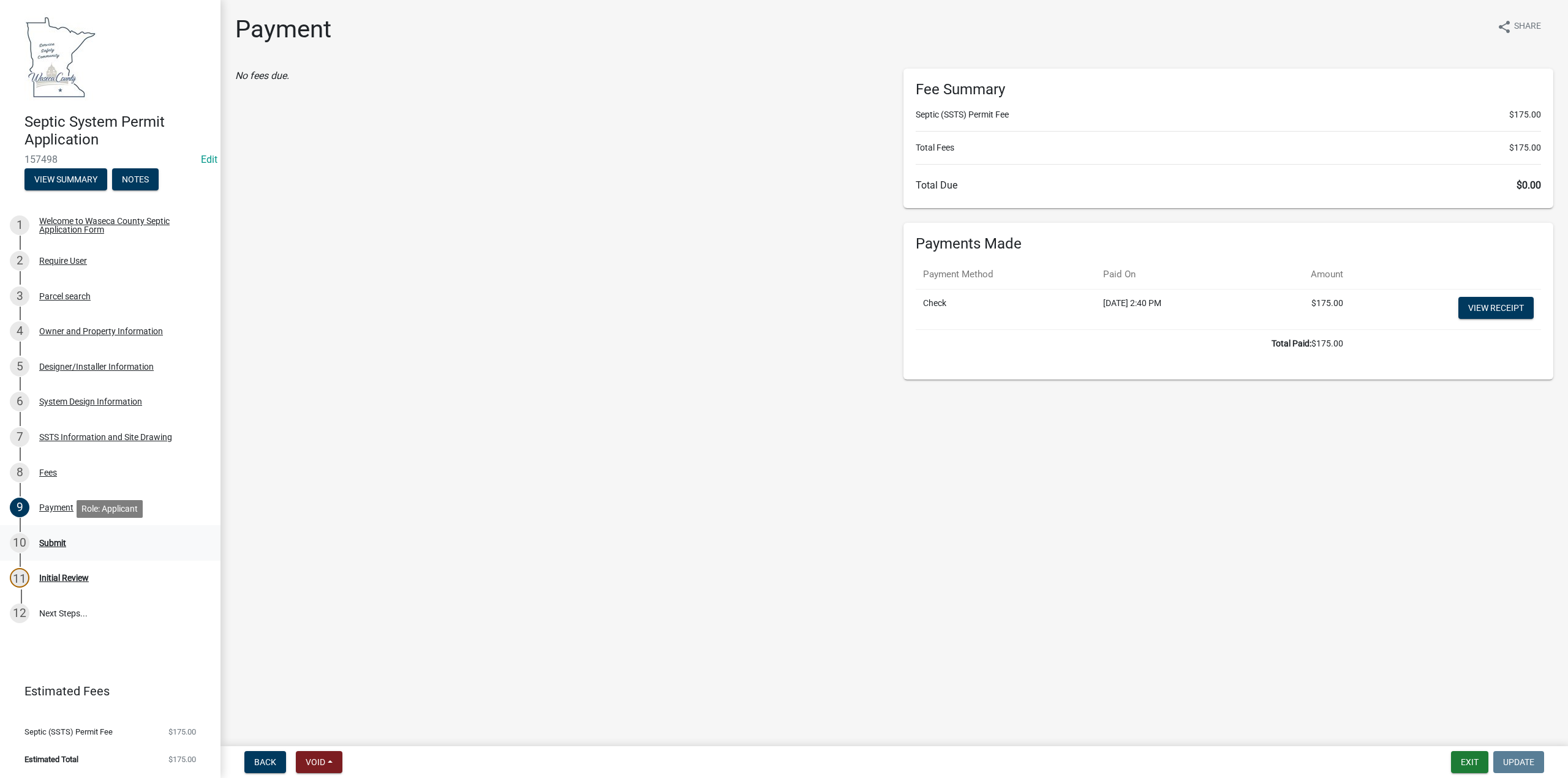
click at [56, 547] on div "Submit" at bounding box center [52, 543] width 27 height 9
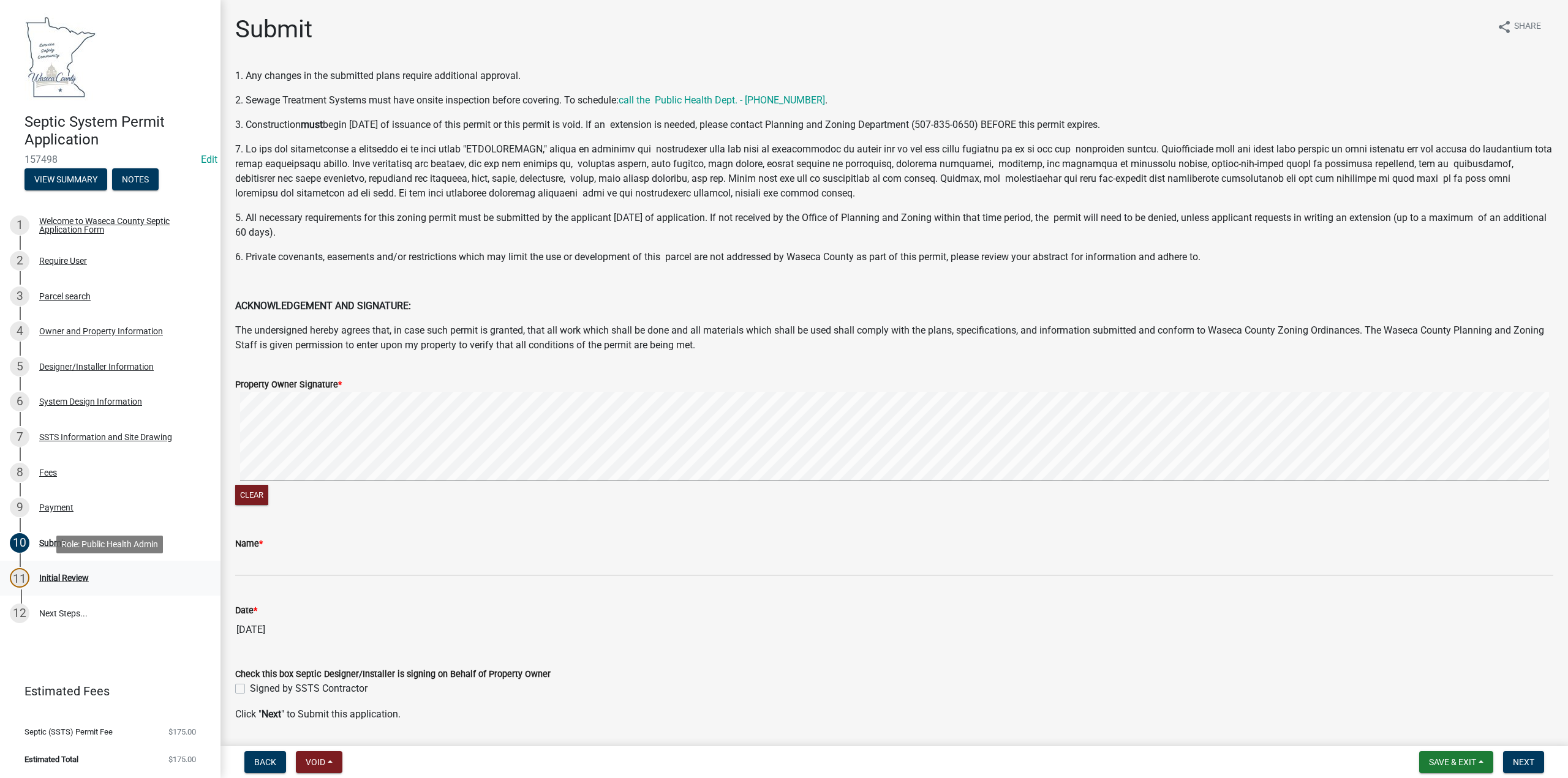
click at [51, 580] on div "Initial Review" at bounding box center [63, 578] width 49 height 9
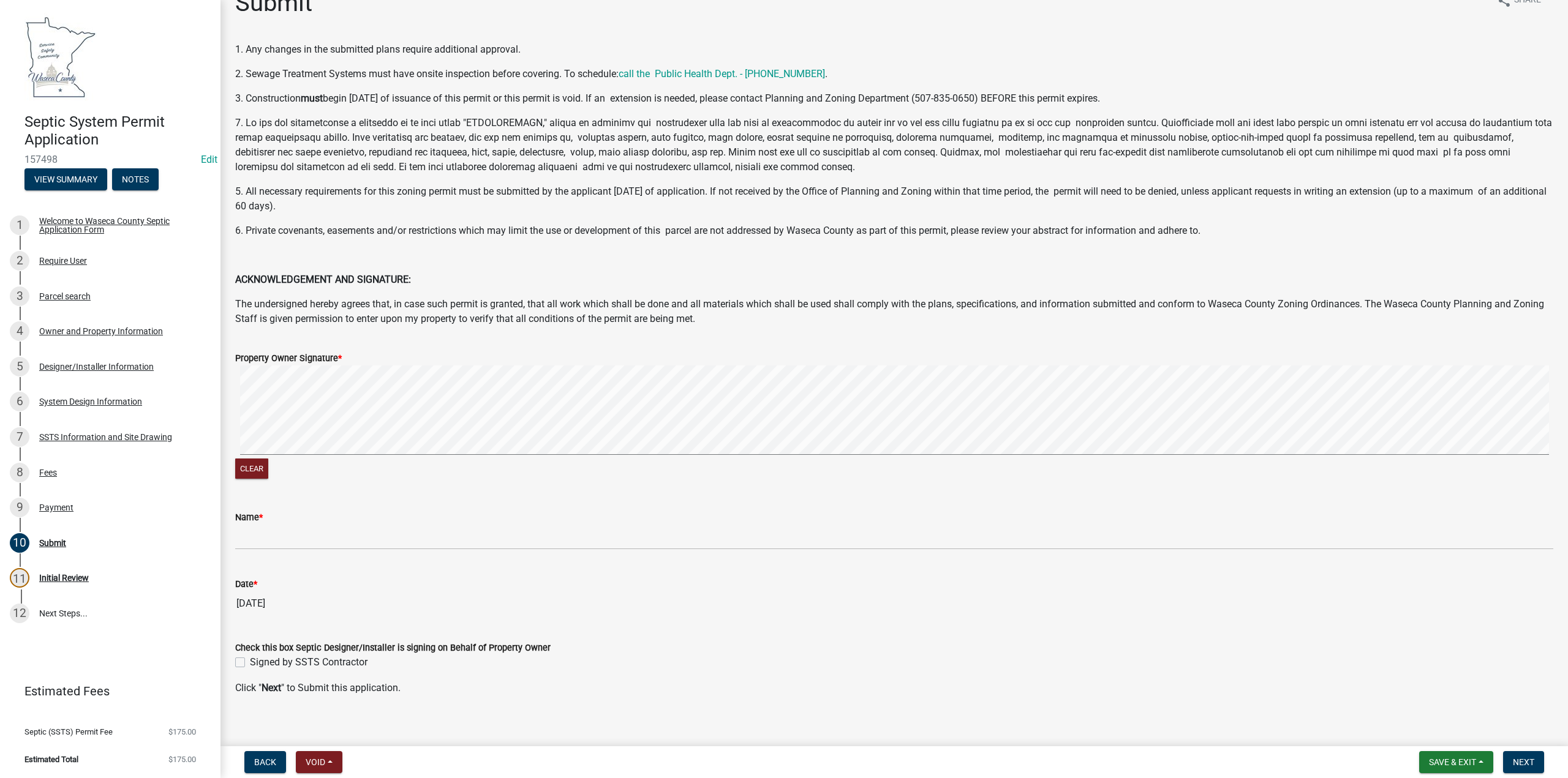
scroll to position [38, 0]
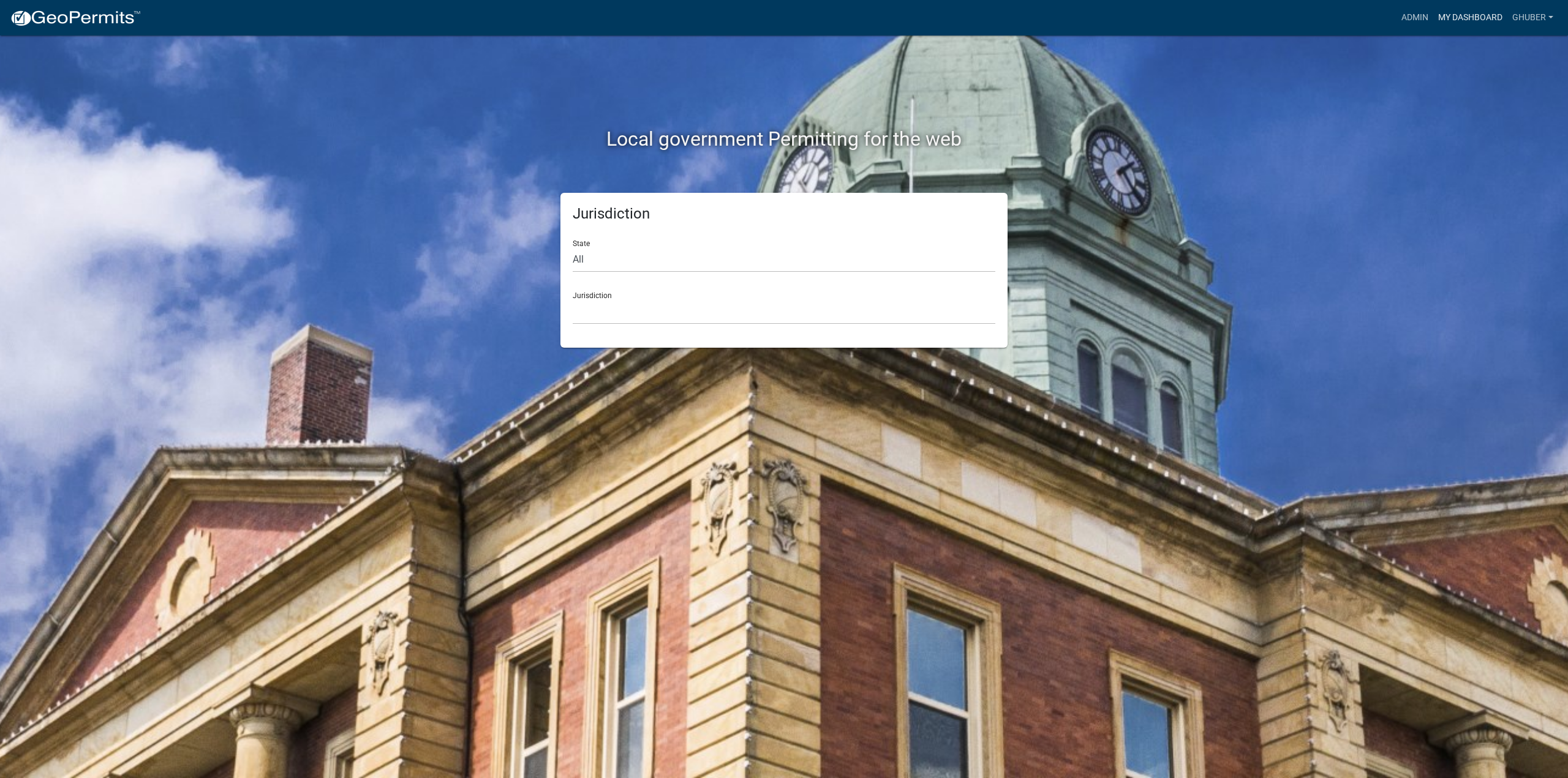
click at [1469, 17] on link "My Dashboard" at bounding box center [1471, 17] width 75 height 23
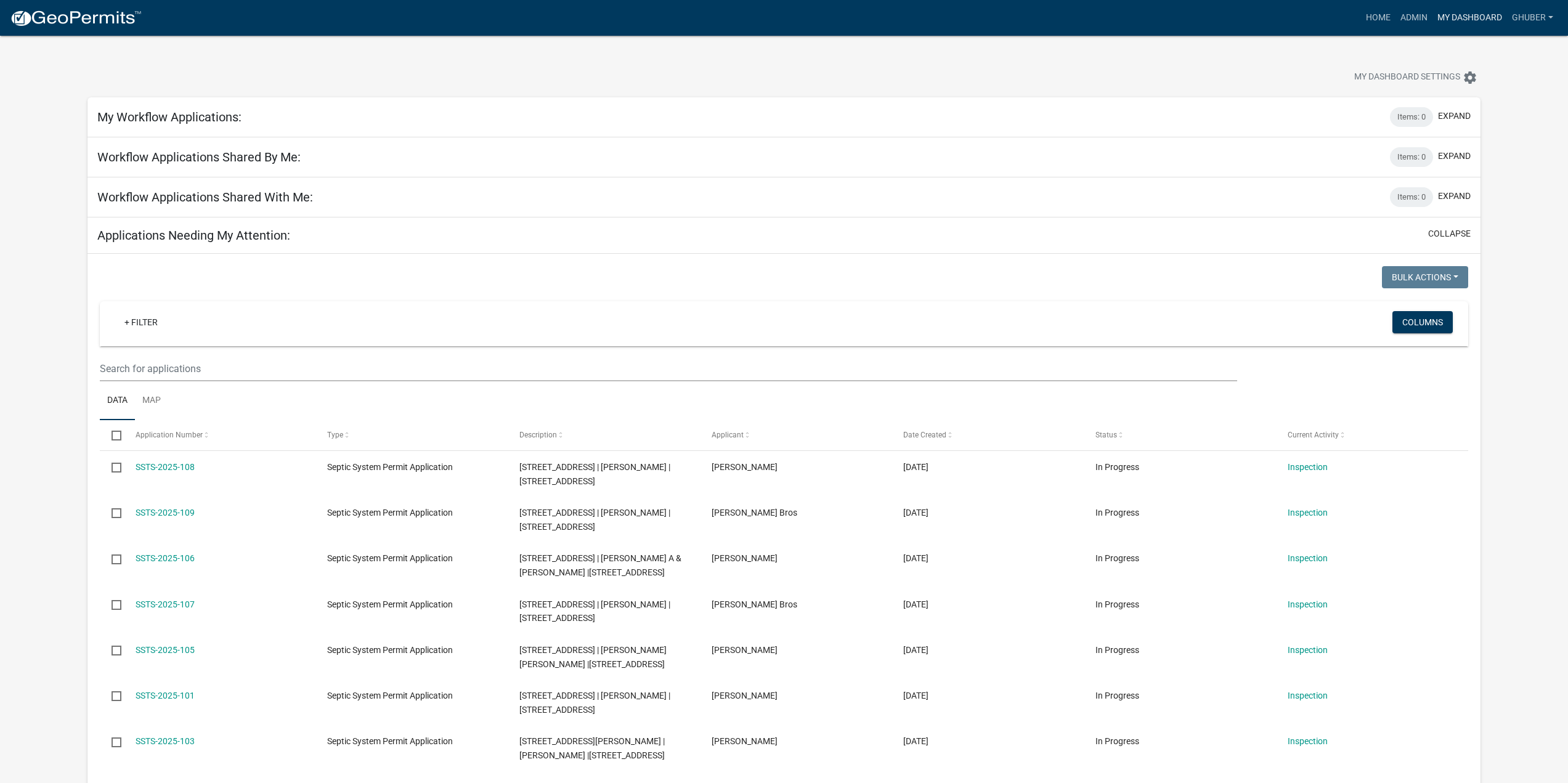
click at [1480, 13] on link "My Dashboard" at bounding box center [1470, 17] width 75 height 24
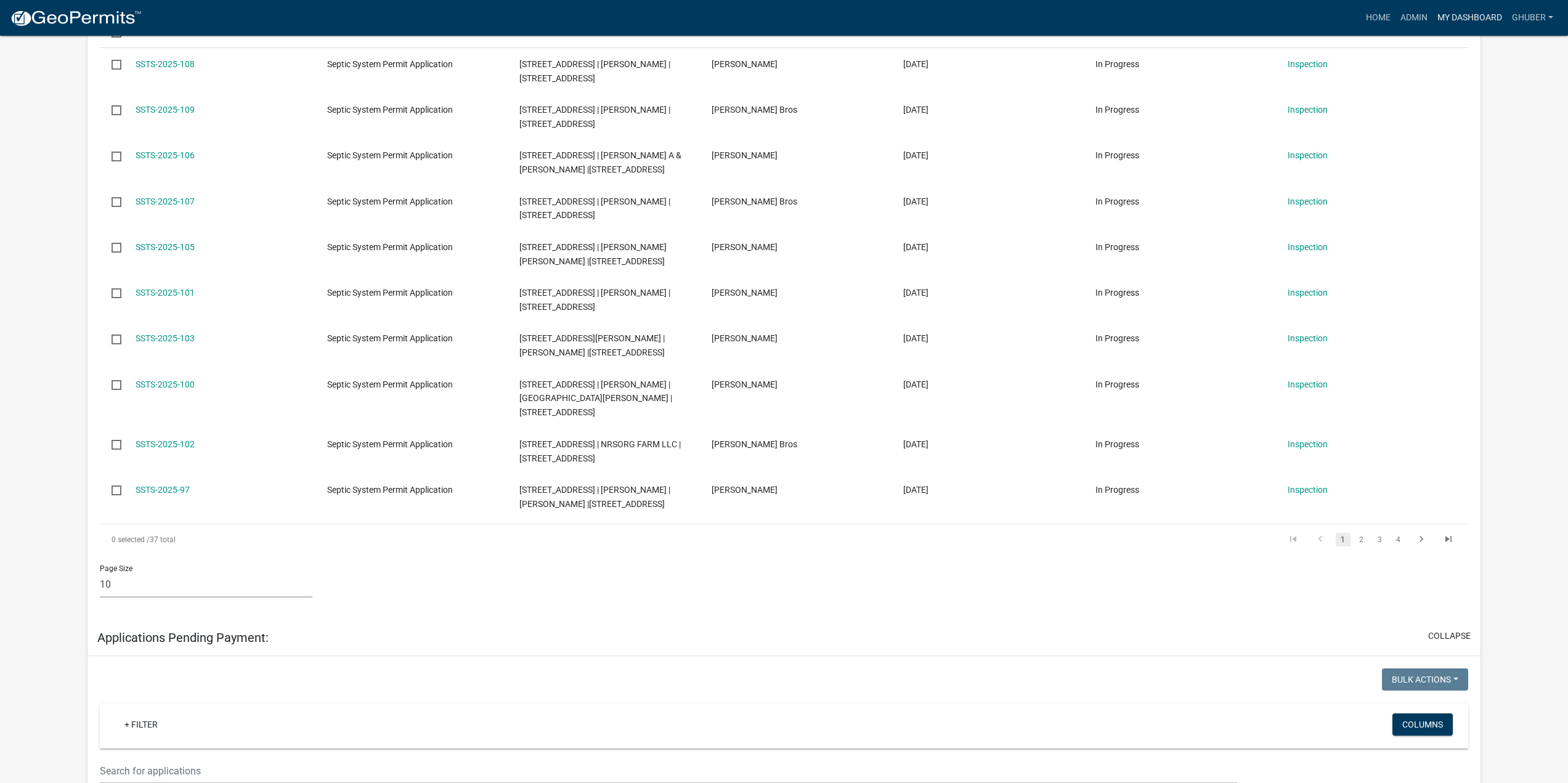
scroll to position [677, 0]
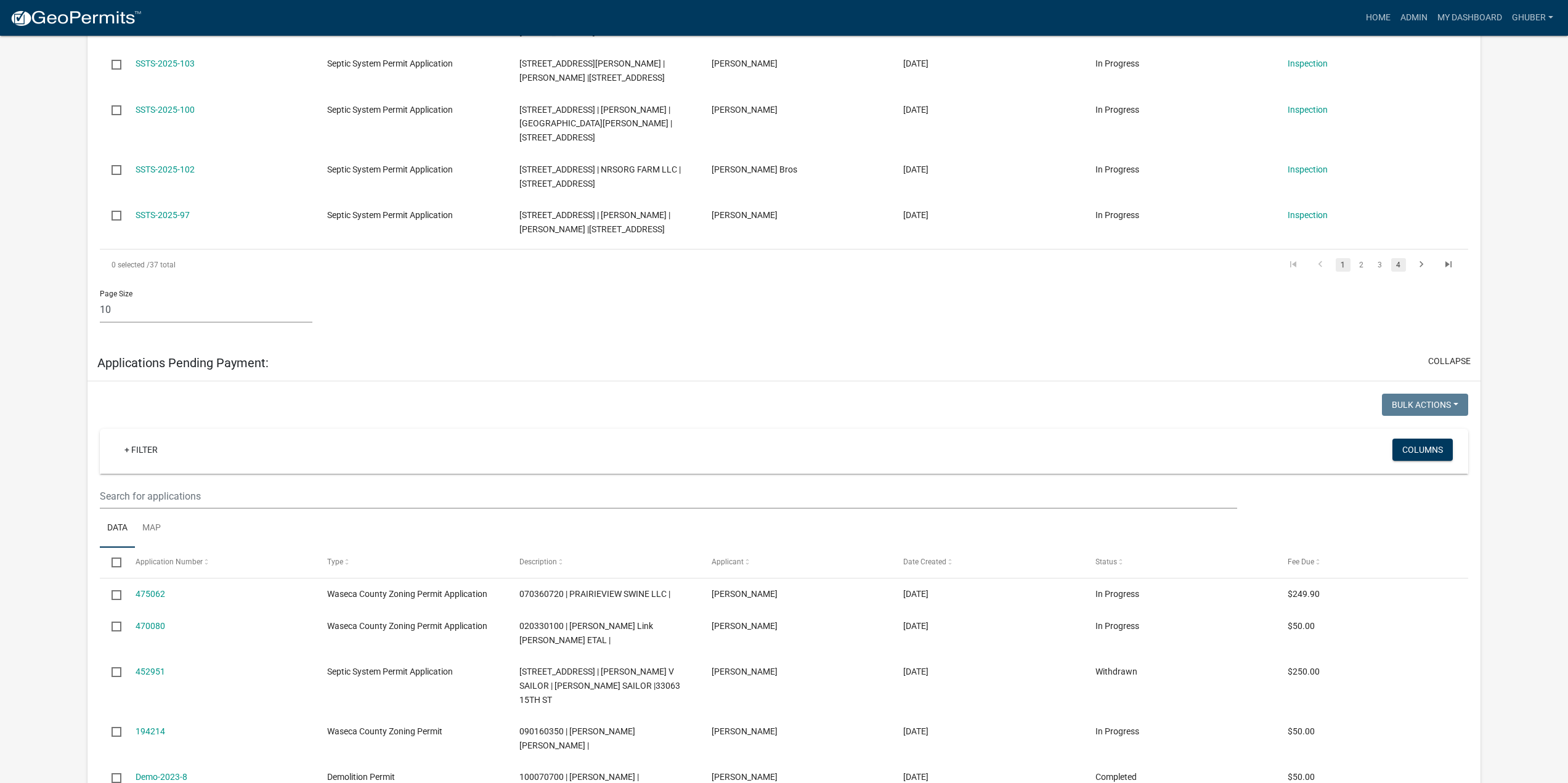
click at [1400, 263] on link "4" at bounding box center [1398, 265] width 15 height 14
click at [1400, 268] on link "4" at bounding box center [1398, 265] width 15 height 14
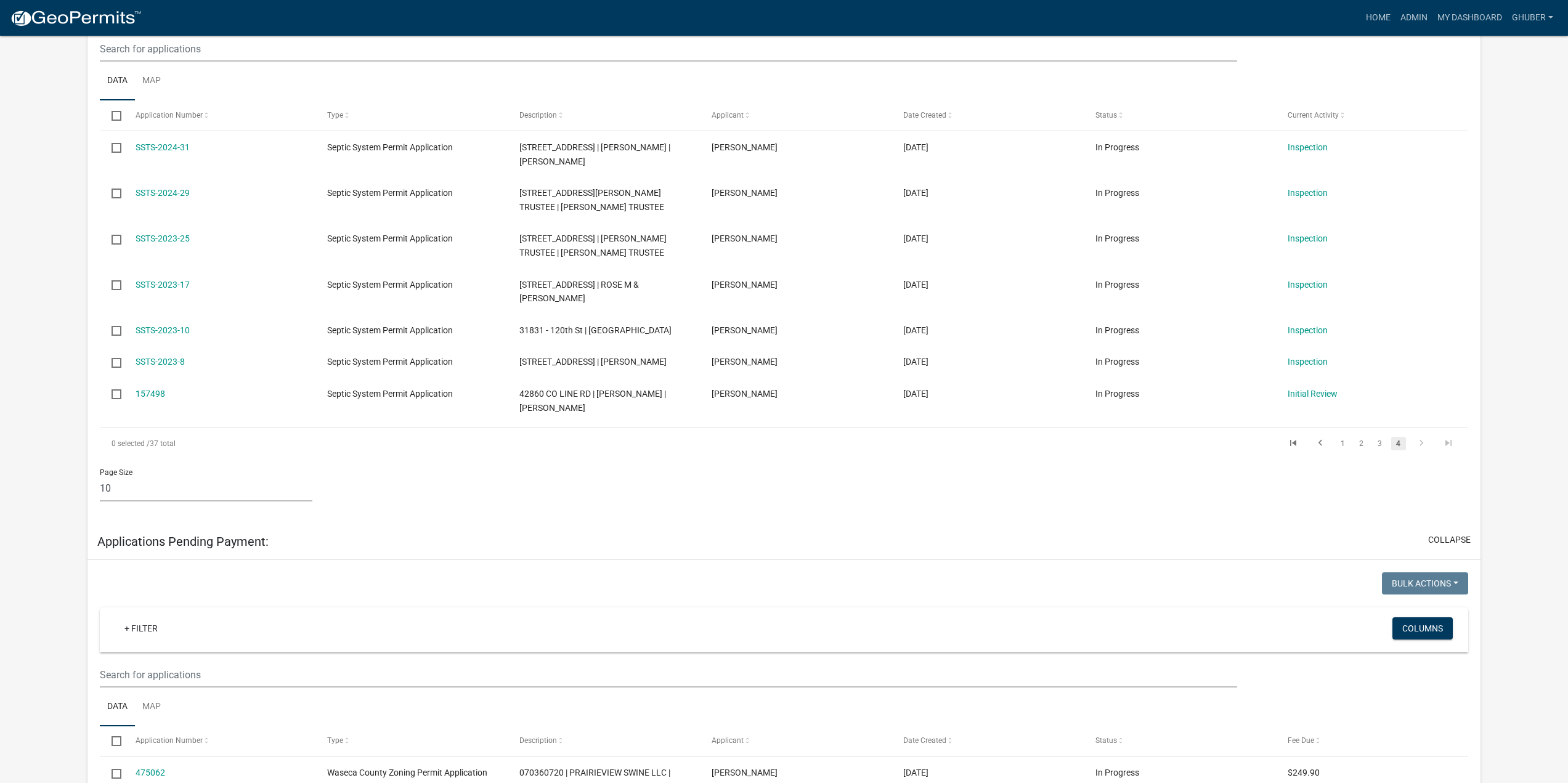
scroll to position [247, 0]
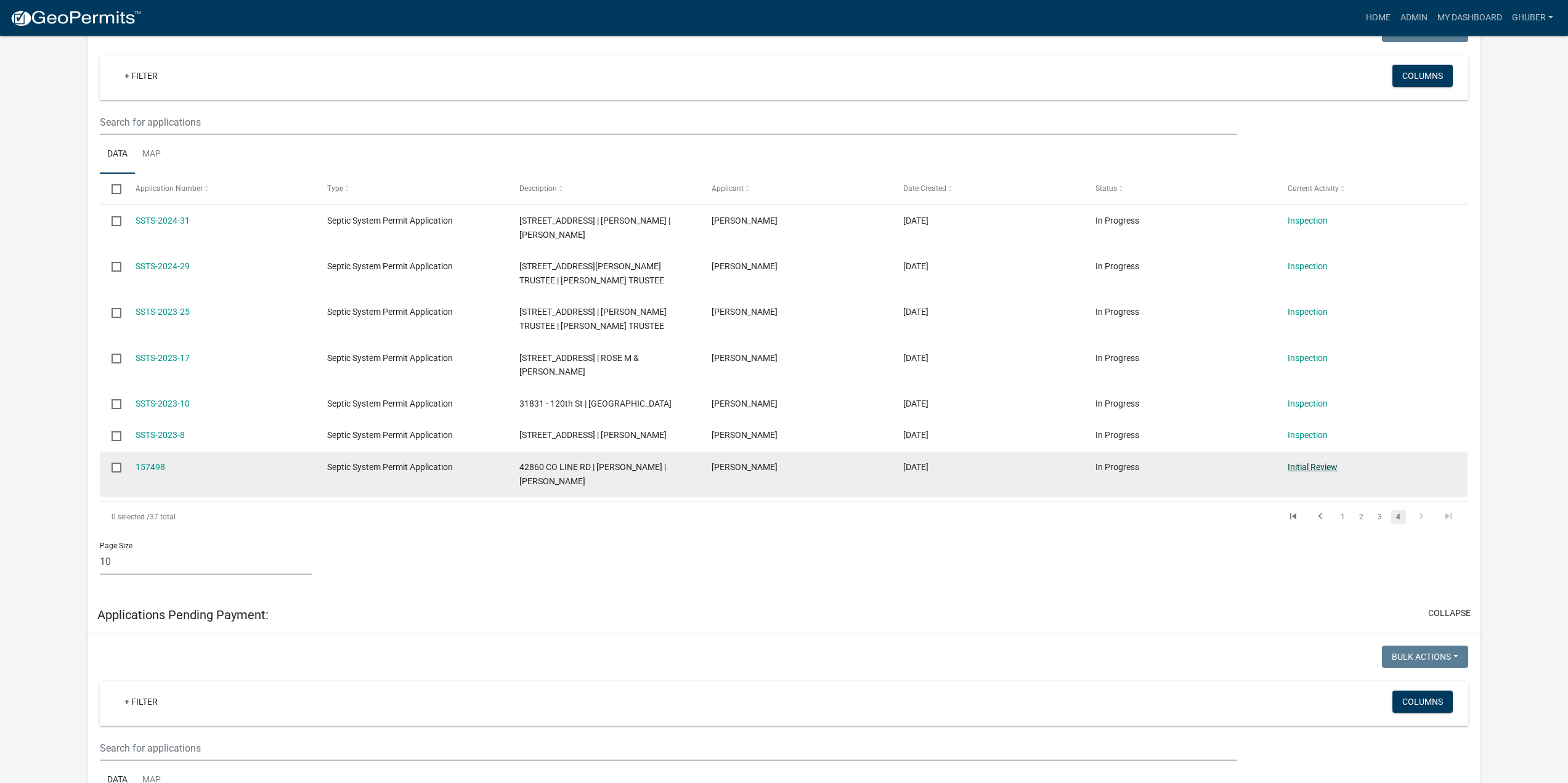
click at [1322, 468] on link "Initial Review" at bounding box center [1312, 466] width 50 height 10
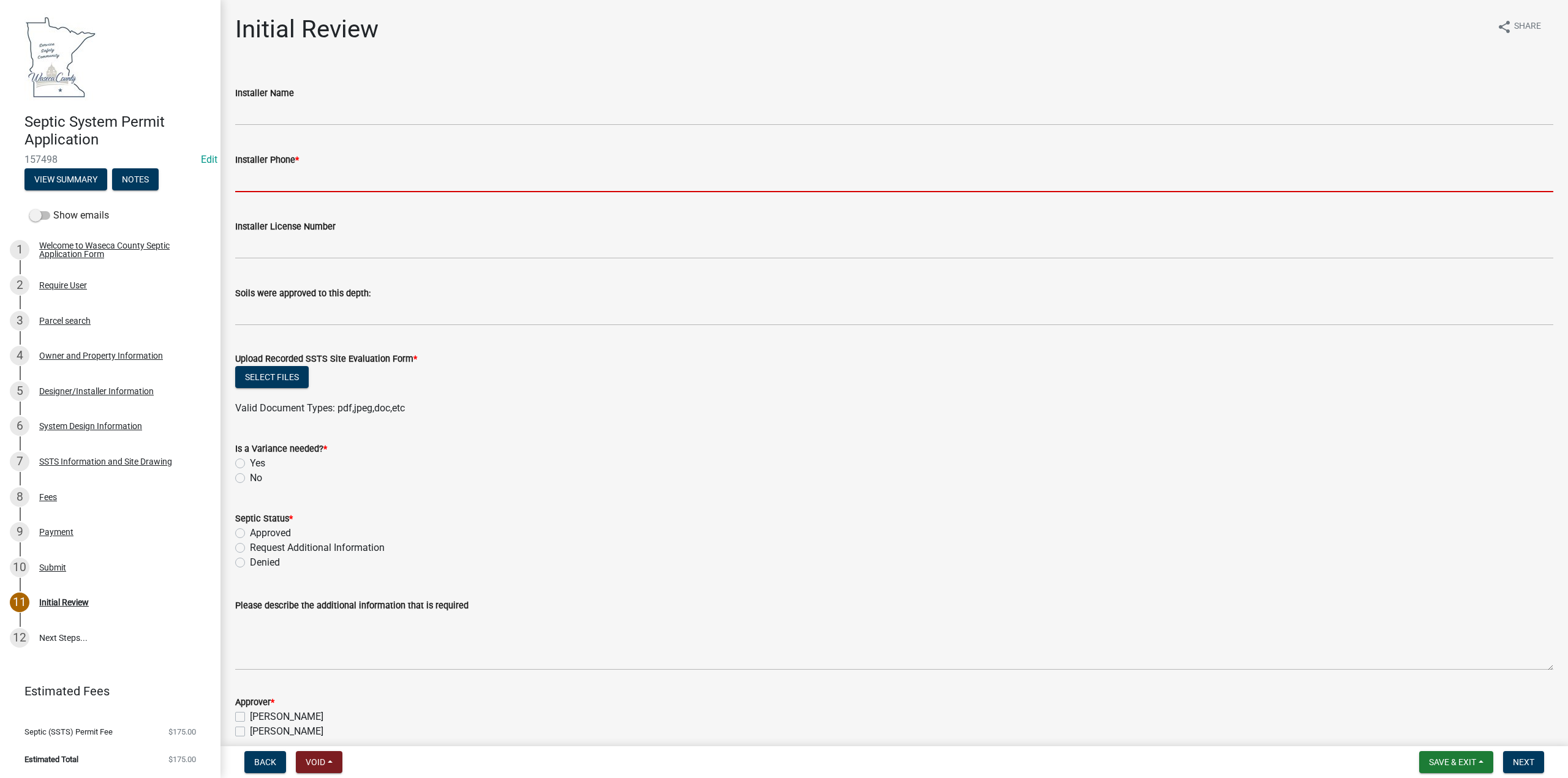
click at [306, 185] on input "Installer Phone *" at bounding box center [894, 179] width 1318 height 25
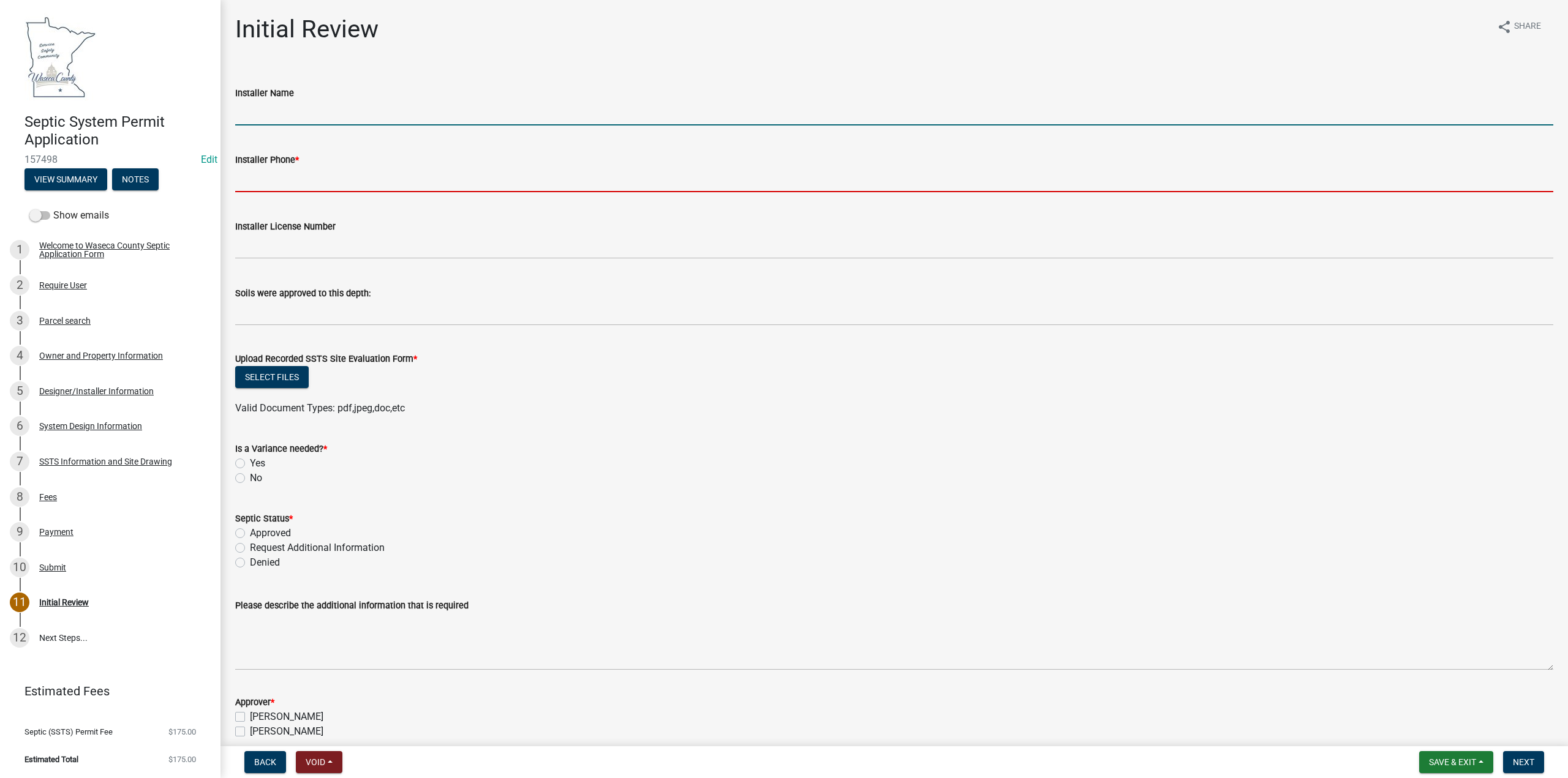
click at [270, 107] on input "Installer Name" at bounding box center [894, 113] width 1318 height 25
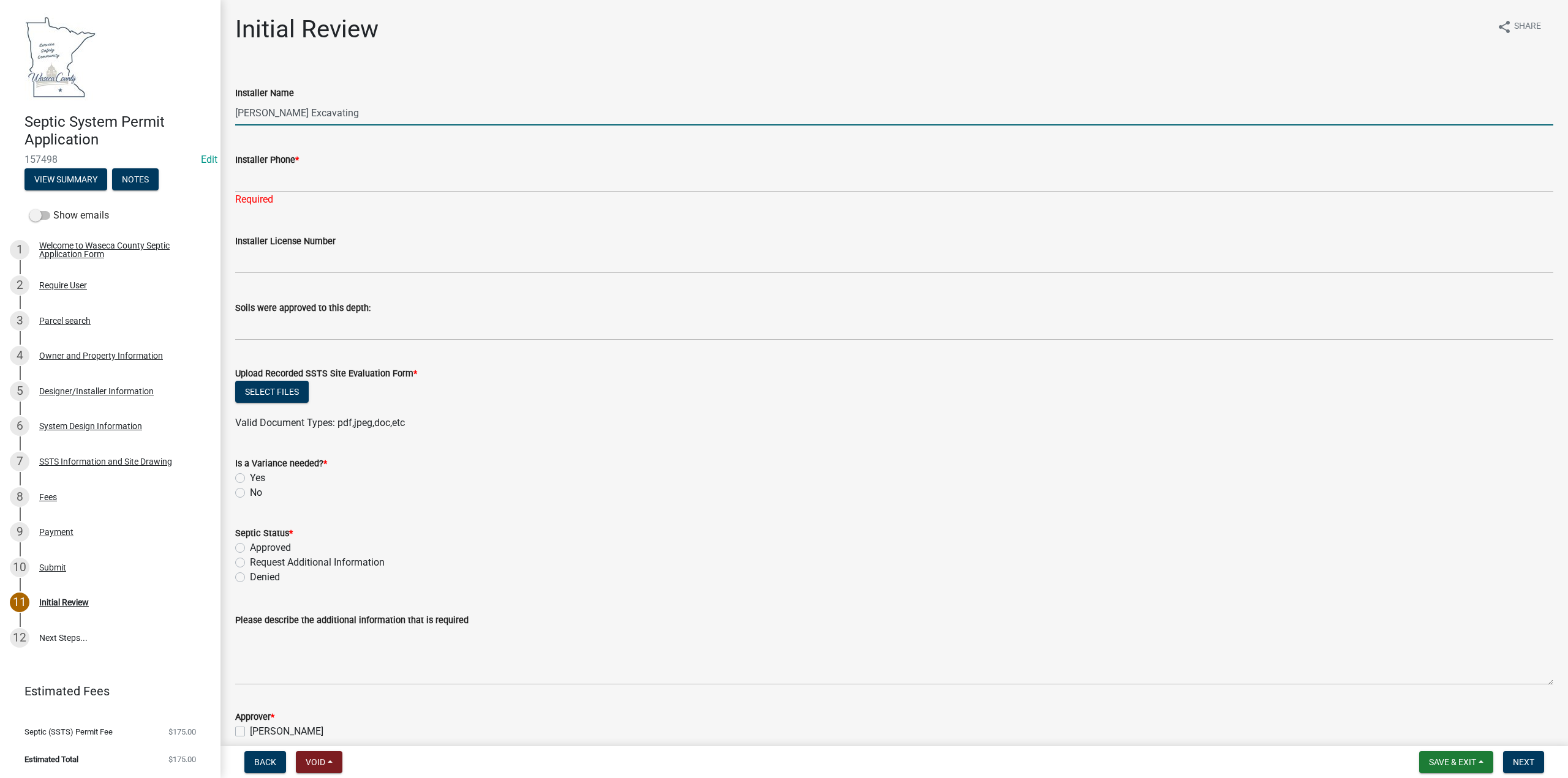
type input "[PERSON_NAME] Excavating"
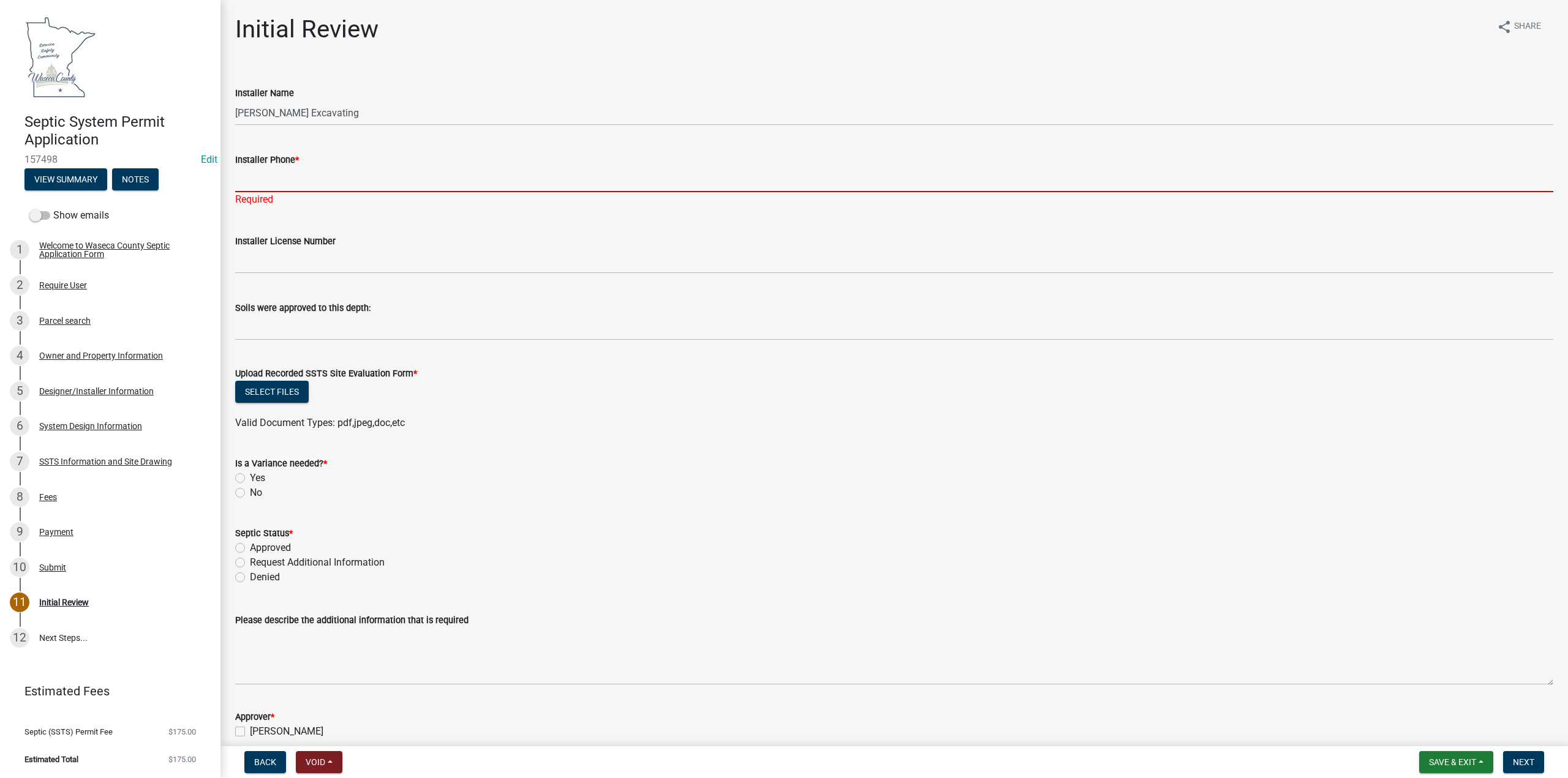
click at [272, 170] on input "Installer Phone *" at bounding box center [894, 179] width 1318 height 25
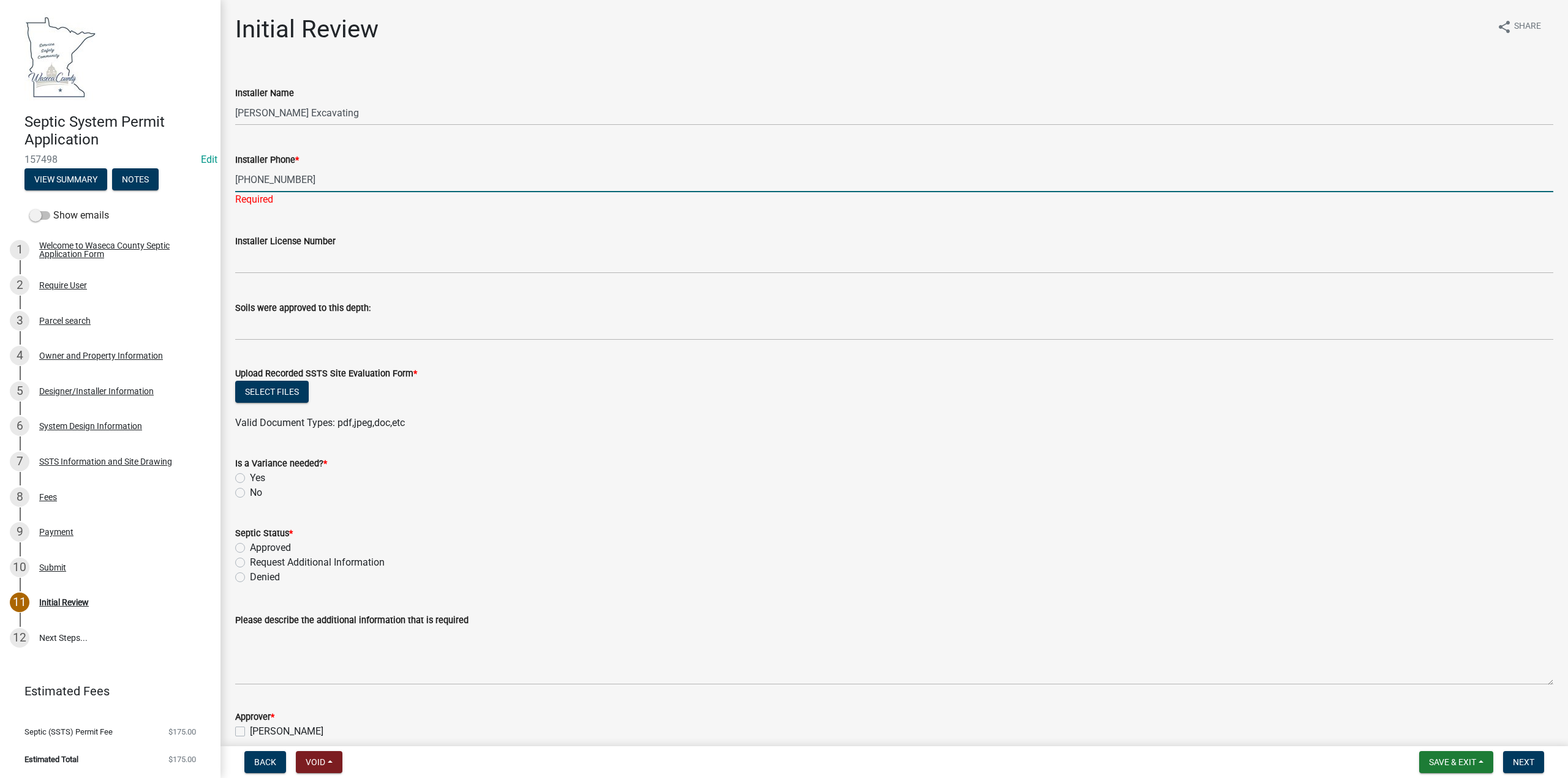
type input "[PHONE_NUMBER]"
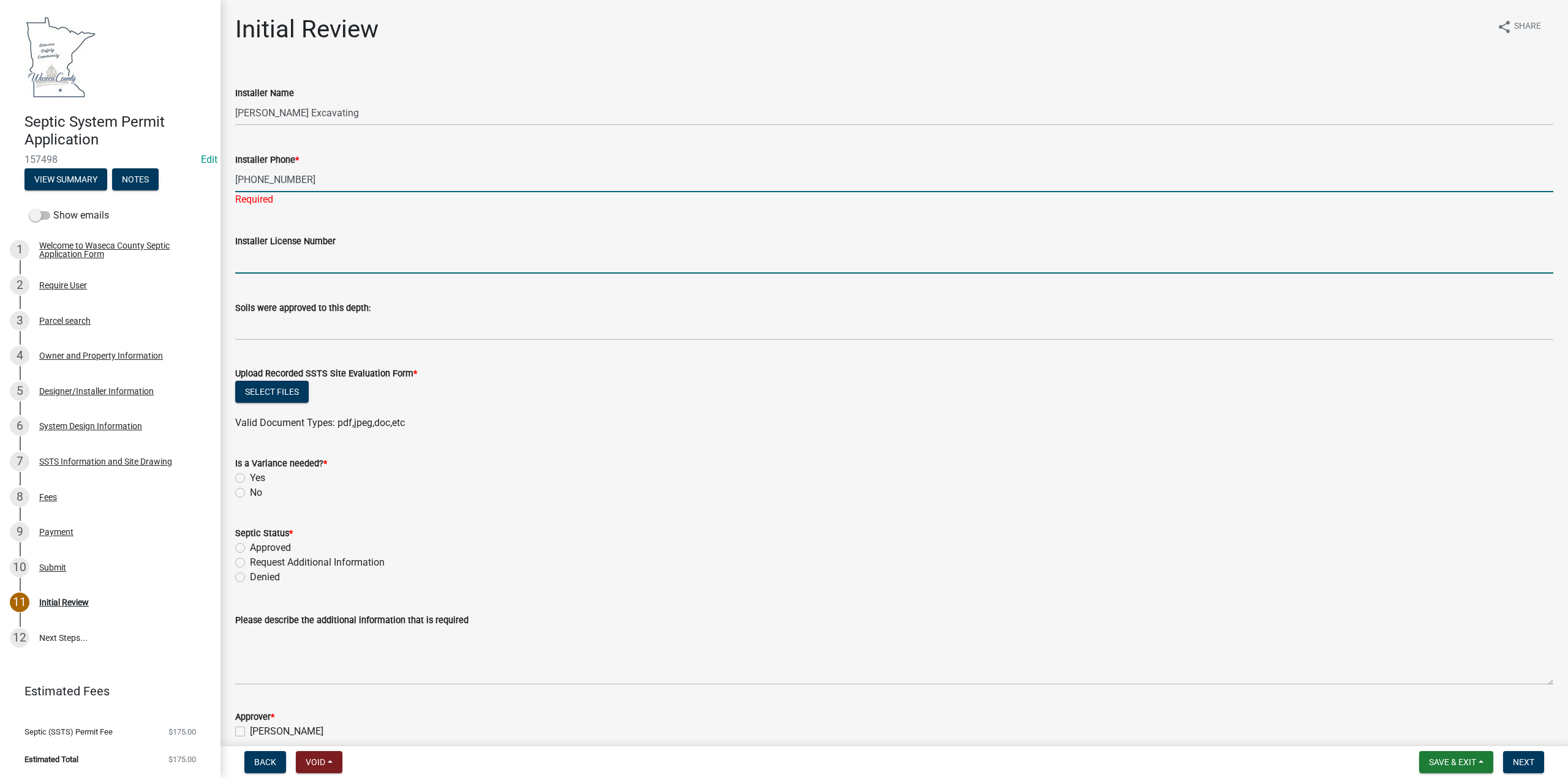
click at [300, 262] on wm-data-entity-input "Installer License Number" at bounding box center [894, 250] width 1318 height 67
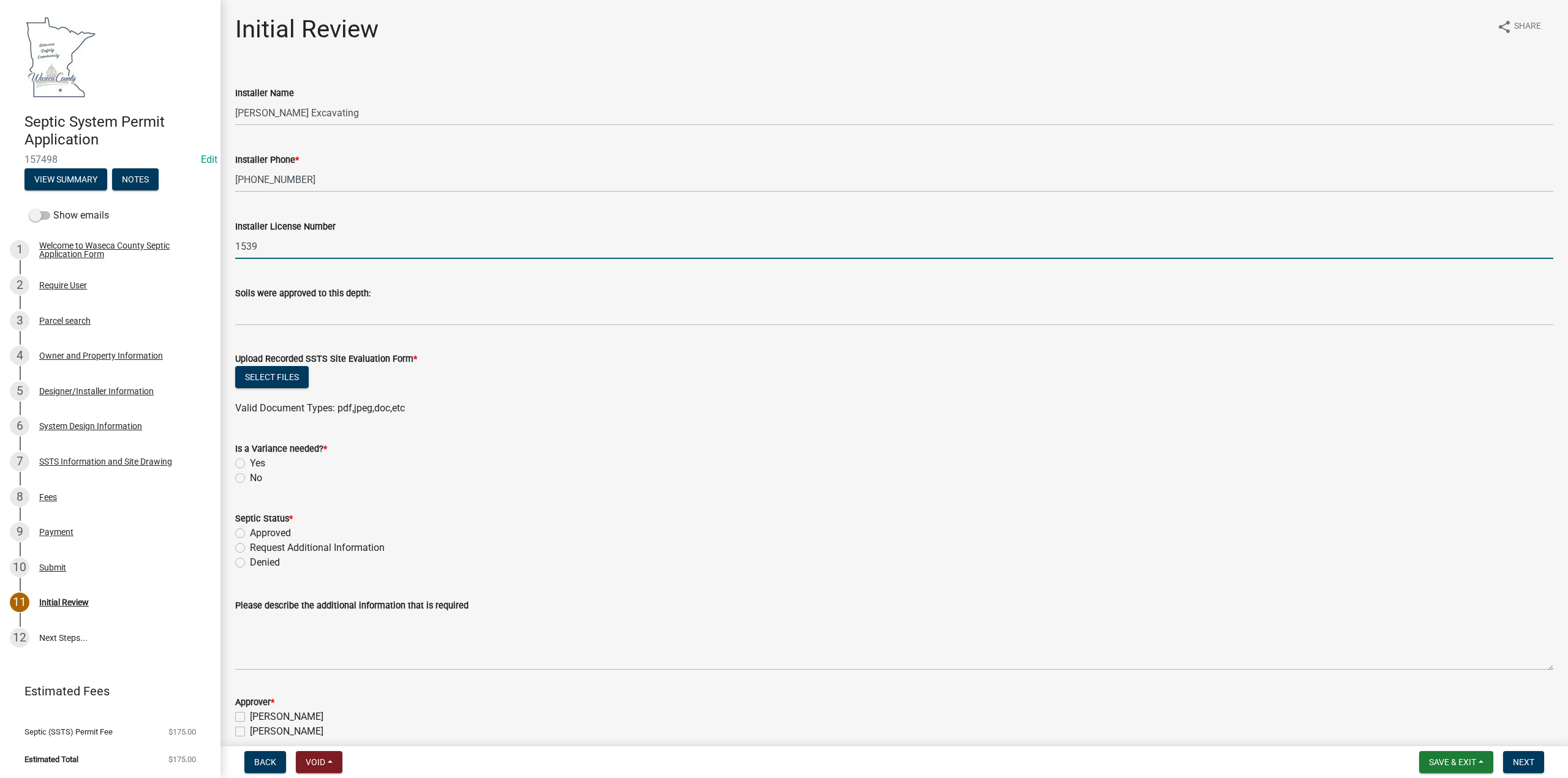
type input "1539"
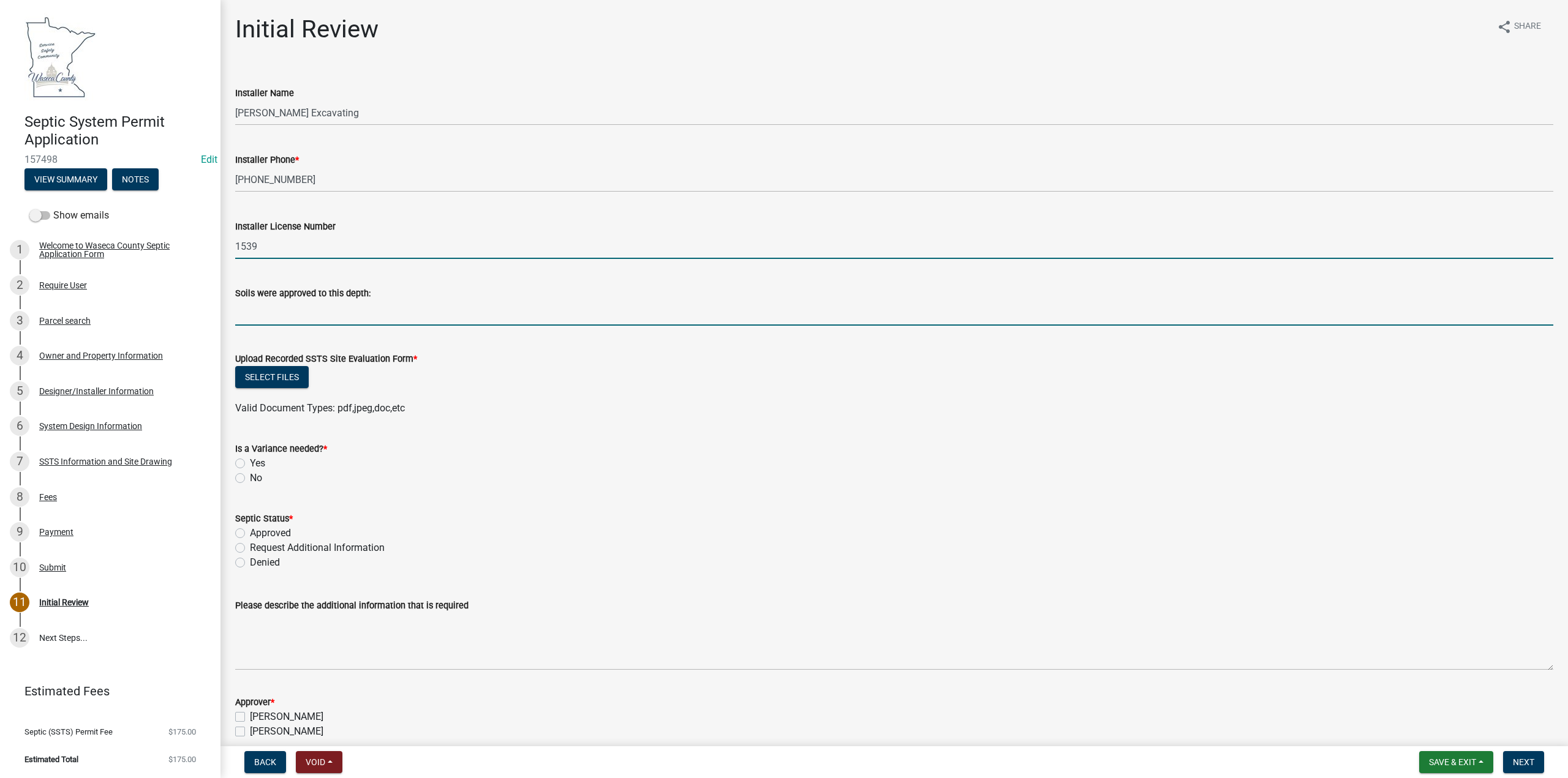
click at [295, 319] on input "text" at bounding box center [894, 313] width 1318 height 25
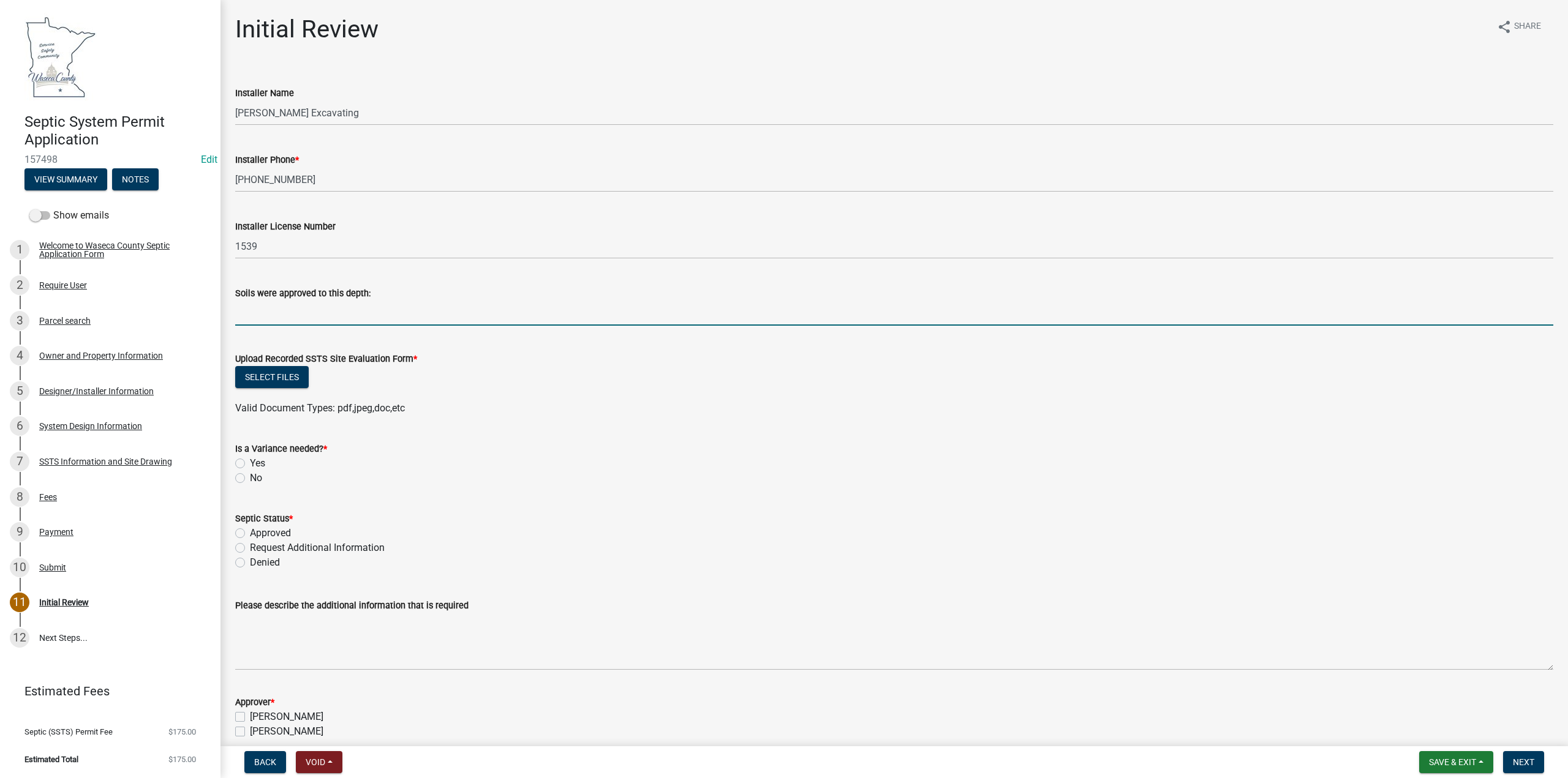
type input "4"
type input "14"
click at [292, 366] on button "Select files" at bounding box center [271, 377] width 74 height 22
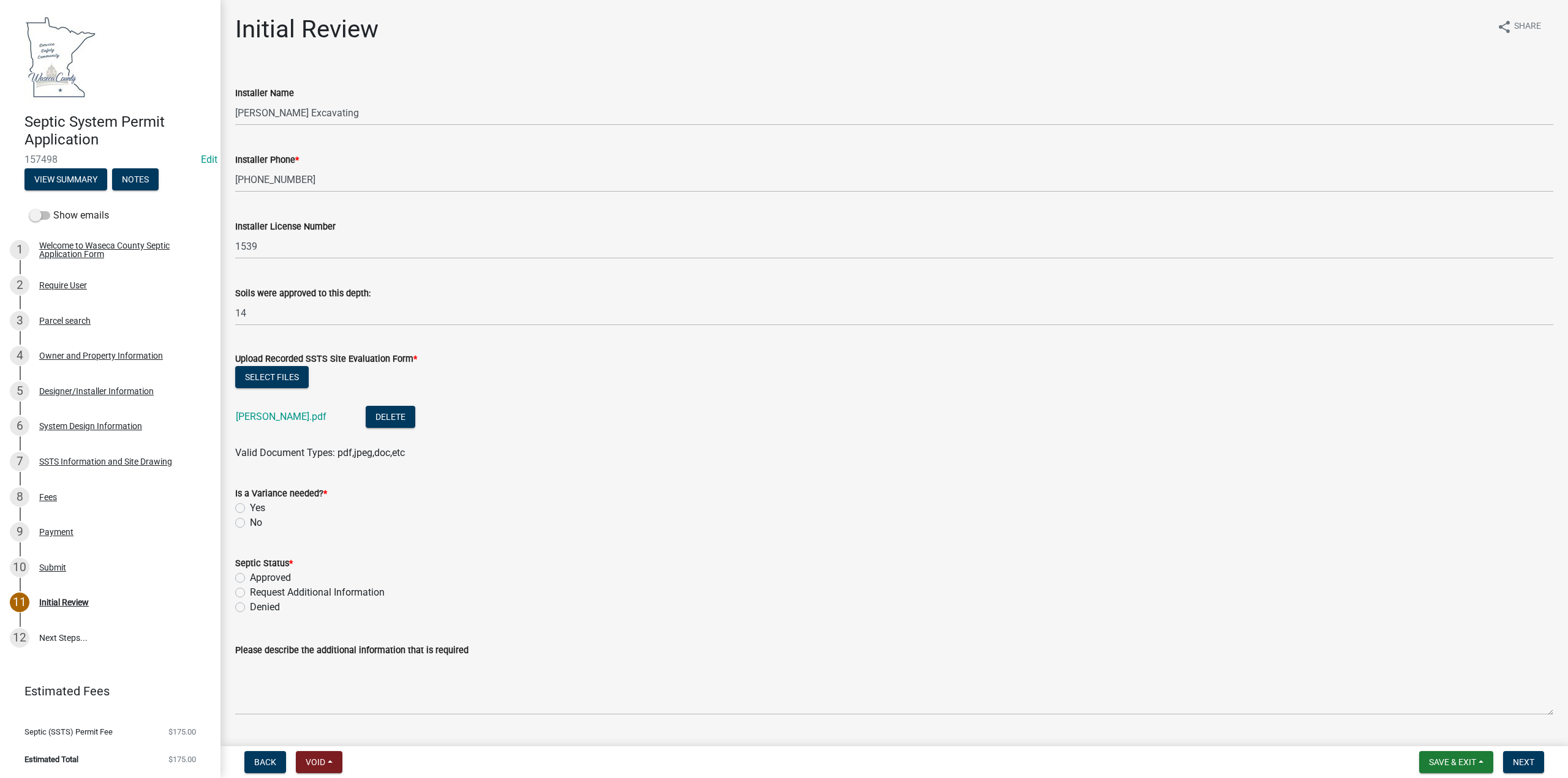
click at [250, 520] on label "No" at bounding box center [256, 522] width 12 height 15
click at [250, 520] on input "No" at bounding box center [253, 519] width 8 height 8
radio input "true"
click at [250, 580] on label "Approved" at bounding box center [270, 578] width 41 height 15
click at [250, 579] on input "Approved" at bounding box center [253, 574] width 8 height 8
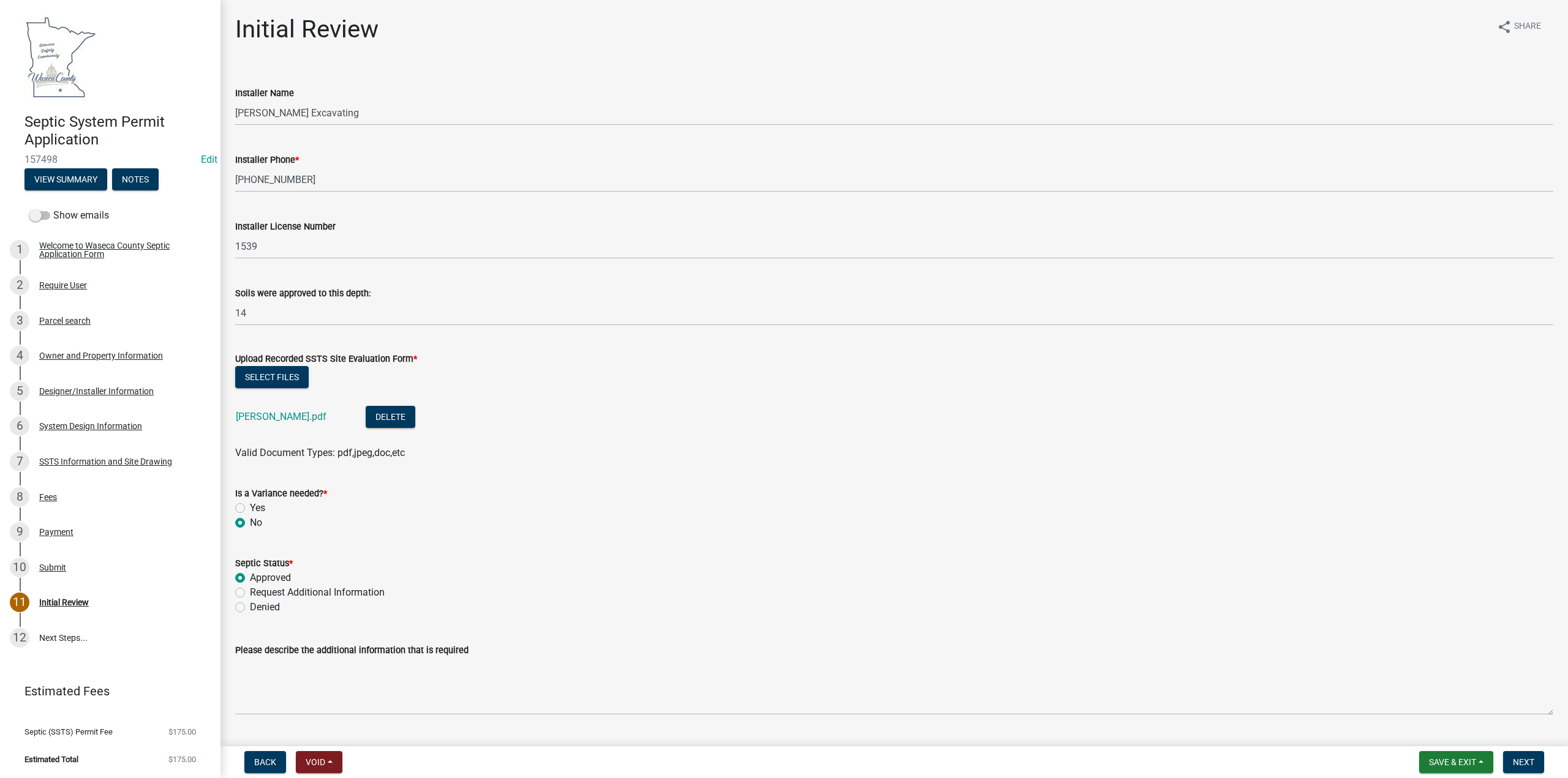
radio input "true"
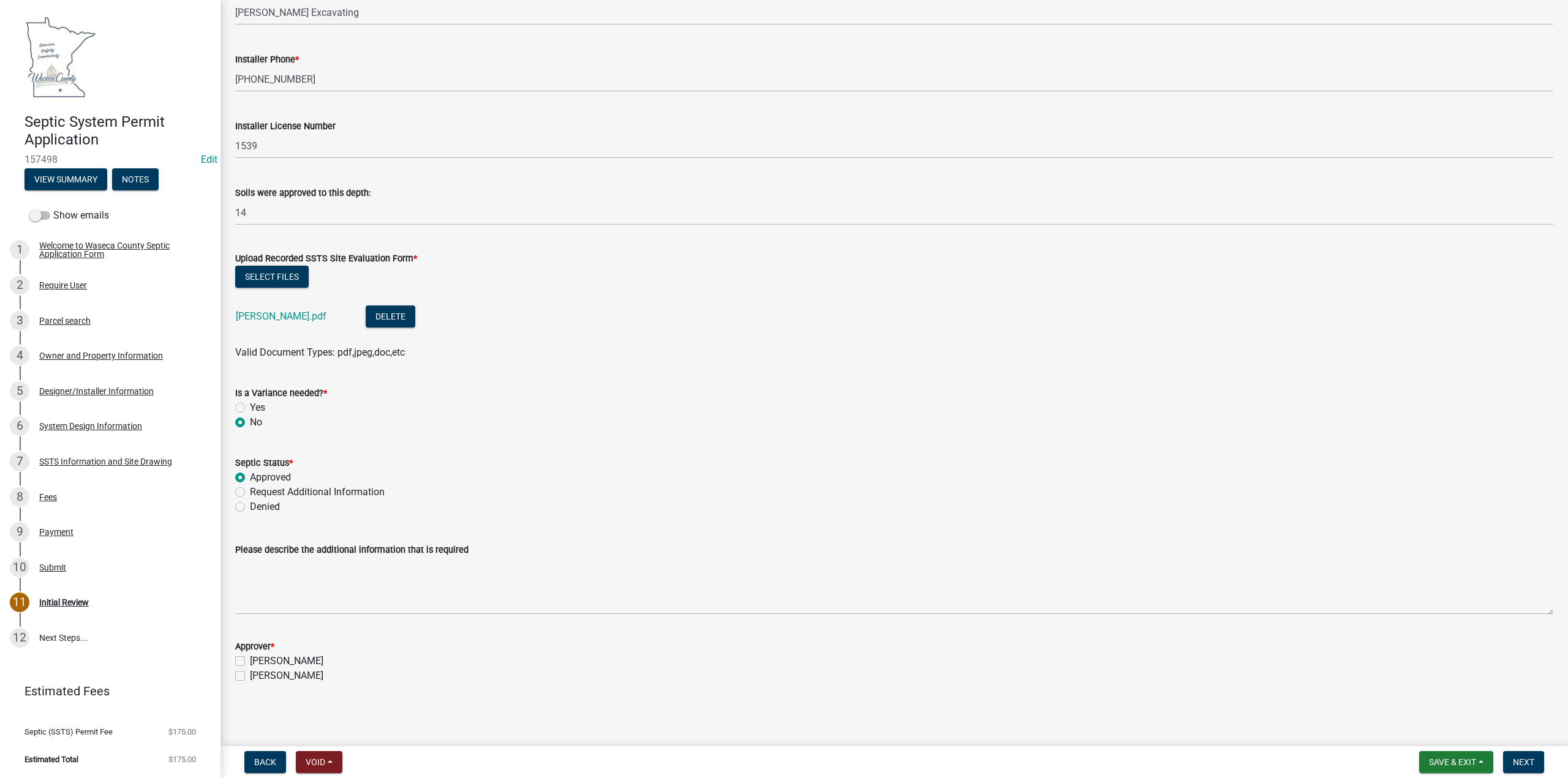
scroll to position [101, 0]
click at [250, 661] on label "[PERSON_NAME]" at bounding box center [286, 660] width 74 height 15
click at [250, 661] on input "[PERSON_NAME]" at bounding box center [253, 657] width 8 height 8
checkbox input "true"
checkbox input "false"
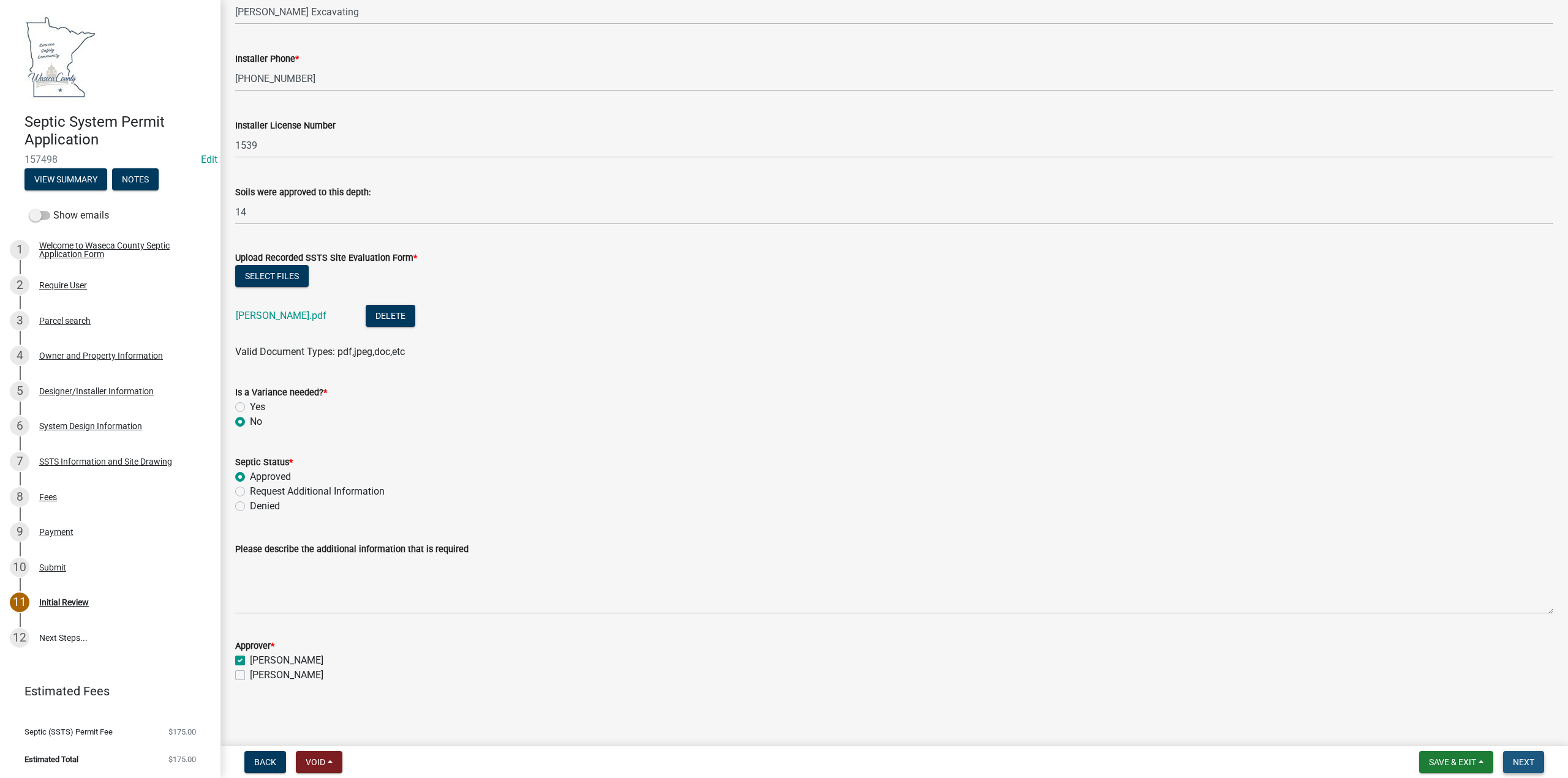
click at [1513, 760] on button "Next" at bounding box center [1523, 762] width 41 height 22
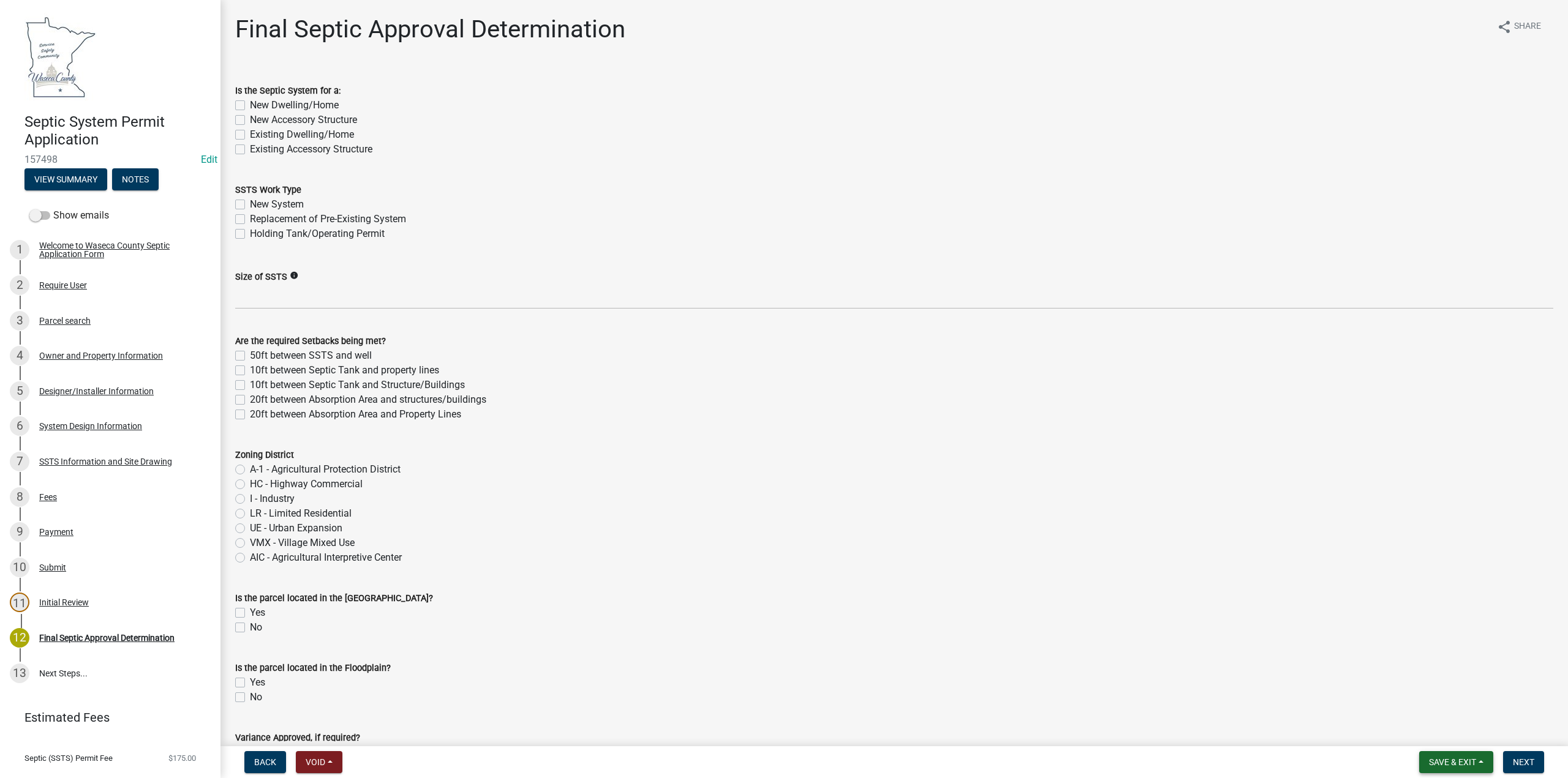
click at [1439, 761] on span "Save & Exit" at bounding box center [1453, 762] width 47 height 10
click at [1434, 732] on button "Save & Exit" at bounding box center [1444, 730] width 98 height 29
